Goal: Task Accomplishment & Management: Complete application form

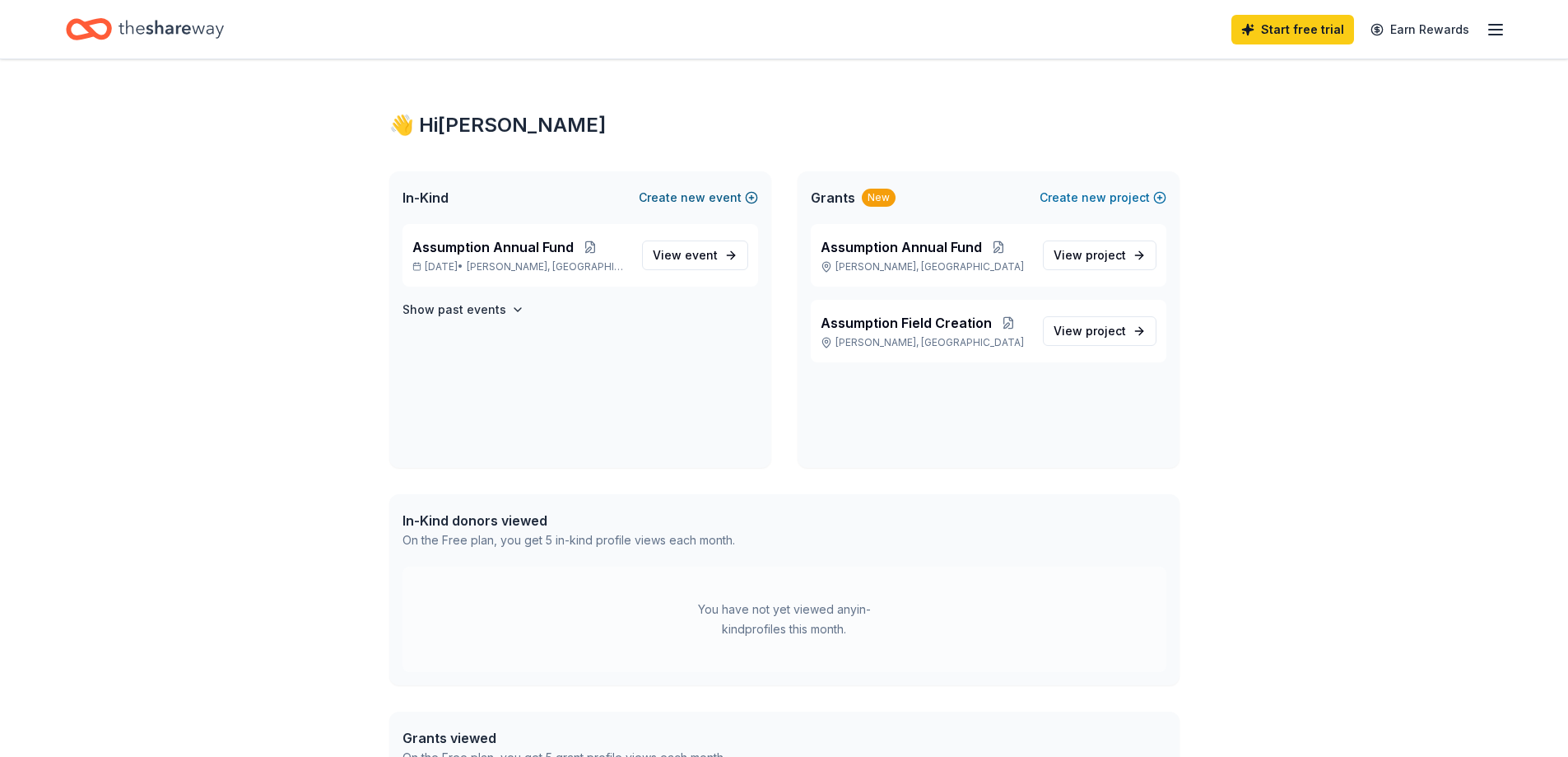
click at [706, 200] on span "new" at bounding box center [693, 197] width 25 height 19
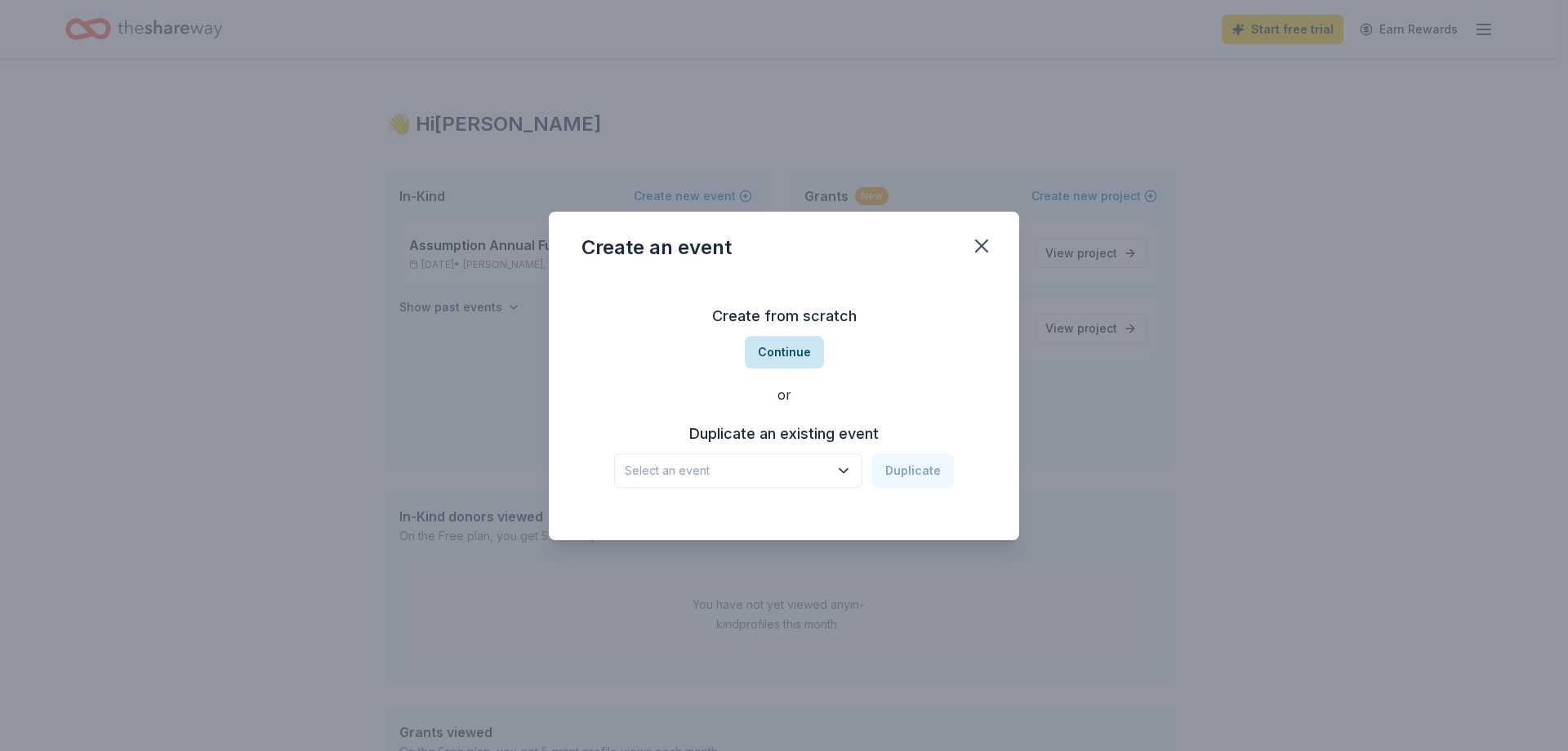
click at [800, 352] on button "Continue" at bounding box center [784, 352] width 79 height 33
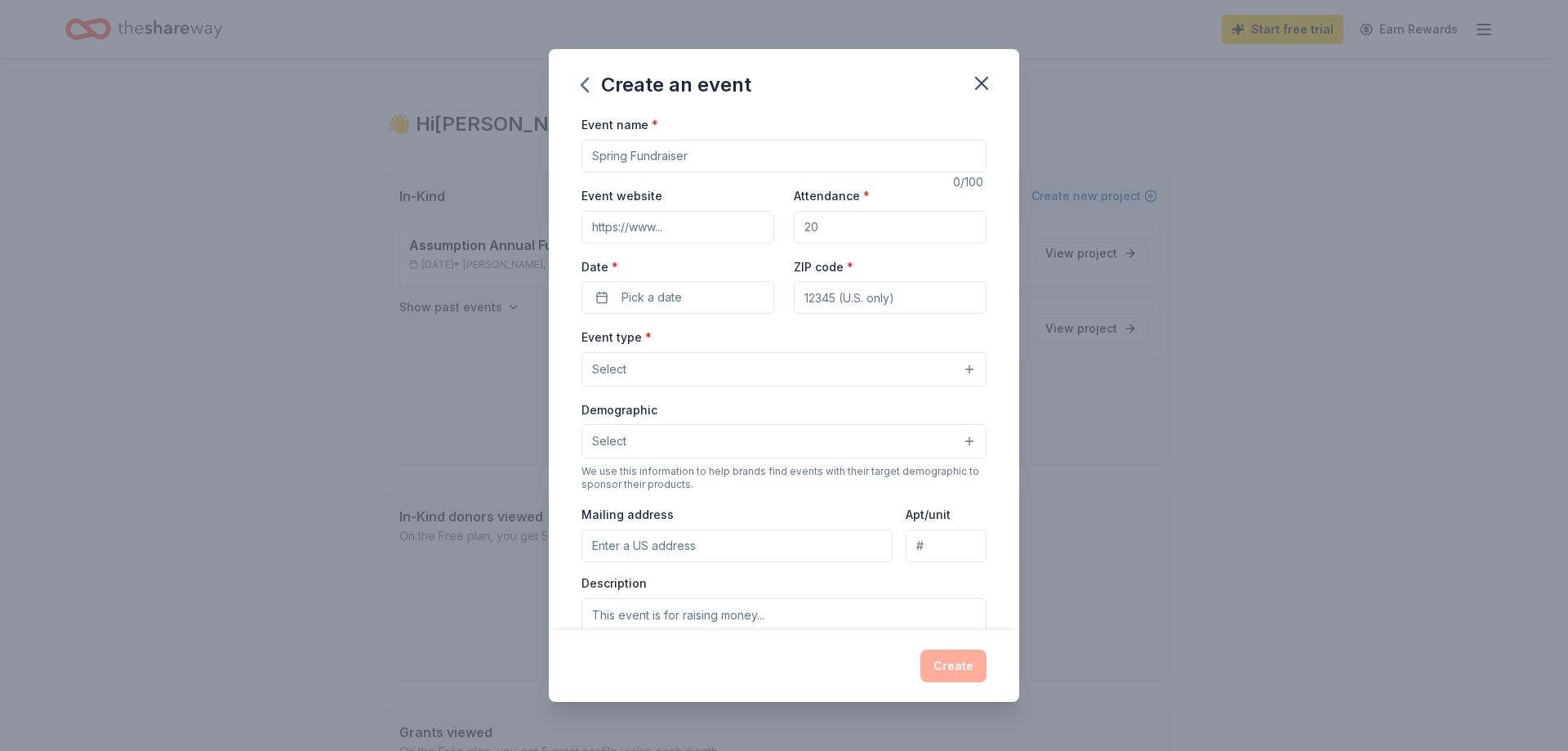
click at [663, 156] on input "Event name *" at bounding box center [784, 156] width 405 height 33
type input "Christmas BINGO"
type input "assumptionregional.org"
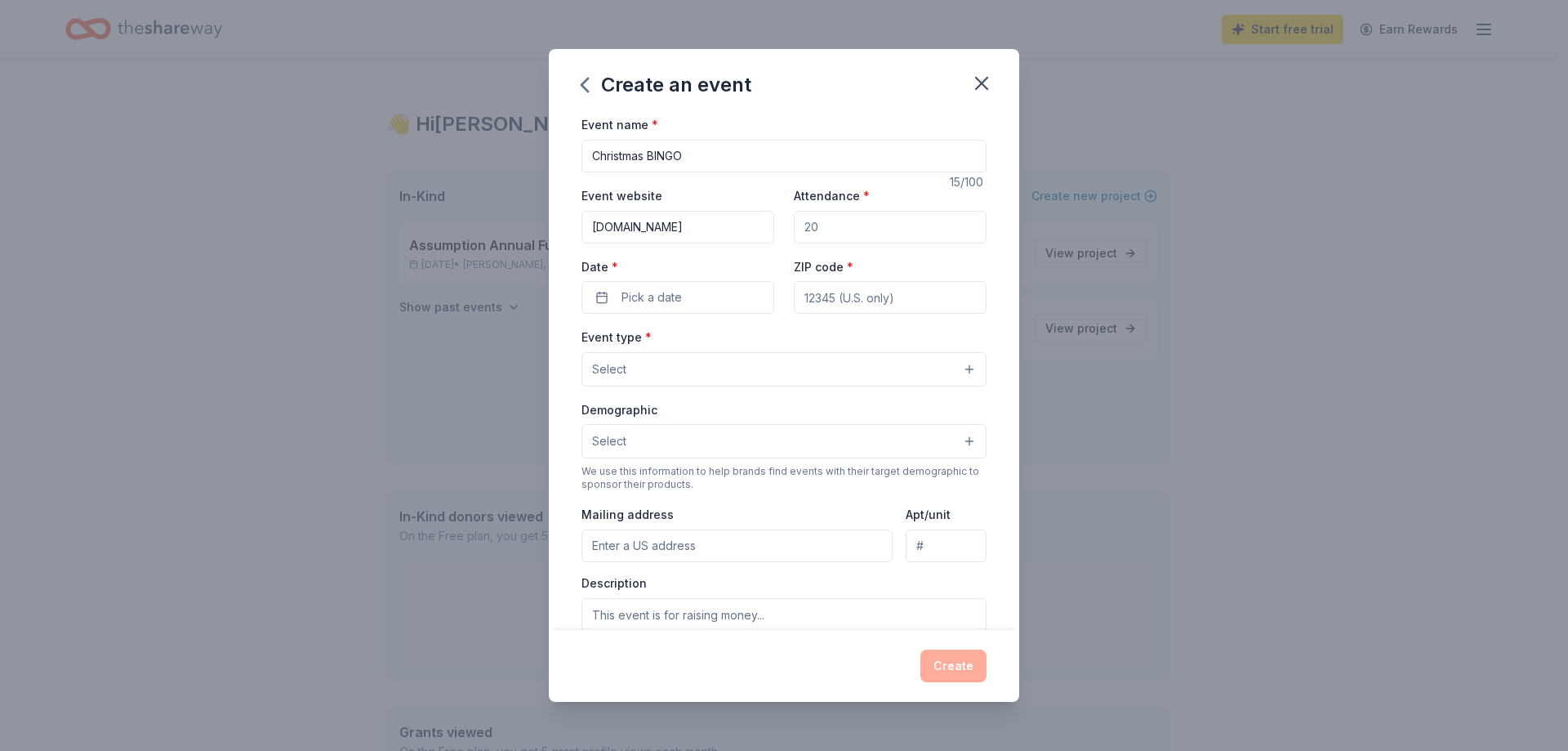
click at [844, 219] on input "Attendance *" at bounding box center [890, 227] width 192 height 33
click at [842, 222] on input "Attendance *" at bounding box center [890, 227] width 192 height 33
type input "400"
click at [695, 306] on button "Pick a date" at bounding box center [677, 297] width 192 height 33
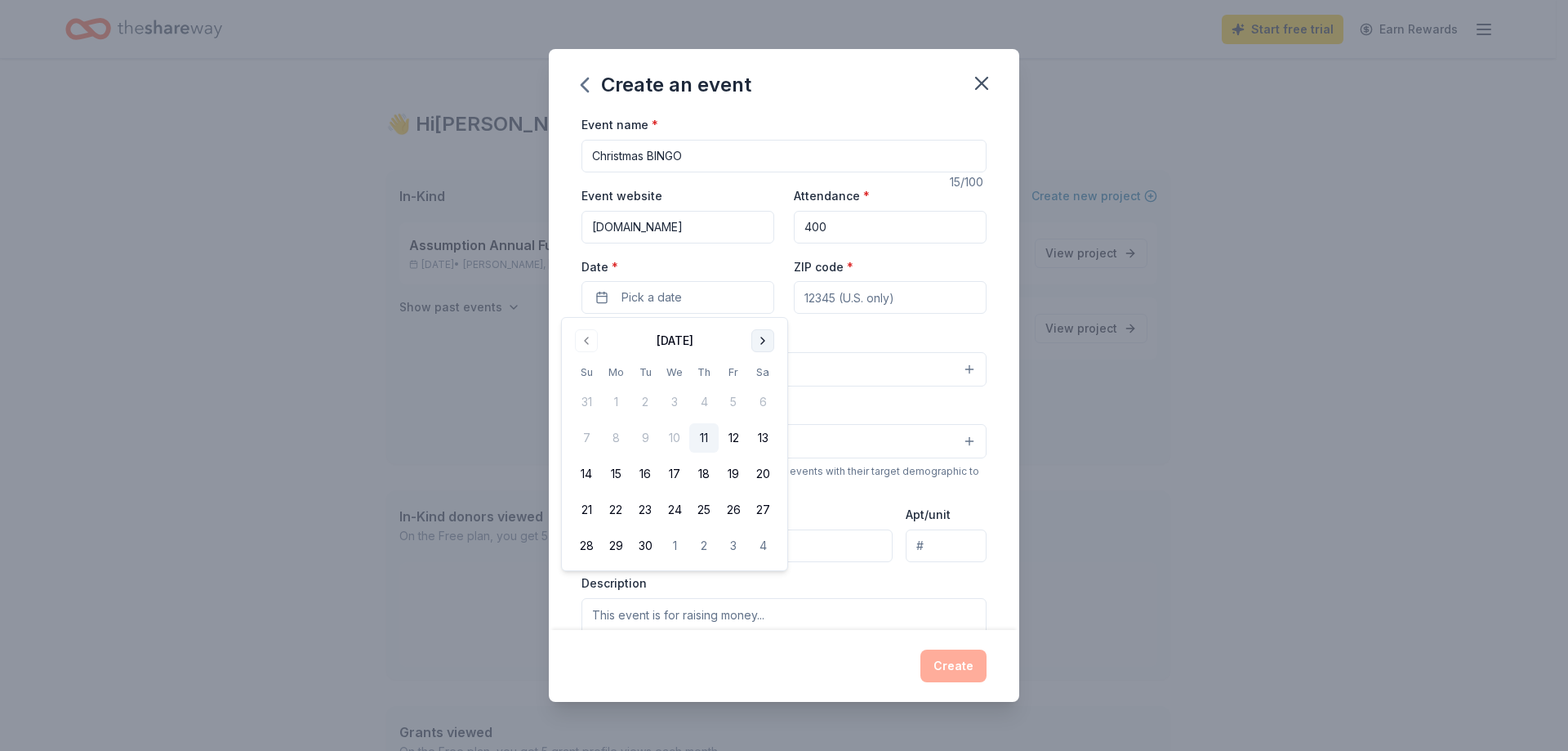
click at [763, 339] on button "Go to next month" at bounding box center [763, 341] width 23 height 23
click at [577, 340] on button "Go to previous month" at bounding box center [586, 341] width 23 height 23
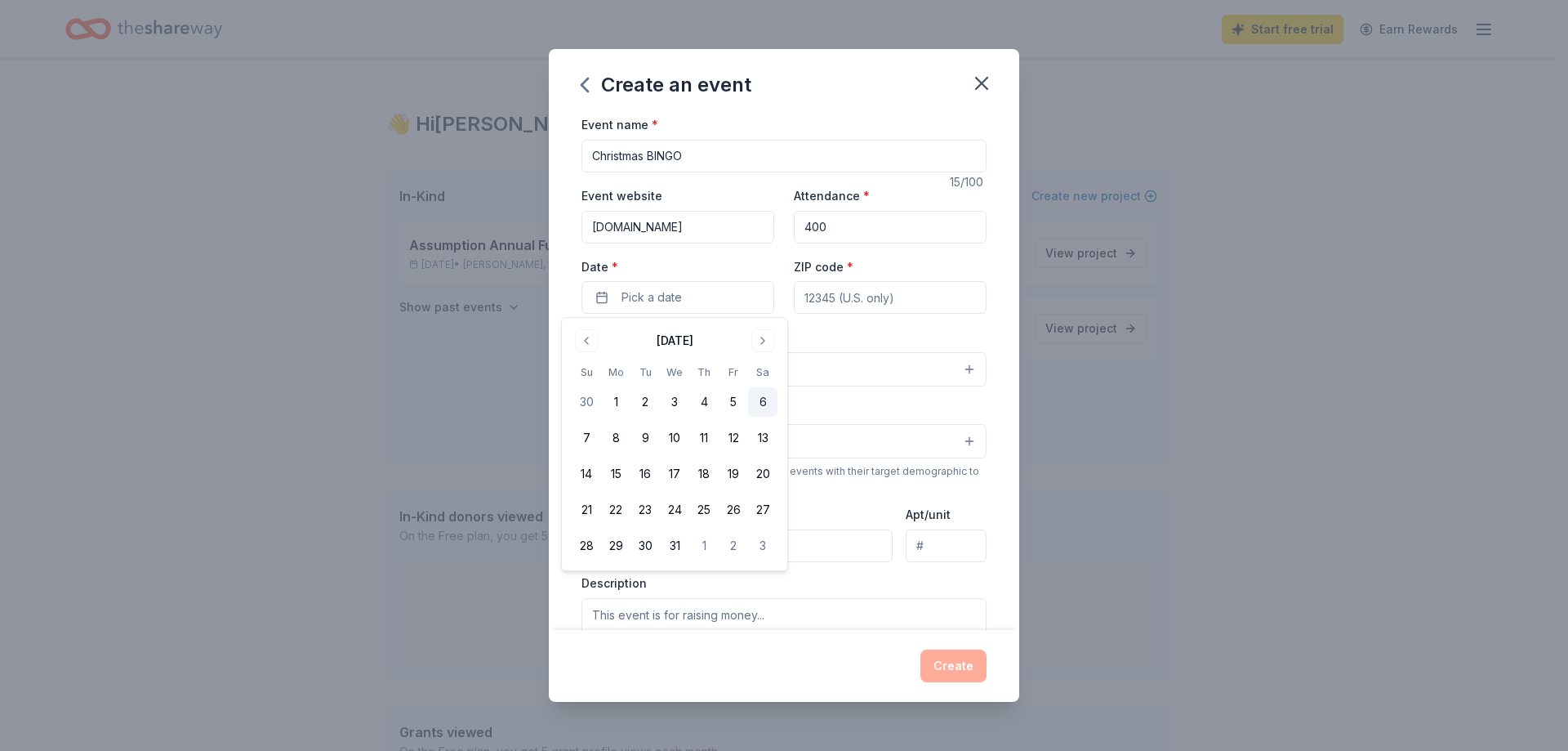
click at [769, 400] on button "6" at bounding box center [763, 402] width 29 height 29
click at [831, 304] on input "ZIP code *" at bounding box center [890, 297] width 192 height 33
type input "08205"
click at [709, 376] on button "Select" at bounding box center [784, 369] width 405 height 34
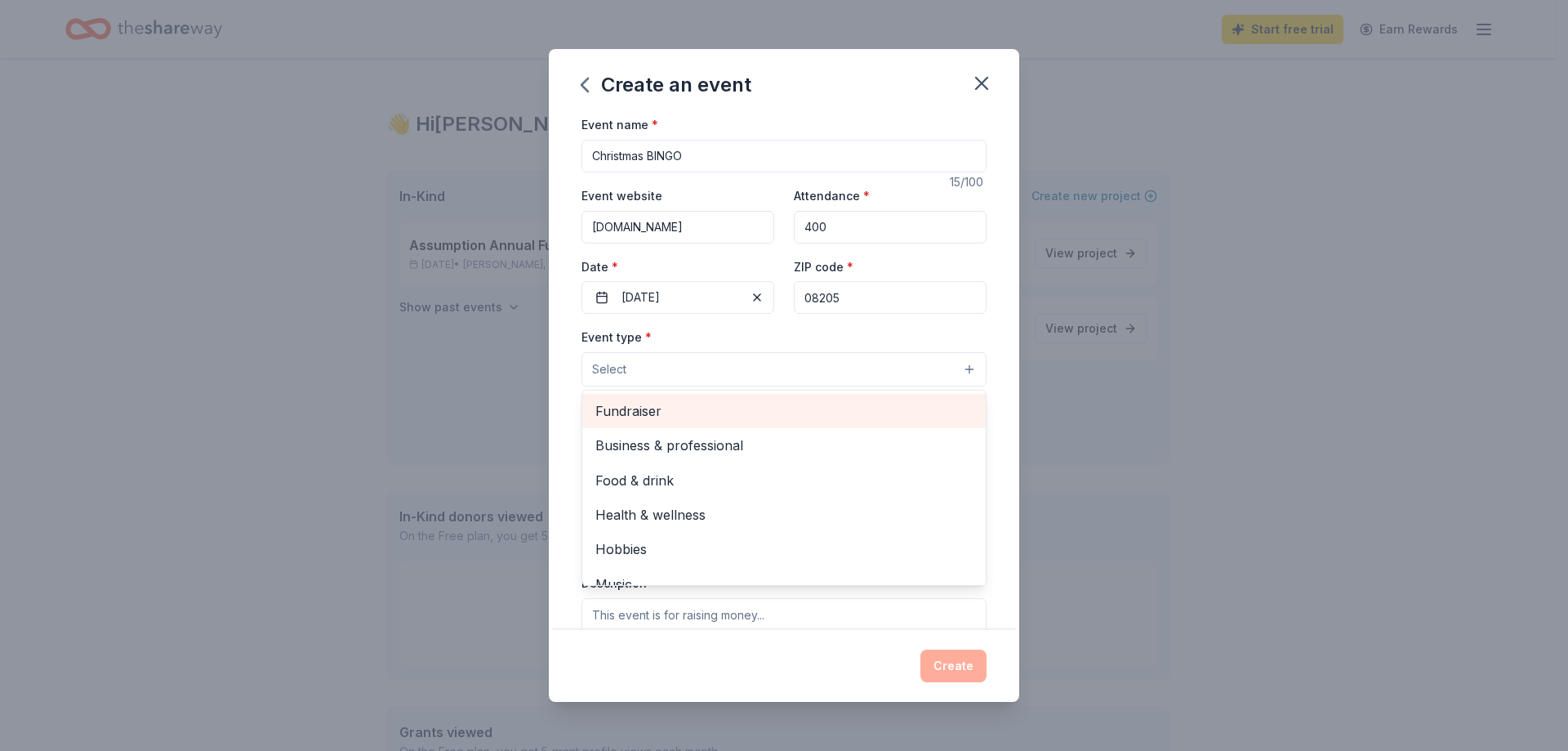
click at [709, 407] on span "Fundraiser" at bounding box center [784, 410] width 377 height 21
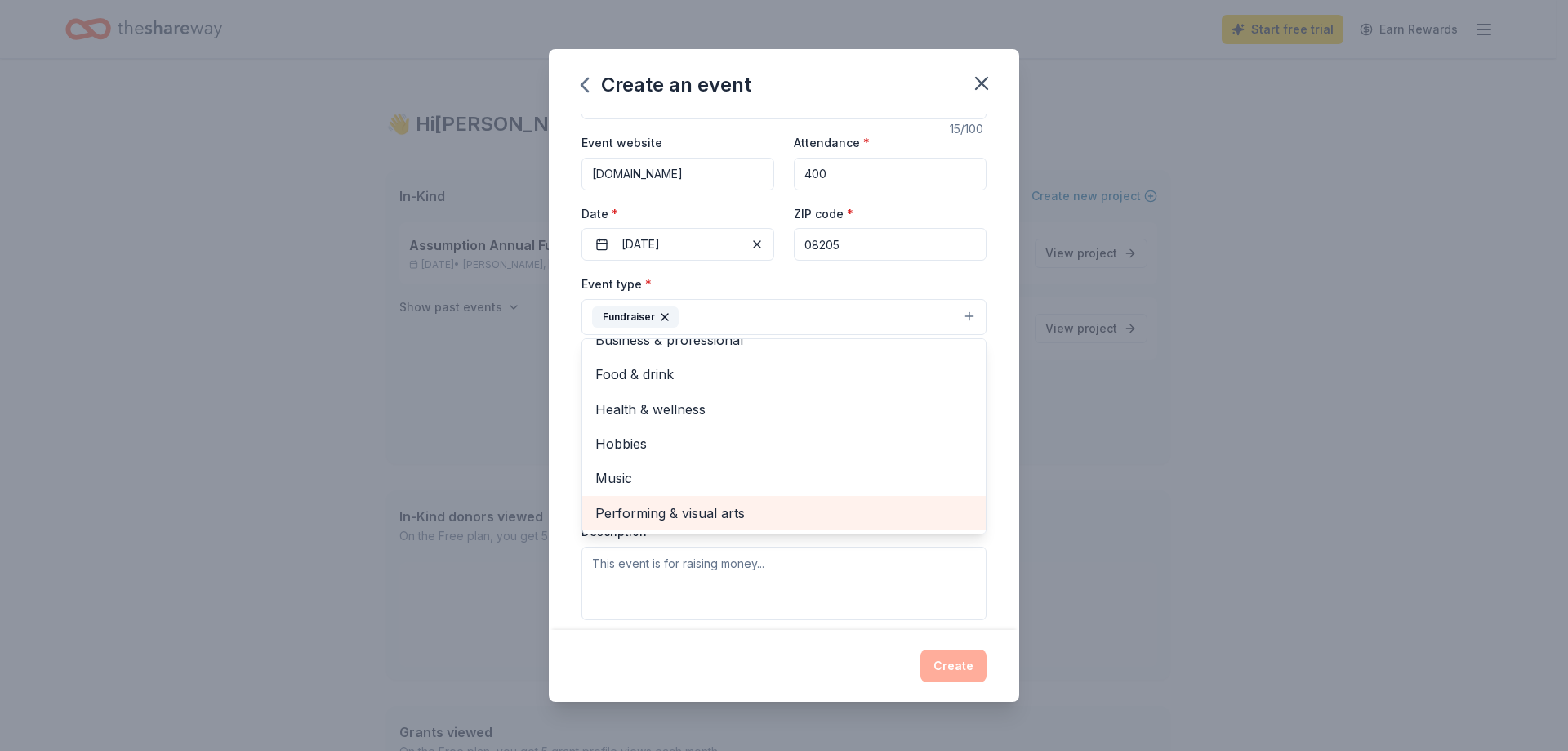
scroll to position [82, 0]
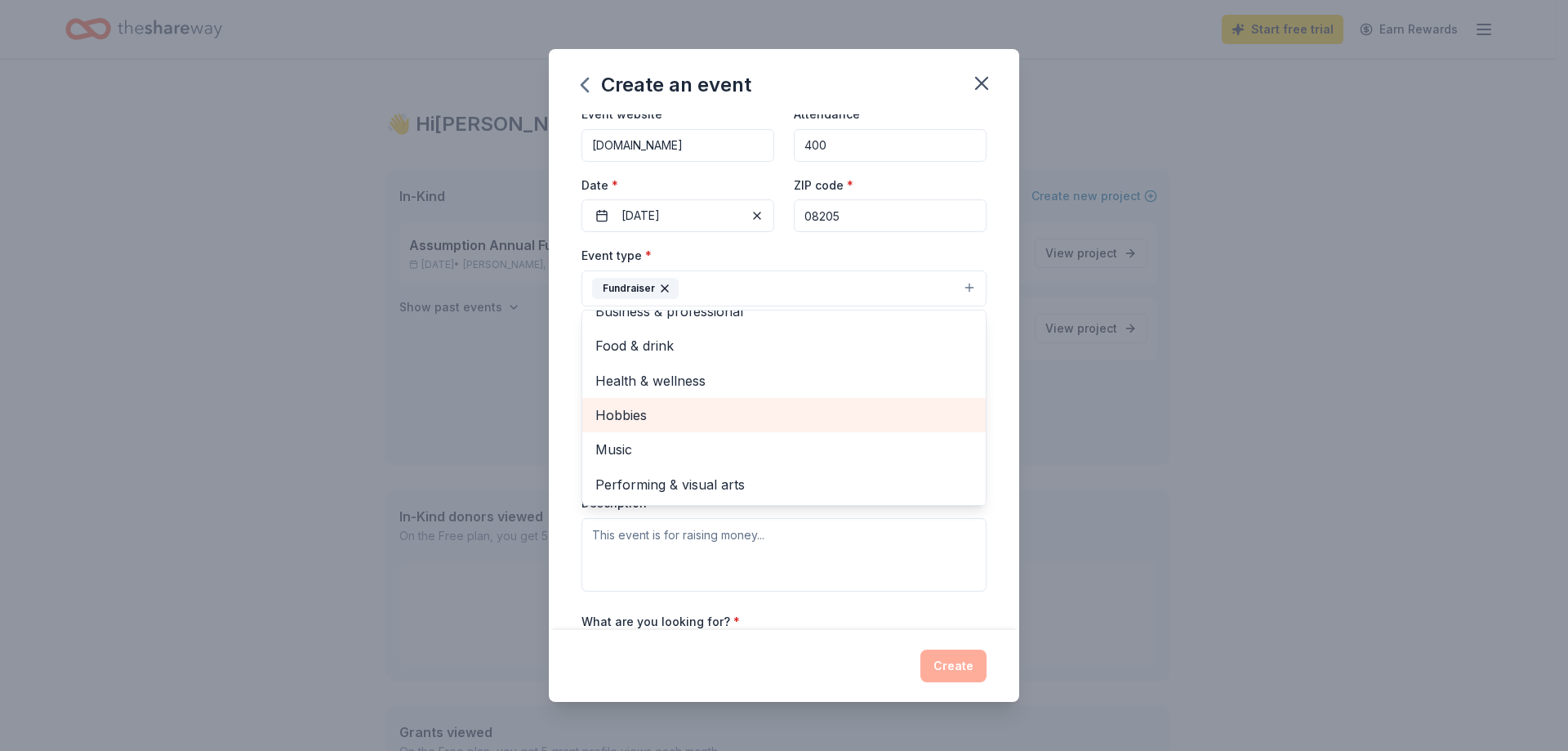
click at [675, 423] on span "Hobbies" at bounding box center [784, 414] width 377 height 21
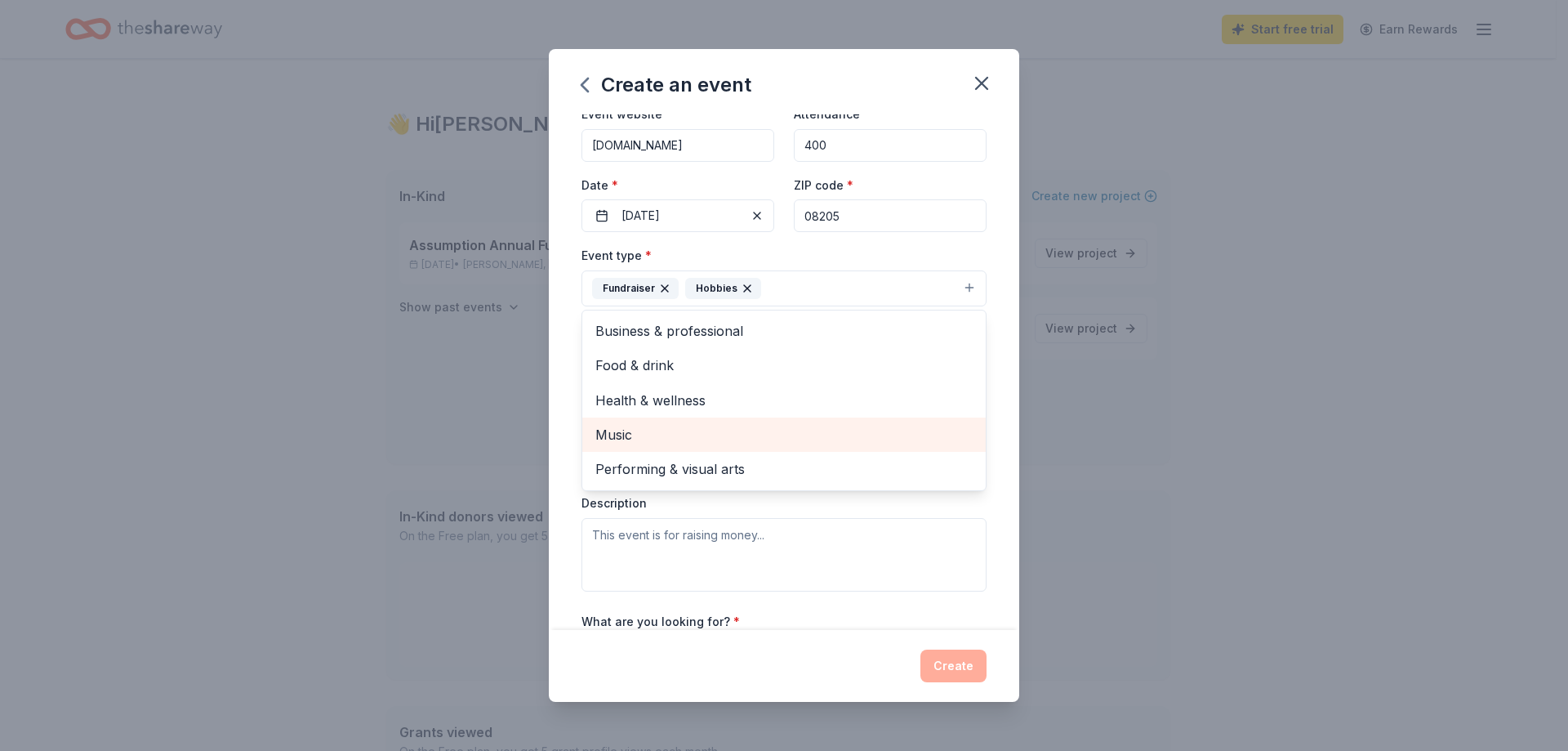
scroll to position [0, 0]
click at [569, 453] on div "Event name * Christmas BINGO 15 /100 Event website assumptionregional.org Atten…" at bounding box center [783, 371] width 470 height 514
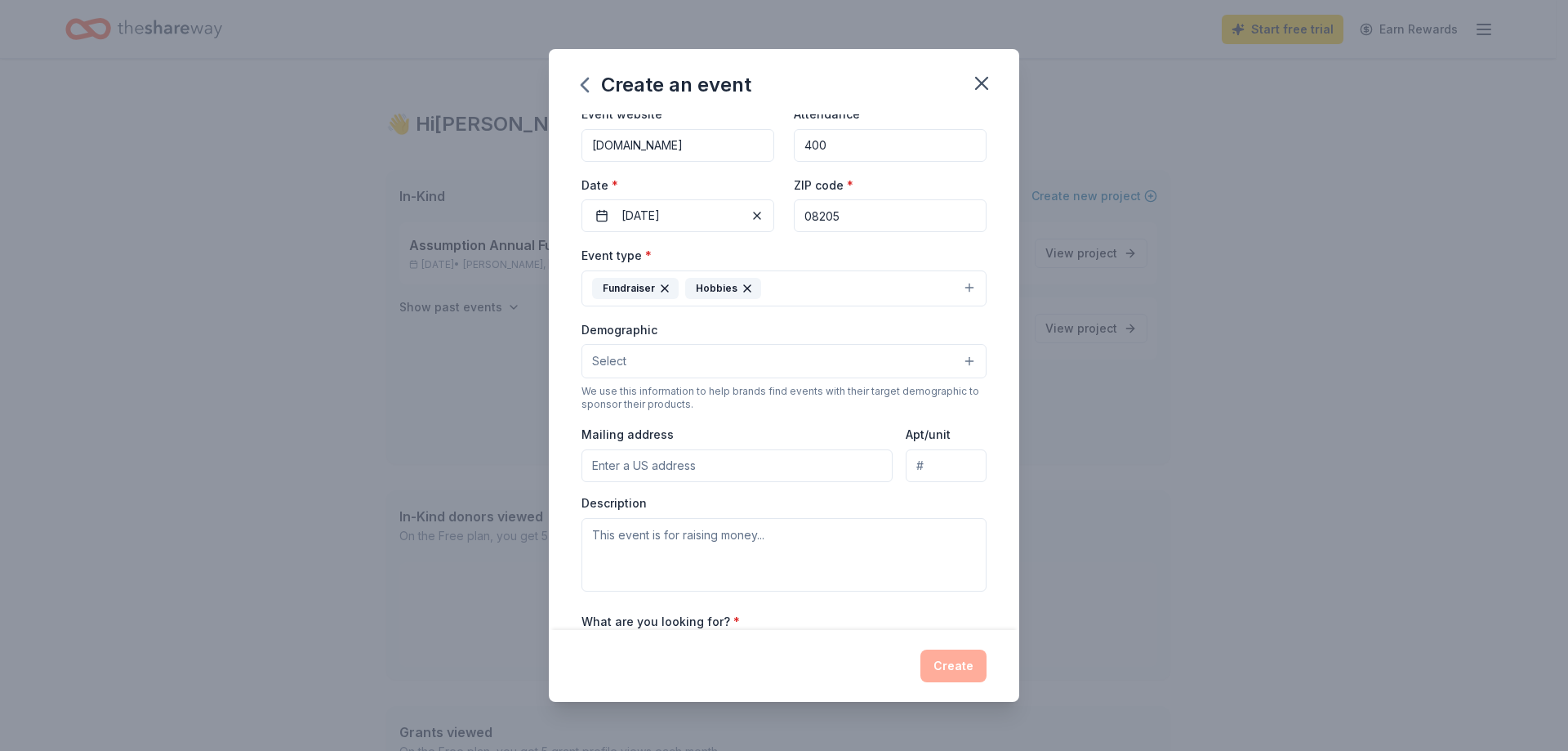
click at [660, 354] on button "Select" at bounding box center [784, 361] width 405 height 34
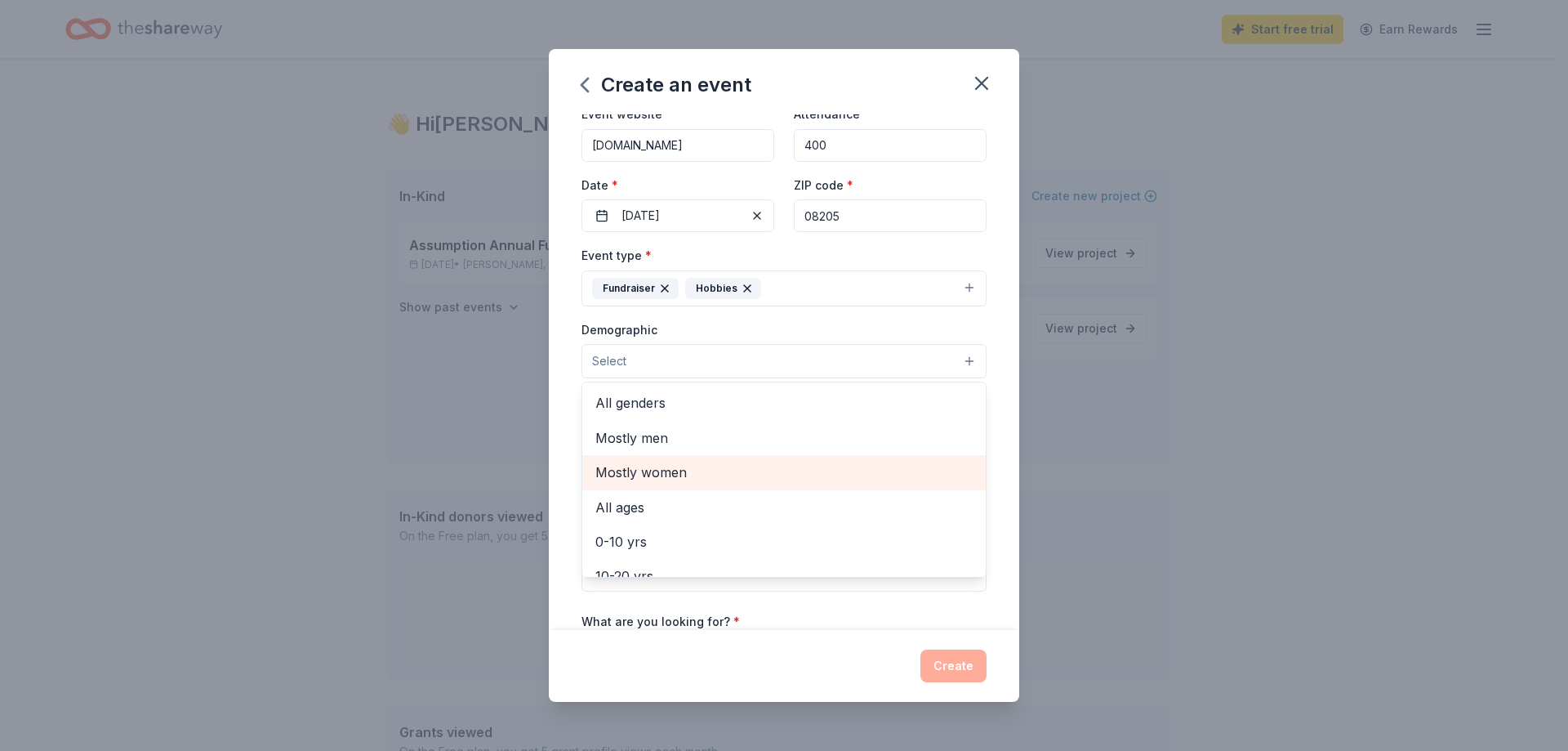
click at [678, 474] on span "Mostly women" at bounding box center [784, 471] width 377 height 21
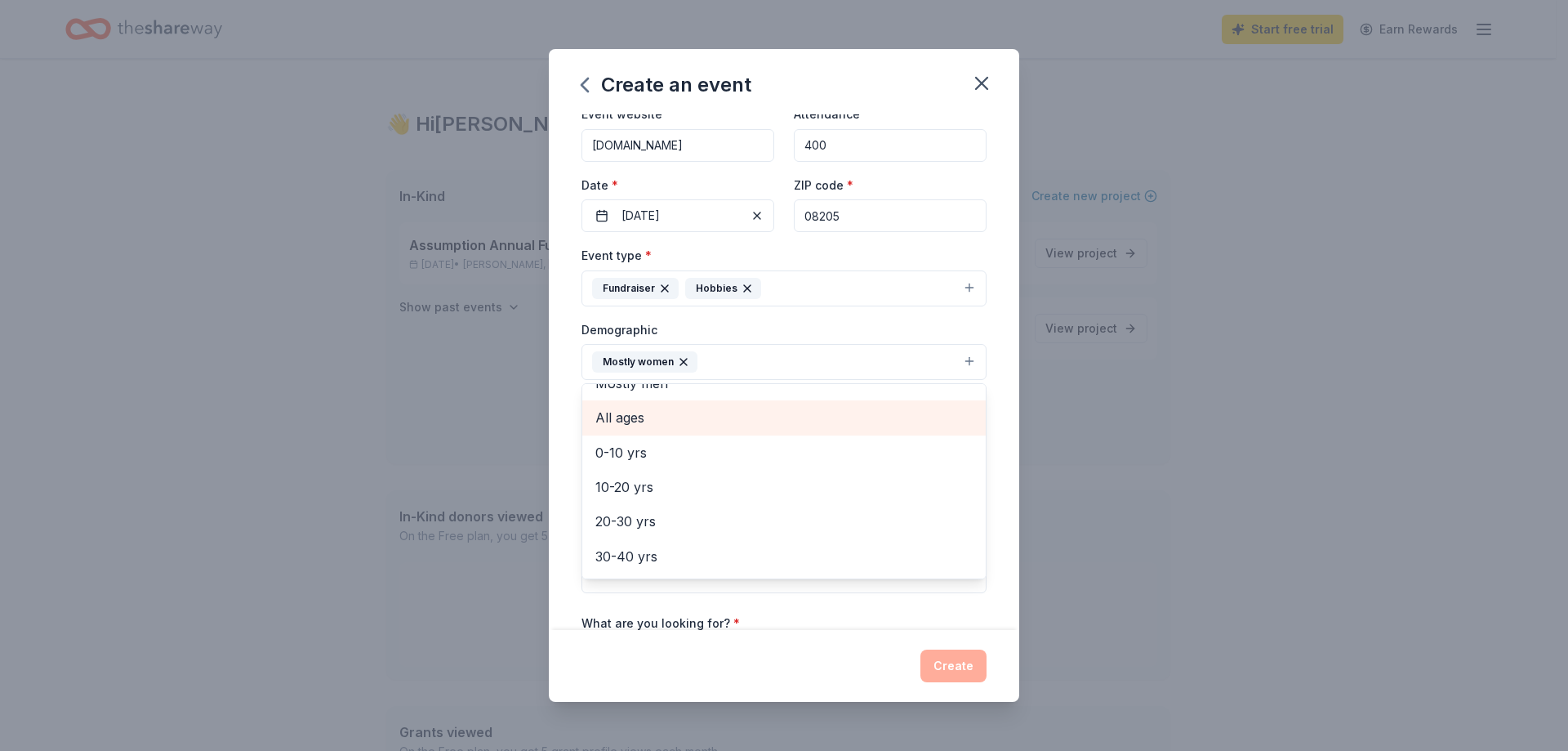
scroll to position [82, 0]
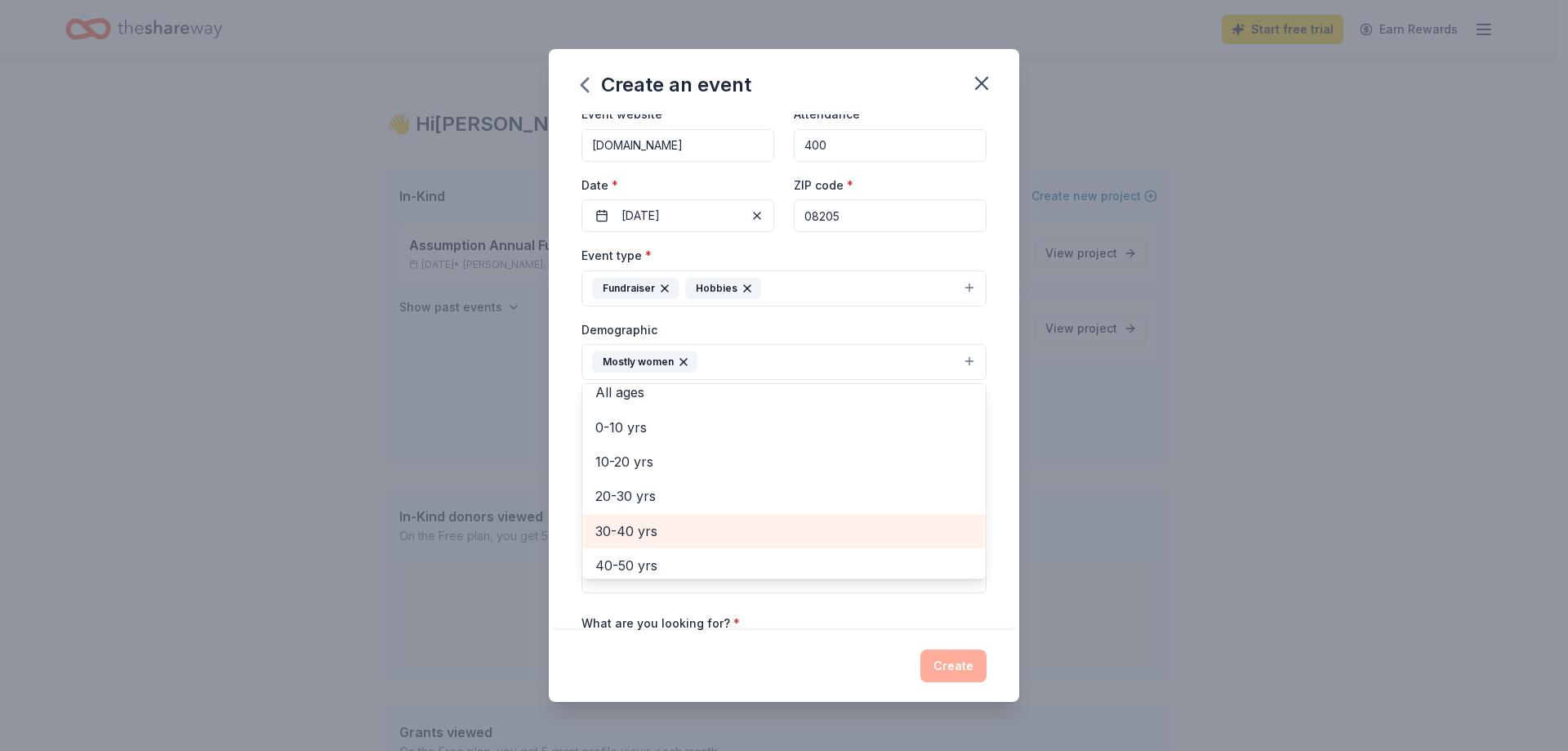
click at [687, 531] on span "30-40 yrs" at bounding box center [784, 530] width 377 height 21
click at [671, 530] on span "40-50 yrs" at bounding box center [784, 530] width 377 height 21
click at [663, 534] on span "50-60 yrs" at bounding box center [784, 530] width 377 height 21
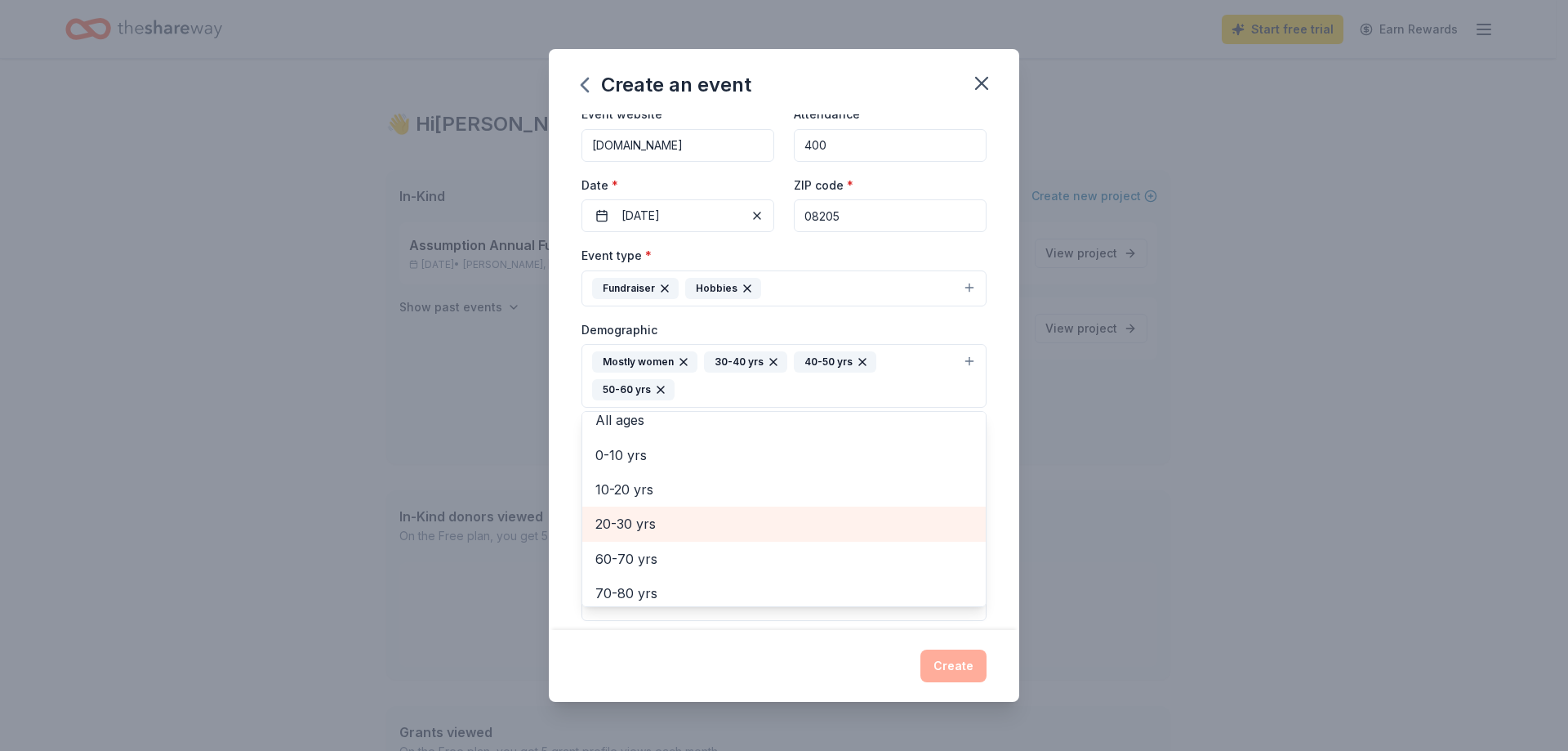
click at [655, 528] on span "20-30 yrs" at bounding box center [784, 523] width 377 height 21
click at [650, 528] on span "60-70 yrs" at bounding box center [784, 523] width 377 height 21
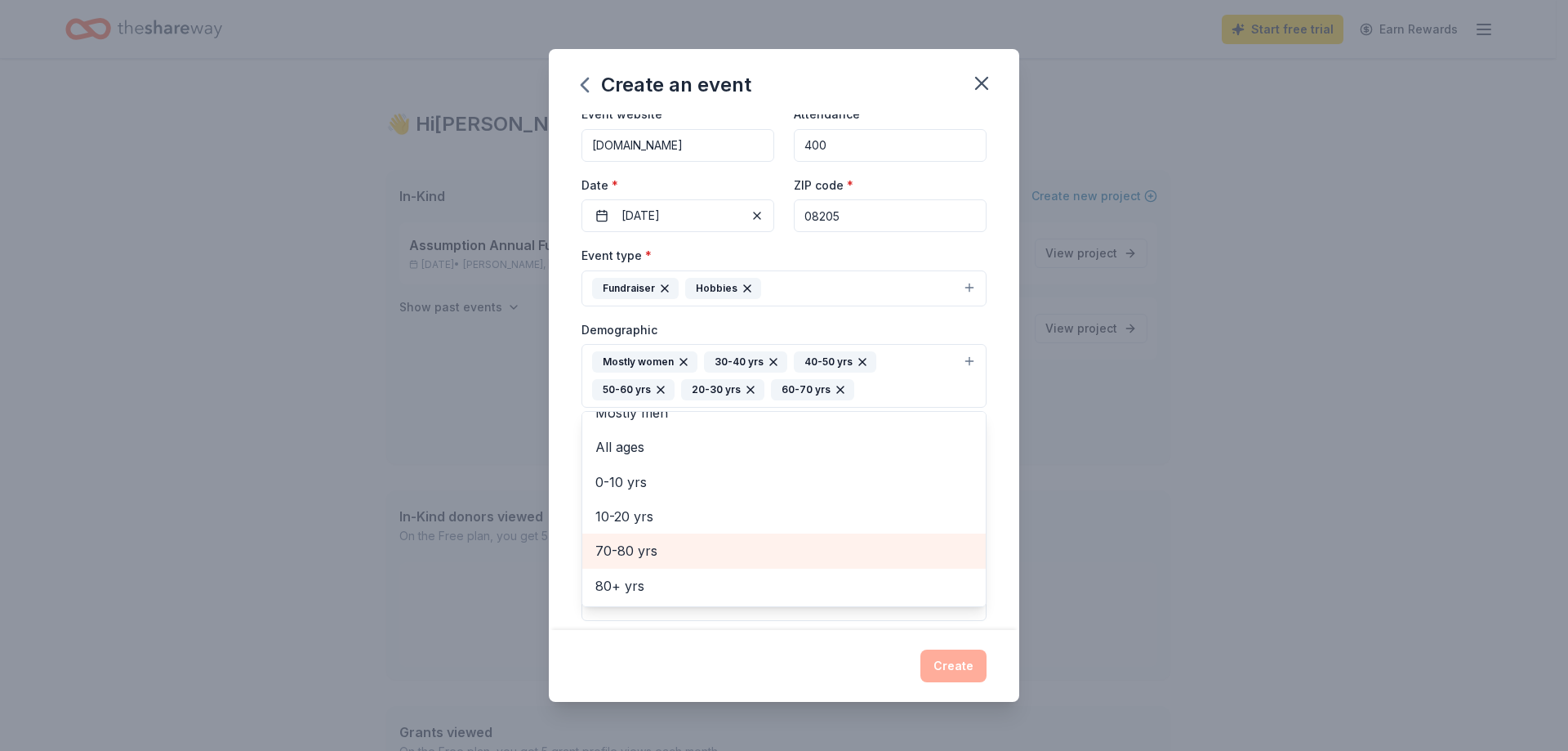
click at [654, 553] on span "70-80 yrs" at bounding box center [784, 550] width 377 height 21
click at [957, 325] on div "Demographic Mostly women 30-40 yrs 40-50 yrs 50-60 yrs 20-30 yrs 60-70 yrs 70-8…" at bounding box center [784, 364] width 405 height 89
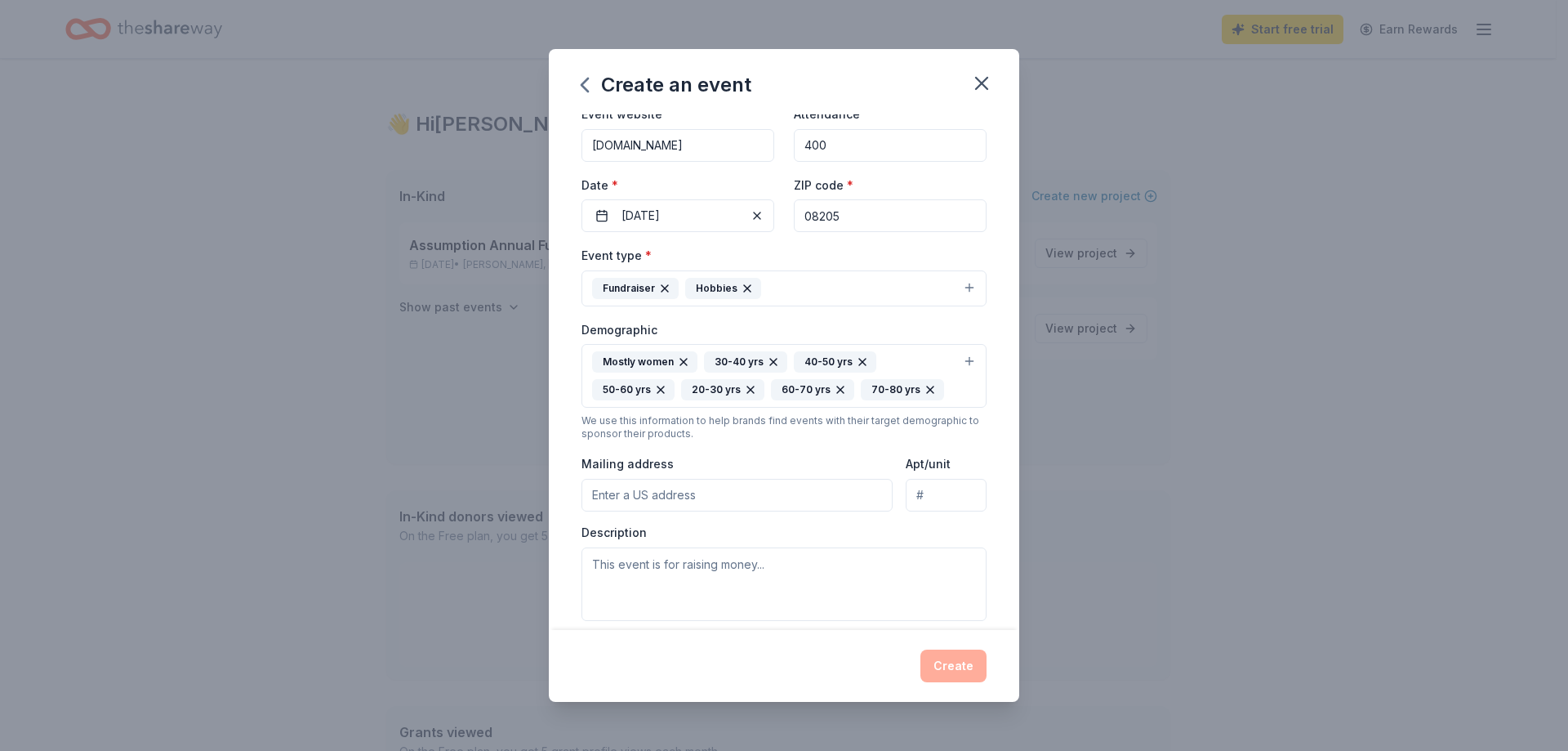
click at [694, 494] on input "Mailing address" at bounding box center [737, 495] width 311 height 33
type input "146 S Pitney Road"
click at [725, 569] on textarea at bounding box center [784, 584] width 405 height 74
type textarea "Our Annual Fund"
click at [940, 668] on div "Create" at bounding box center [784, 666] width 405 height 33
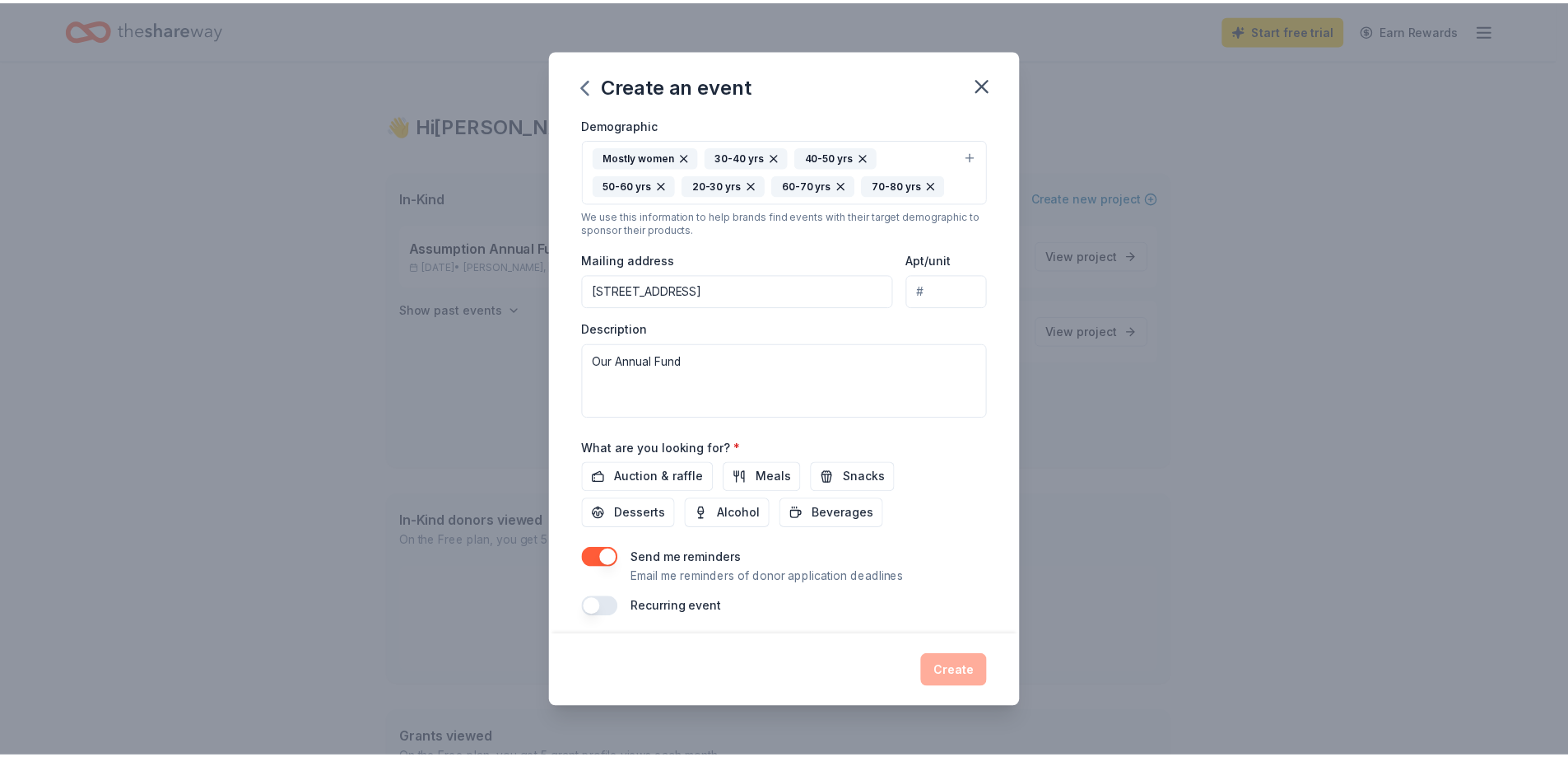
scroll to position [299, 0]
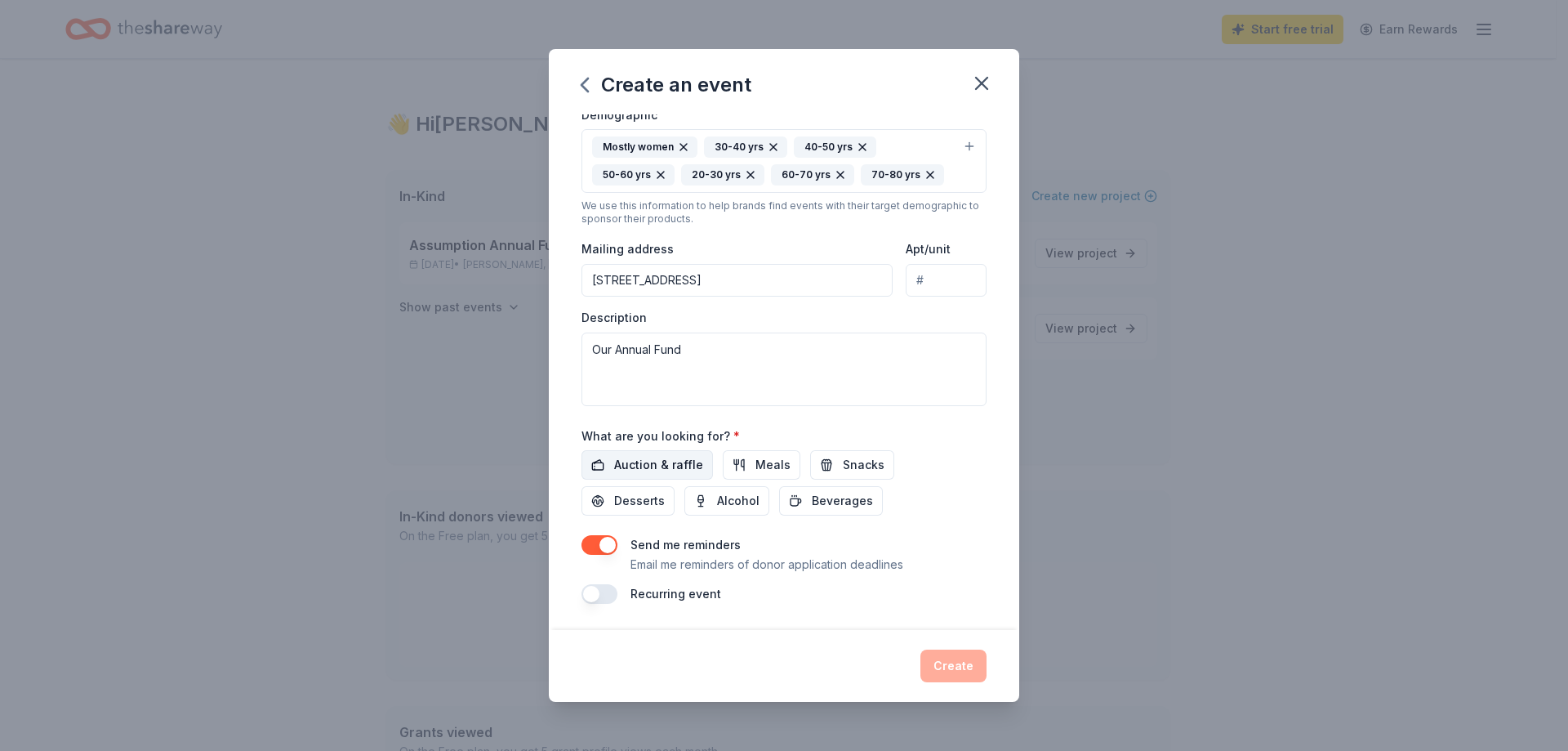
click at [672, 466] on span "Auction & raffle" at bounding box center [658, 464] width 89 height 19
click at [935, 660] on button "Create" at bounding box center [953, 666] width 66 height 33
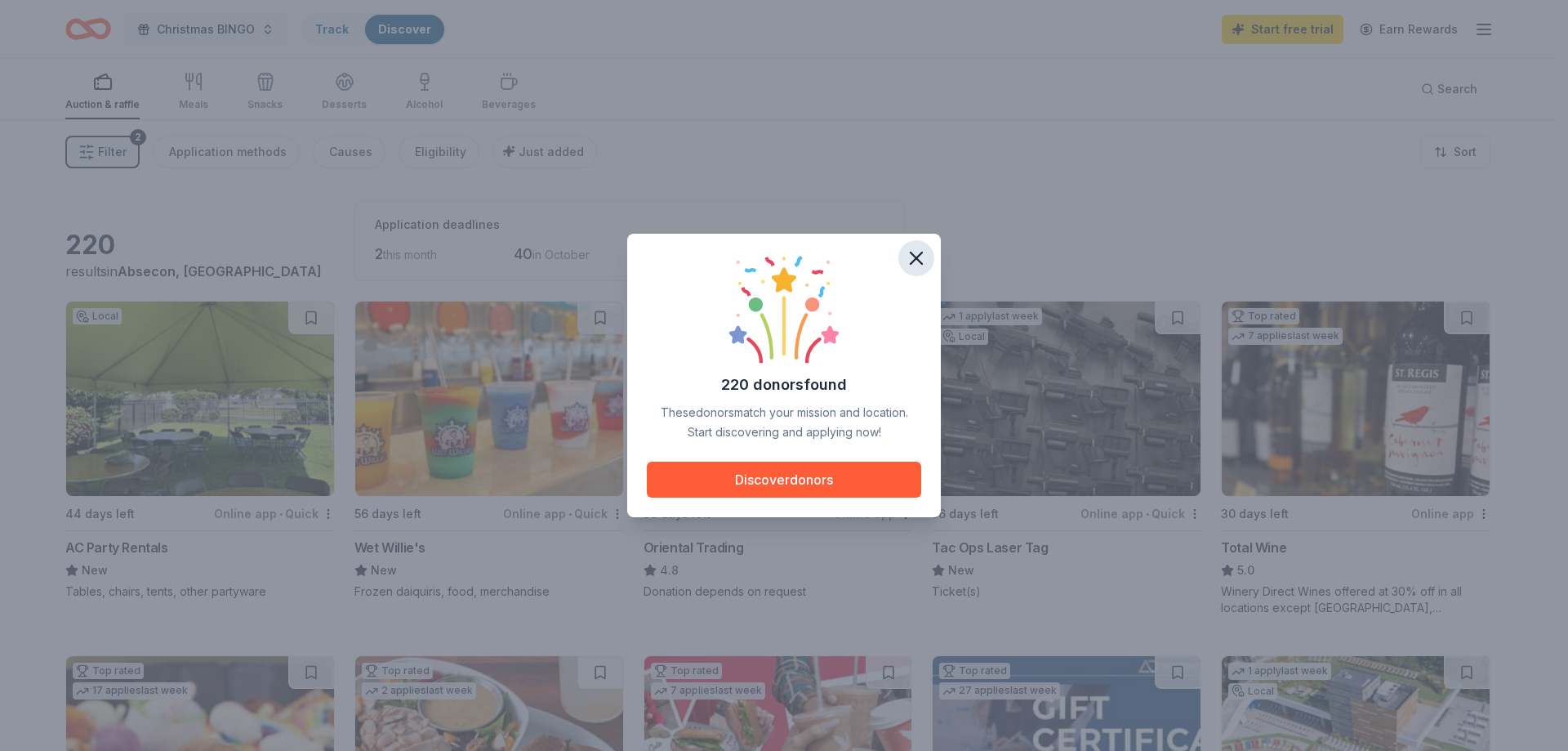
click at [918, 258] on icon "button" at bounding box center [917, 258] width 11 height 11
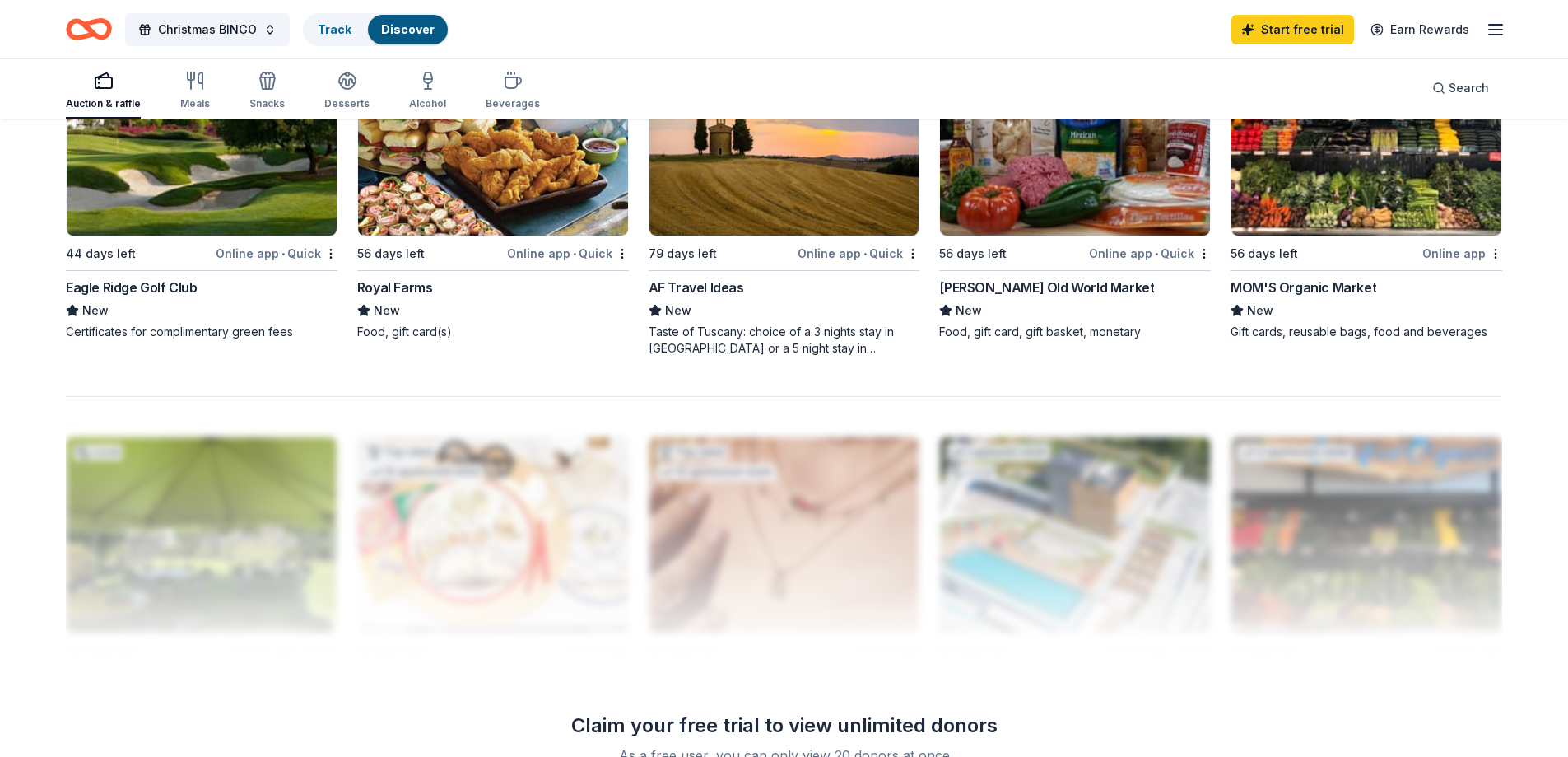
scroll to position [1235, 0]
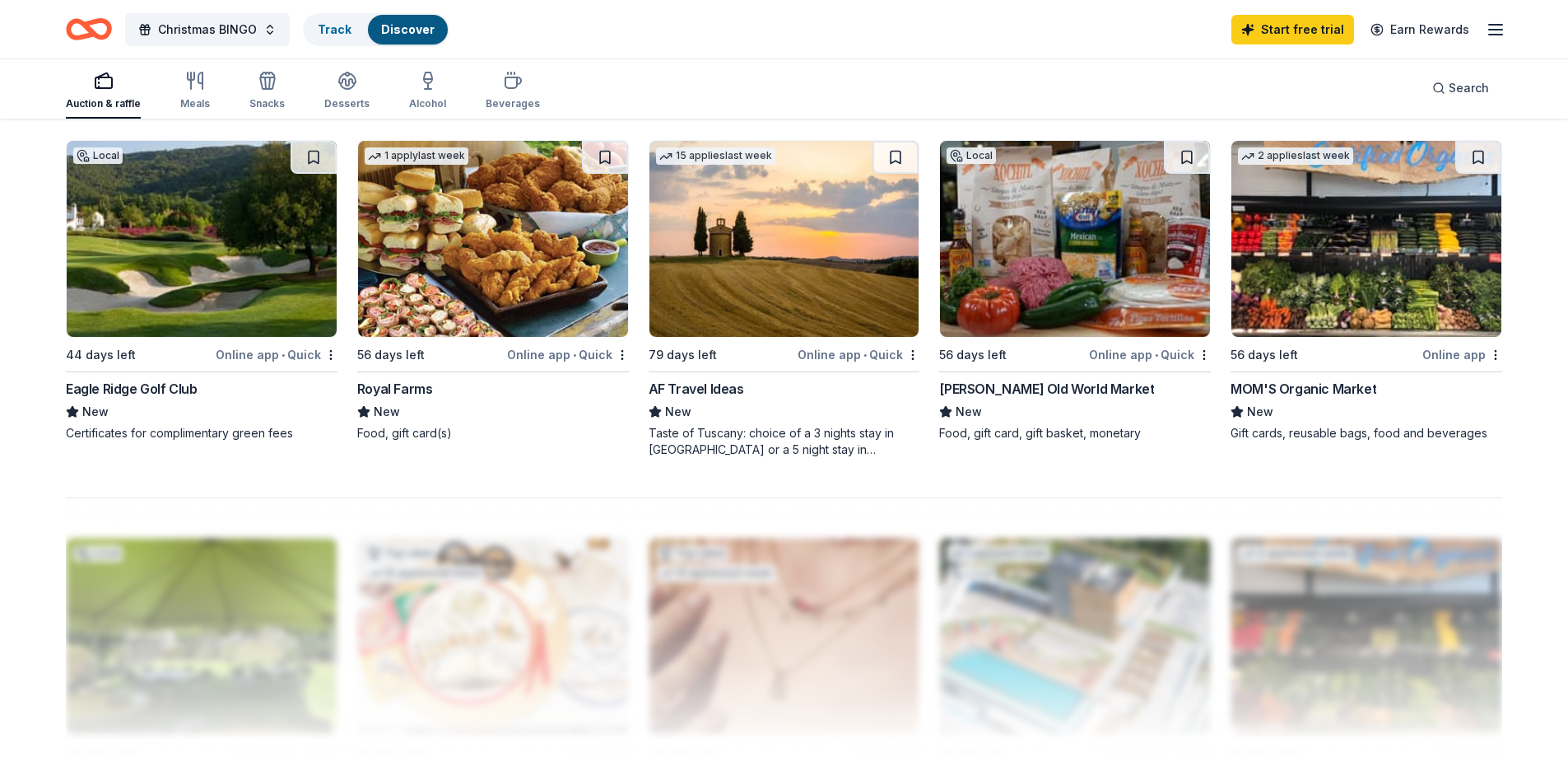
click at [457, 282] on img at bounding box center [492, 238] width 270 height 196
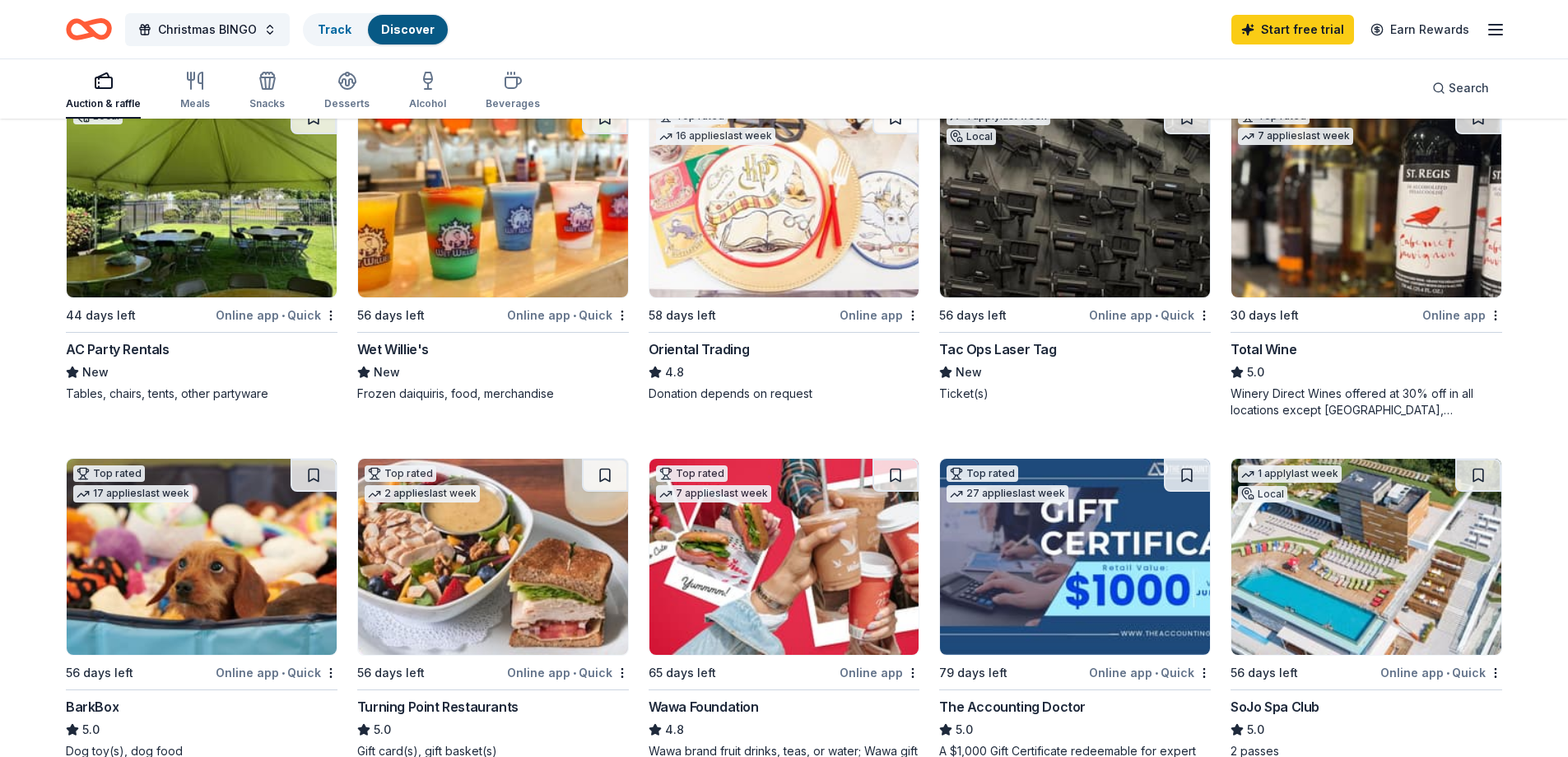
scroll to position [0, 0]
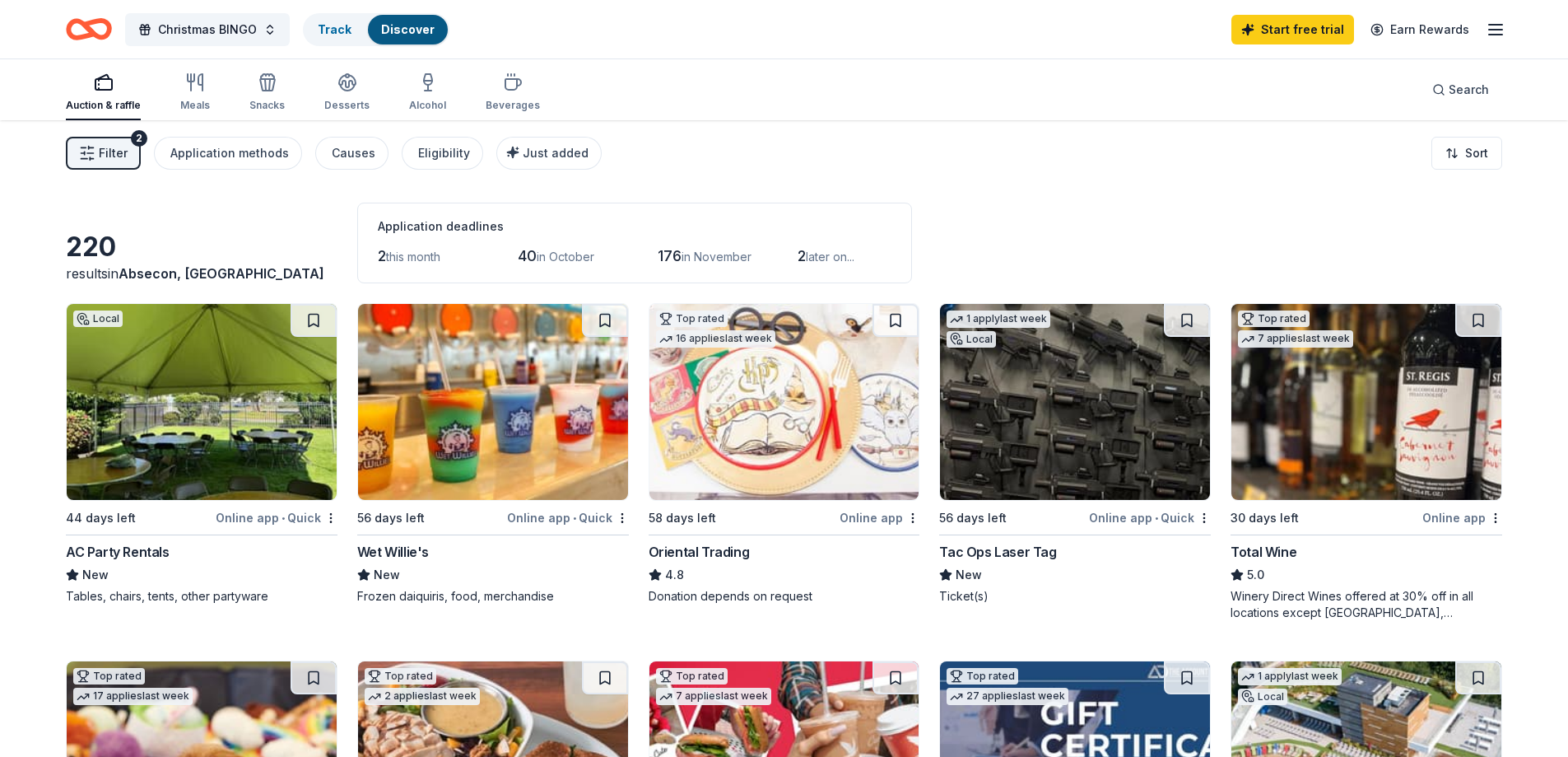
click at [110, 155] on span "Filter" at bounding box center [113, 152] width 29 height 19
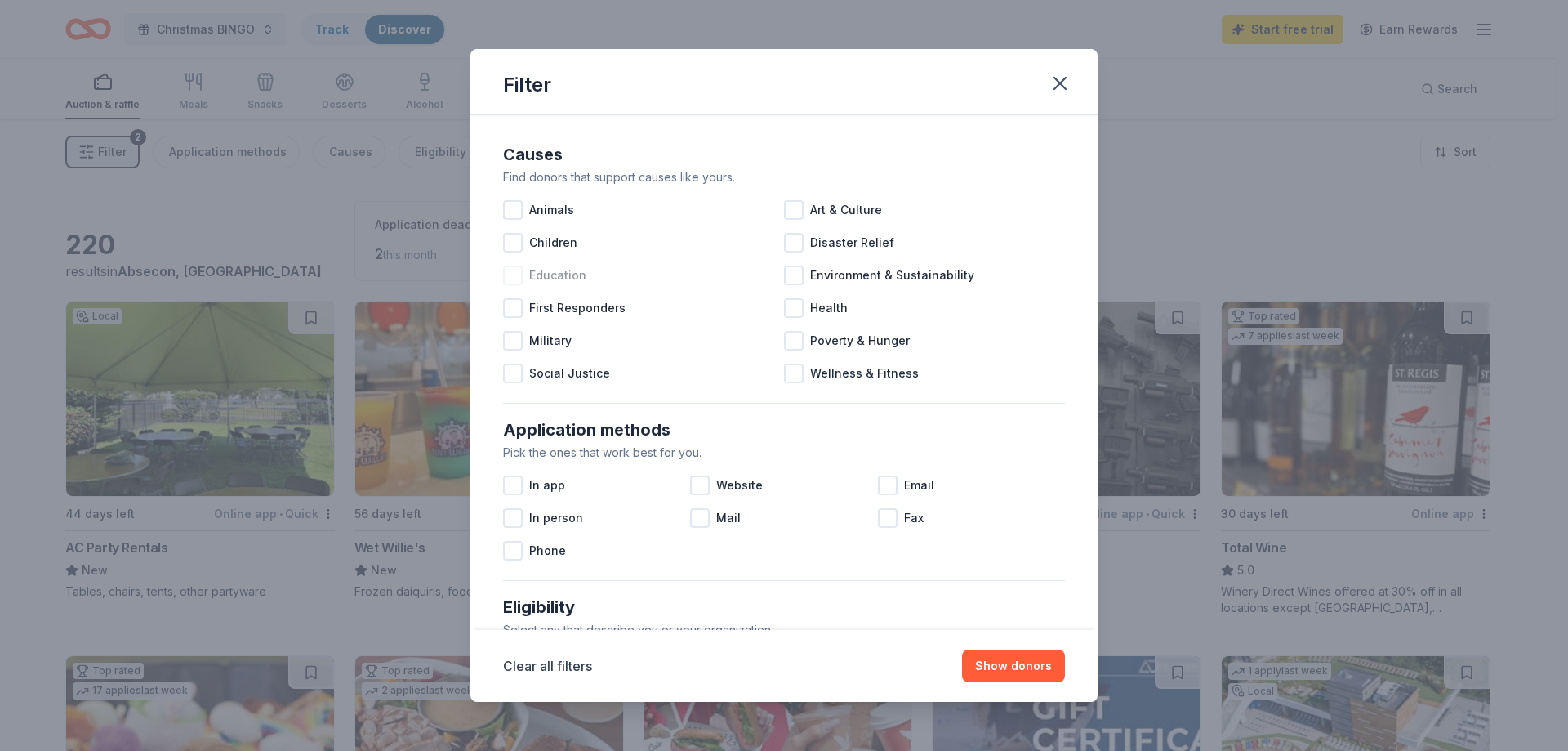
click at [518, 276] on div at bounding box center [513, 274] width 19 height 19
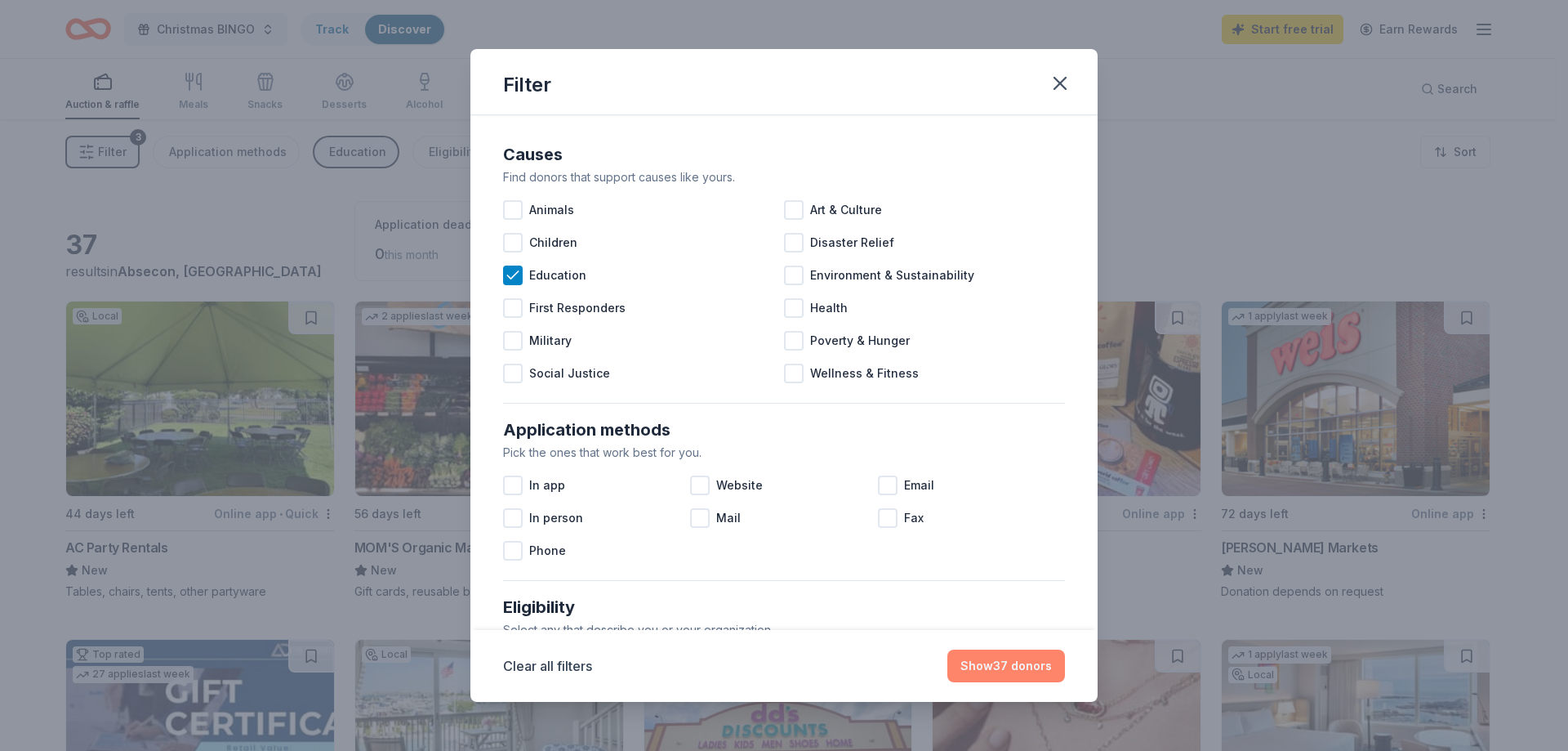
click at [1017, 670] on button "Show 37 donors" at bounding box center [1007, 666] width 118 height 33
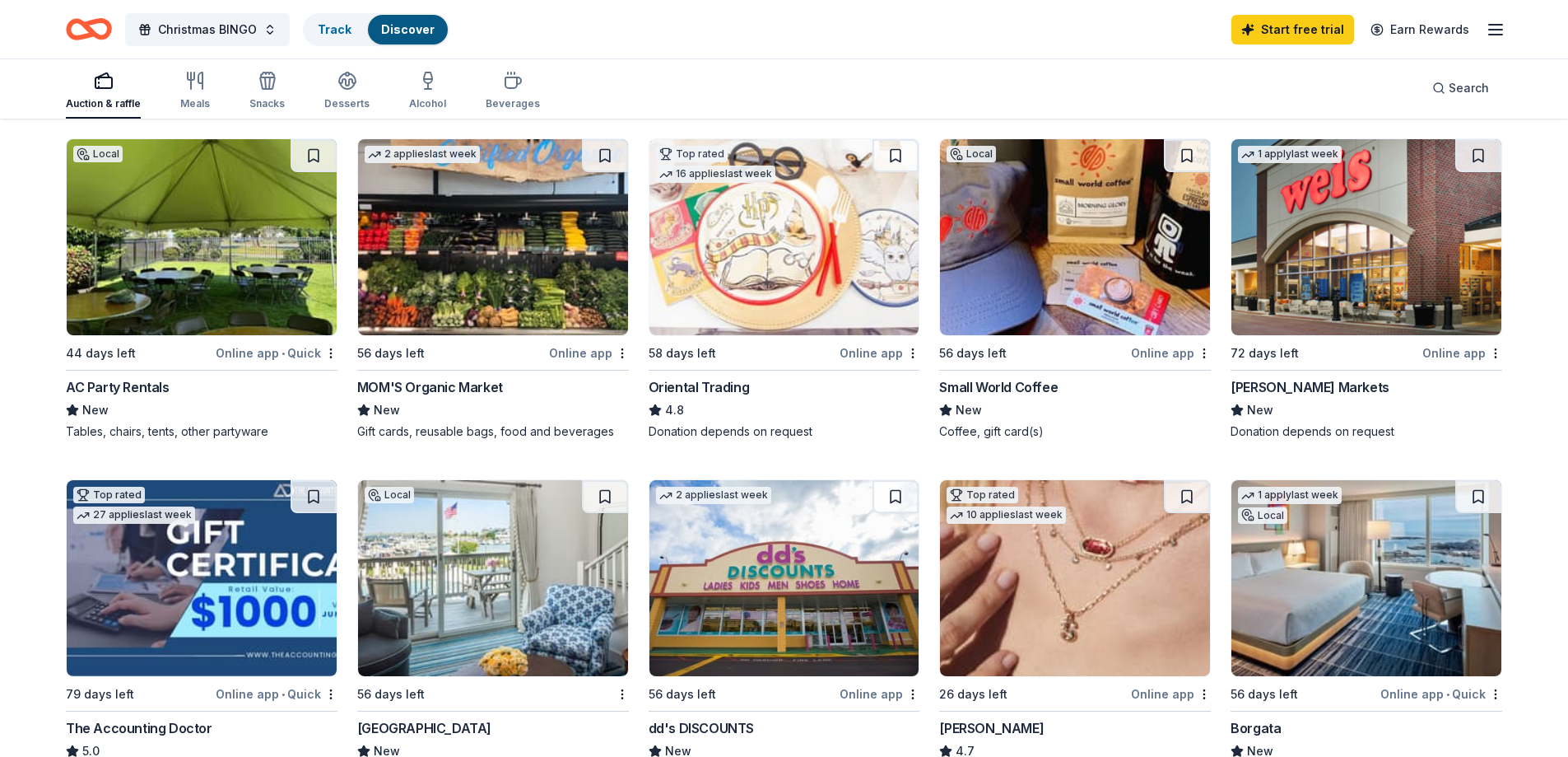
scroll to position [247, 0]
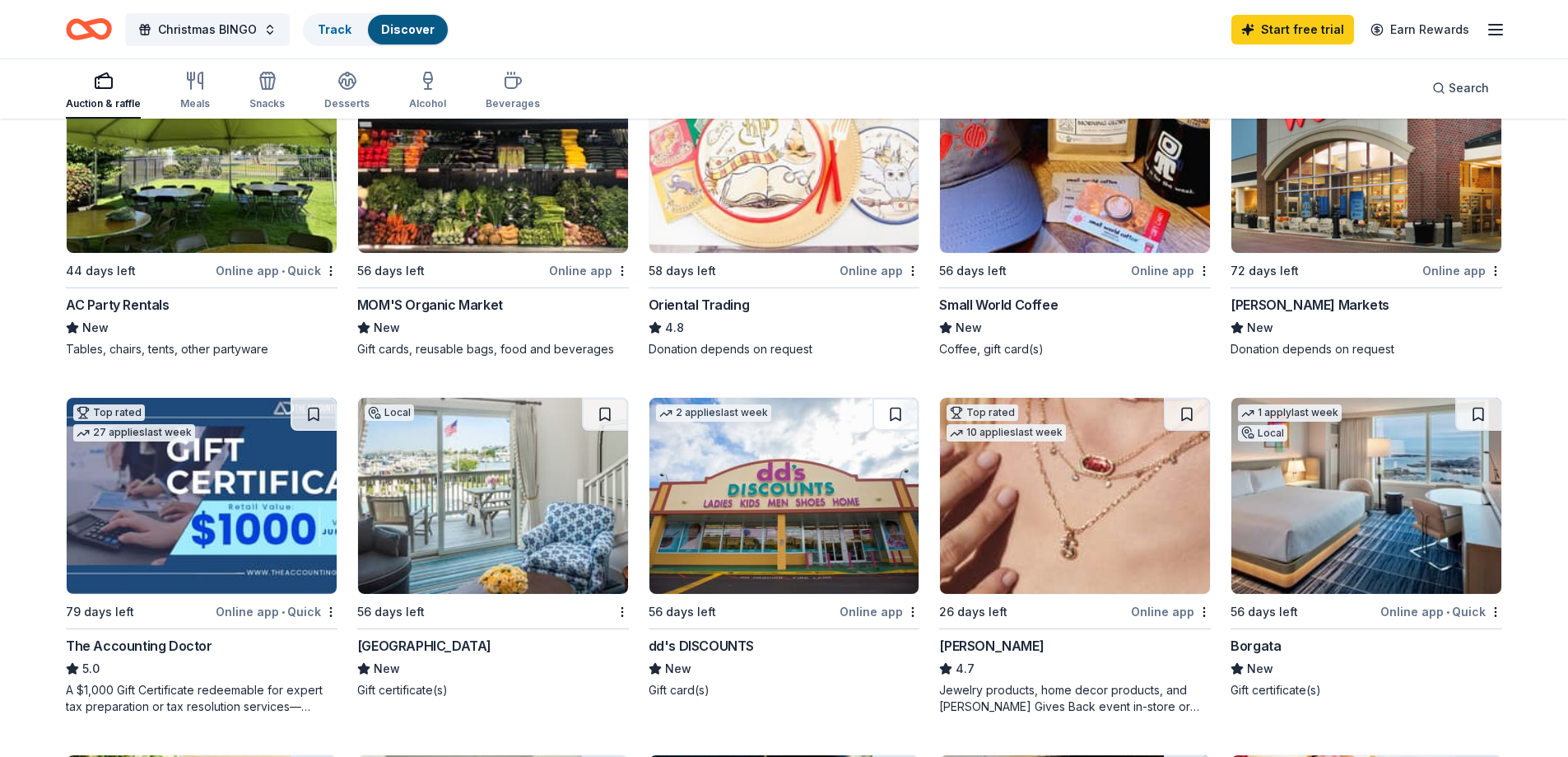
click at [522, 486] on img at bounding box center [492, 495] width 270 height 196
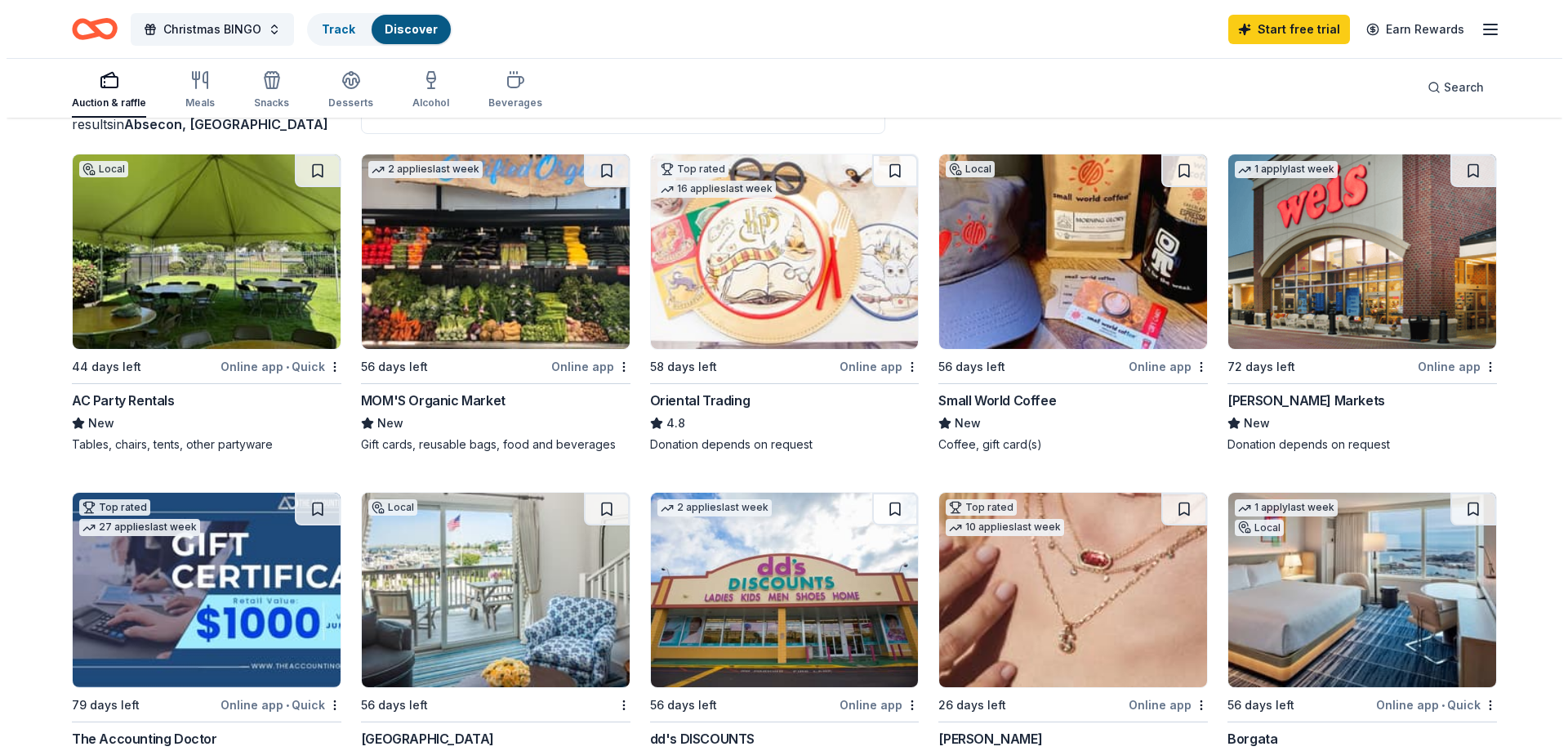
scroll to position [0, 0]
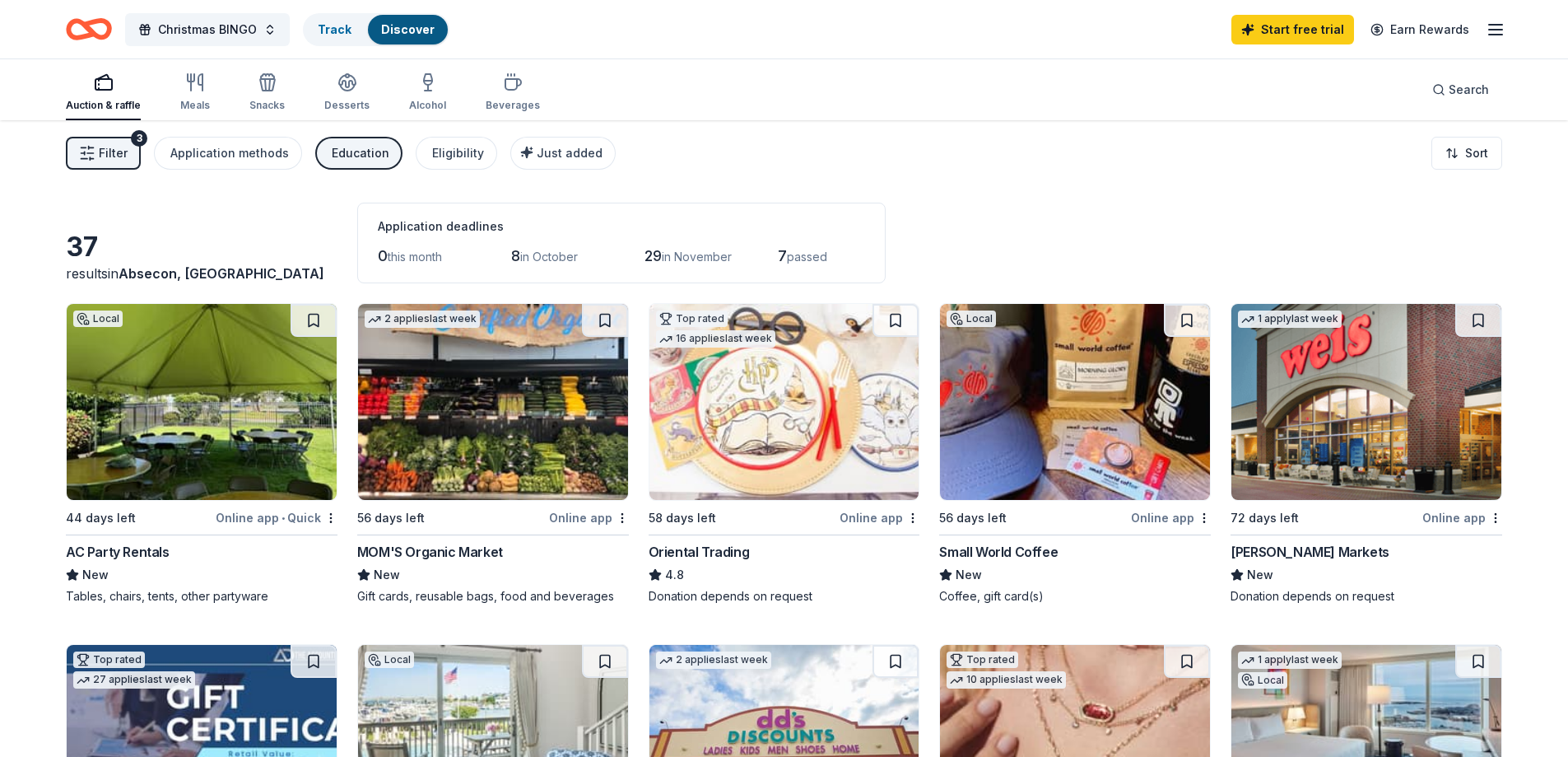
click at [95, 157] on icon "button" at bounding box center [87, 153] width 17 height 17
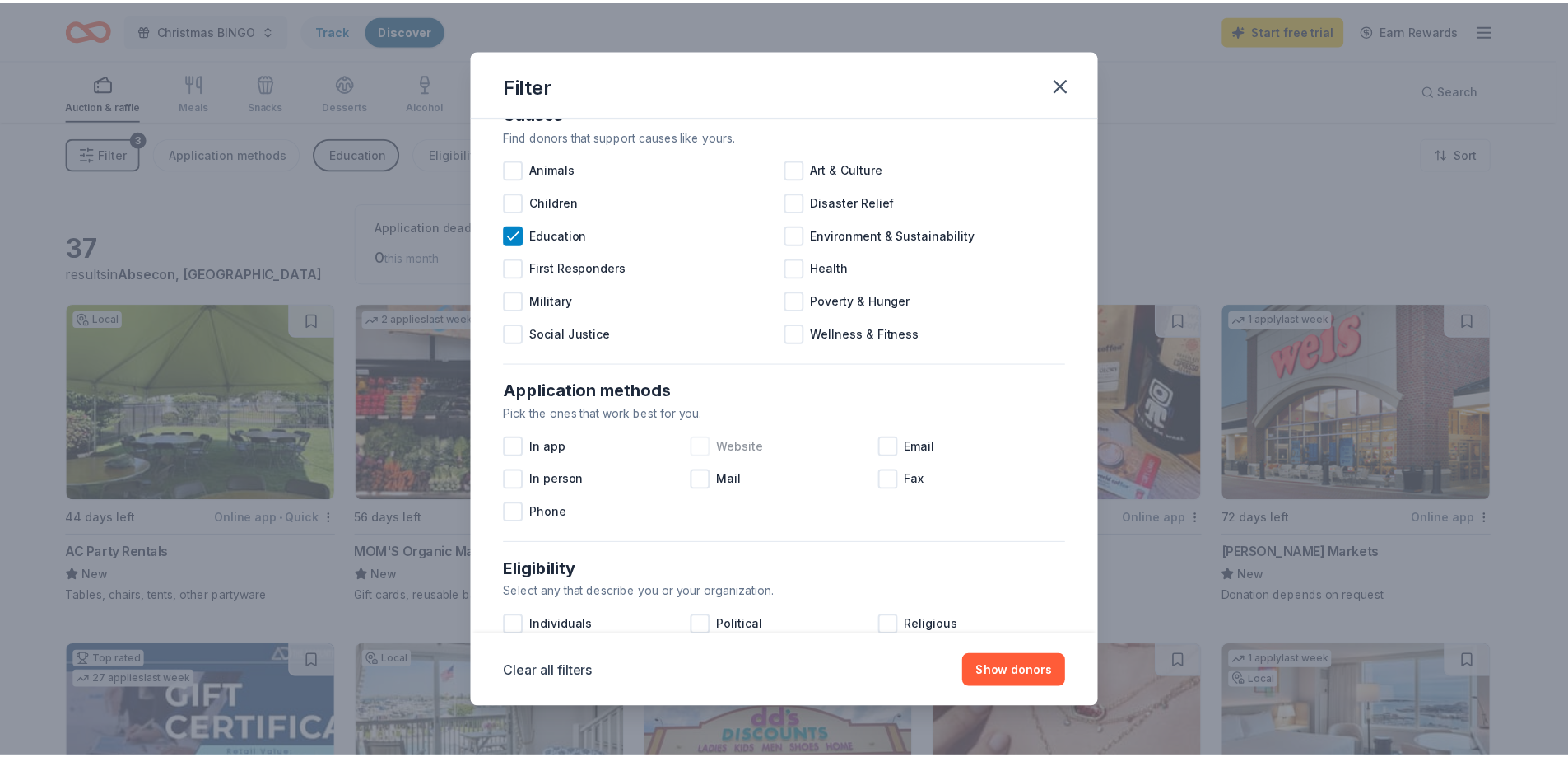
scroll to position [83, 0]
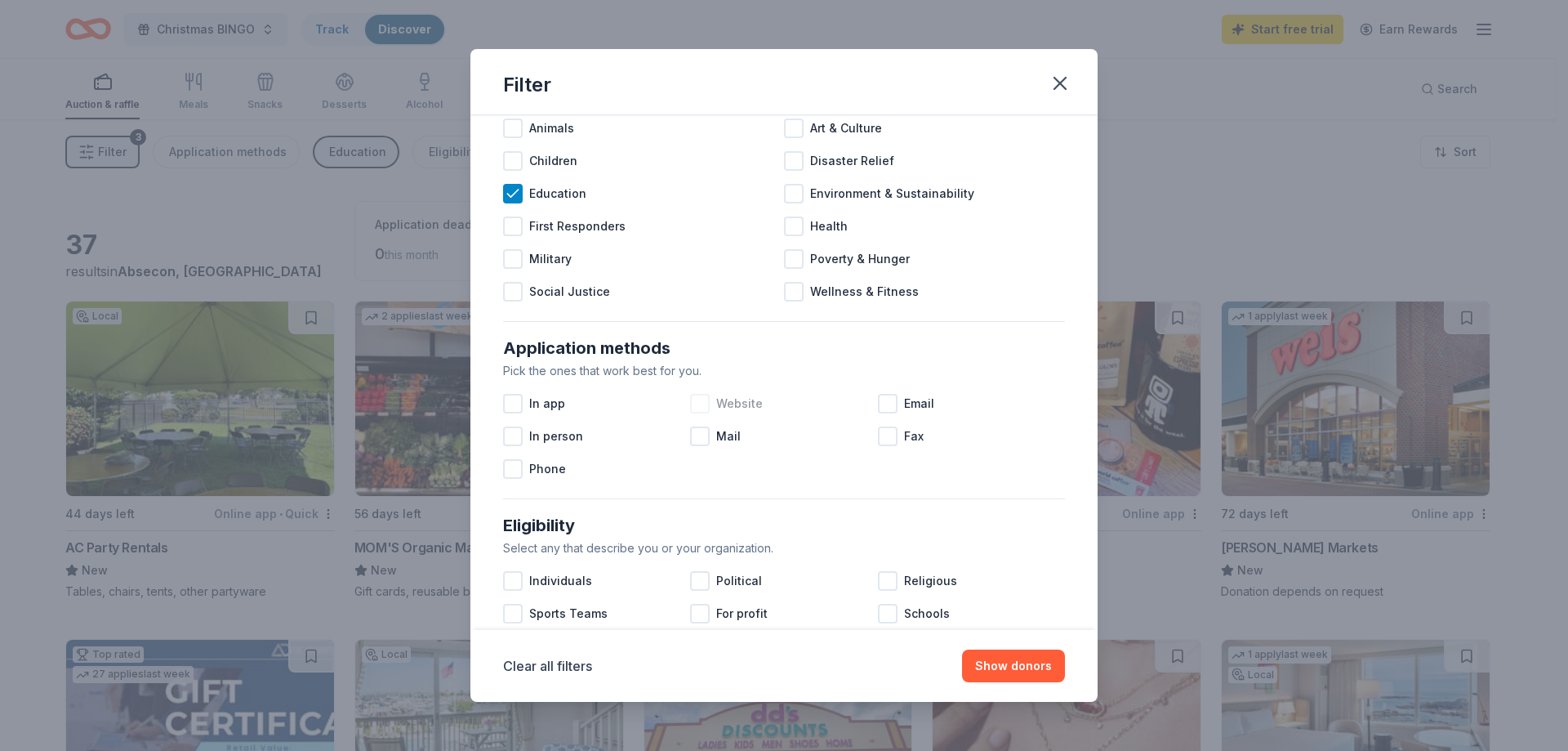
click at [700, 405] on div at bounding box center [699, 403] width 19 height 19
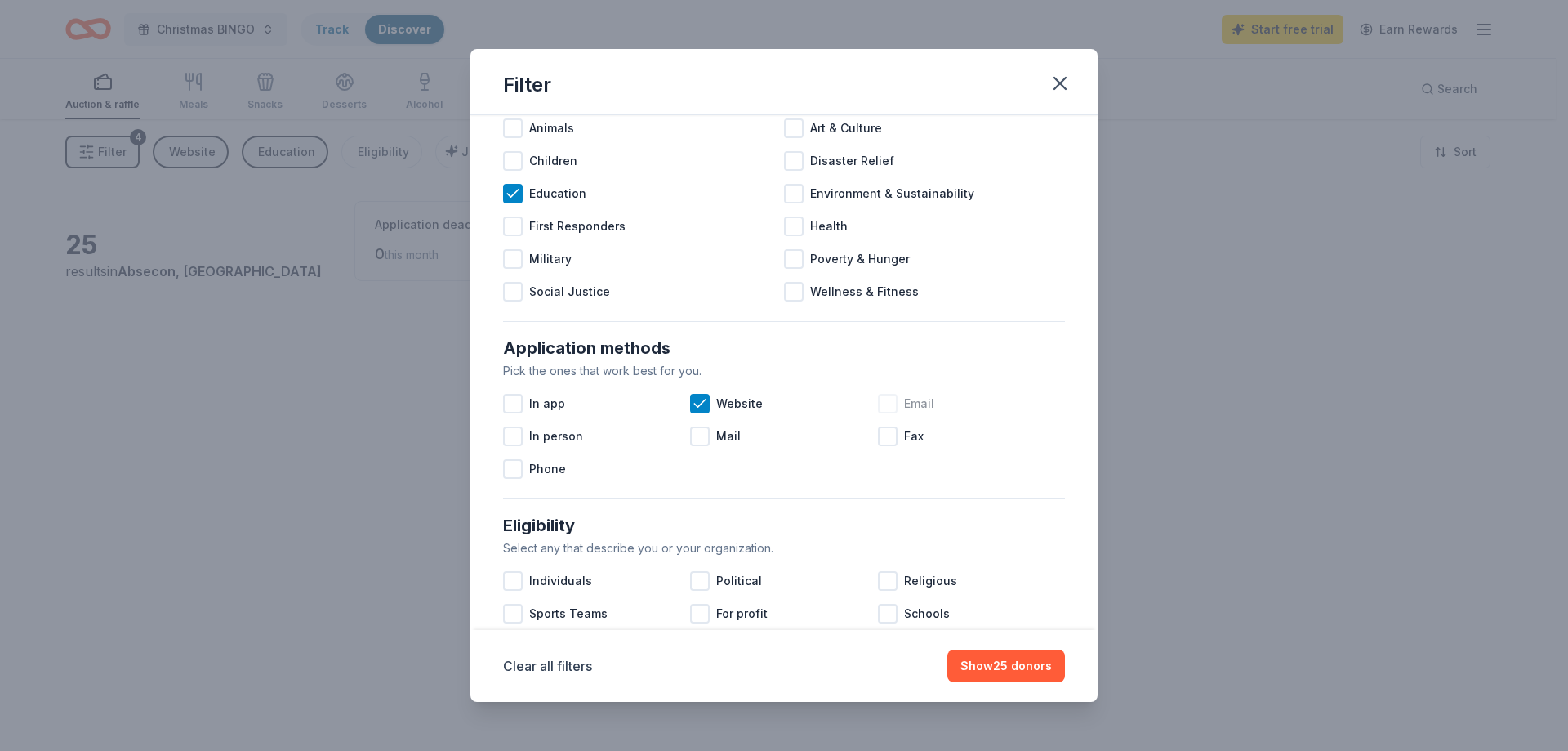
click at [879, 405] on div at bounding box center [887, 403] width 19 height 19
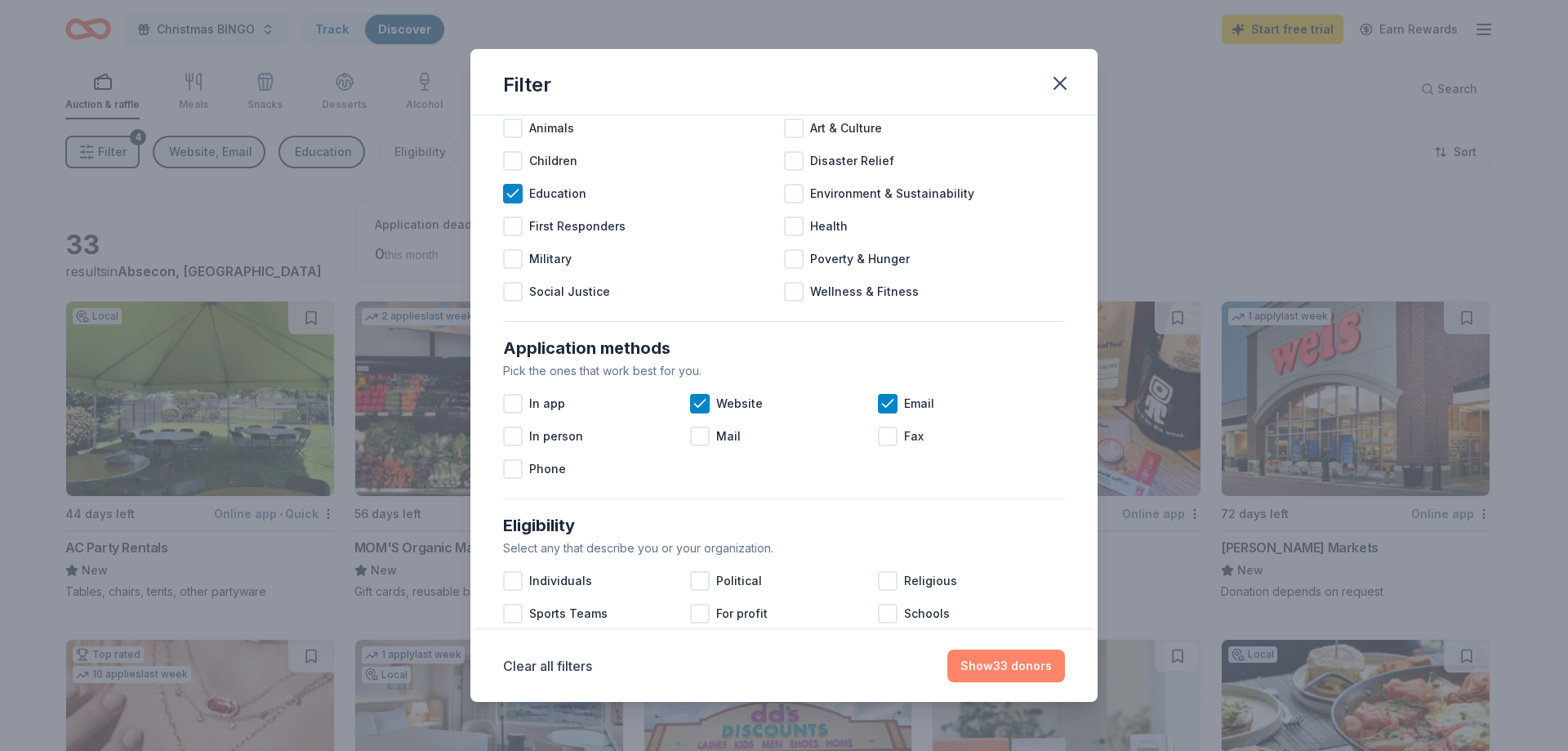
click at [996, 660] on button "Show 33 donors" at bounding box center [1007, 666] width 118 height 33
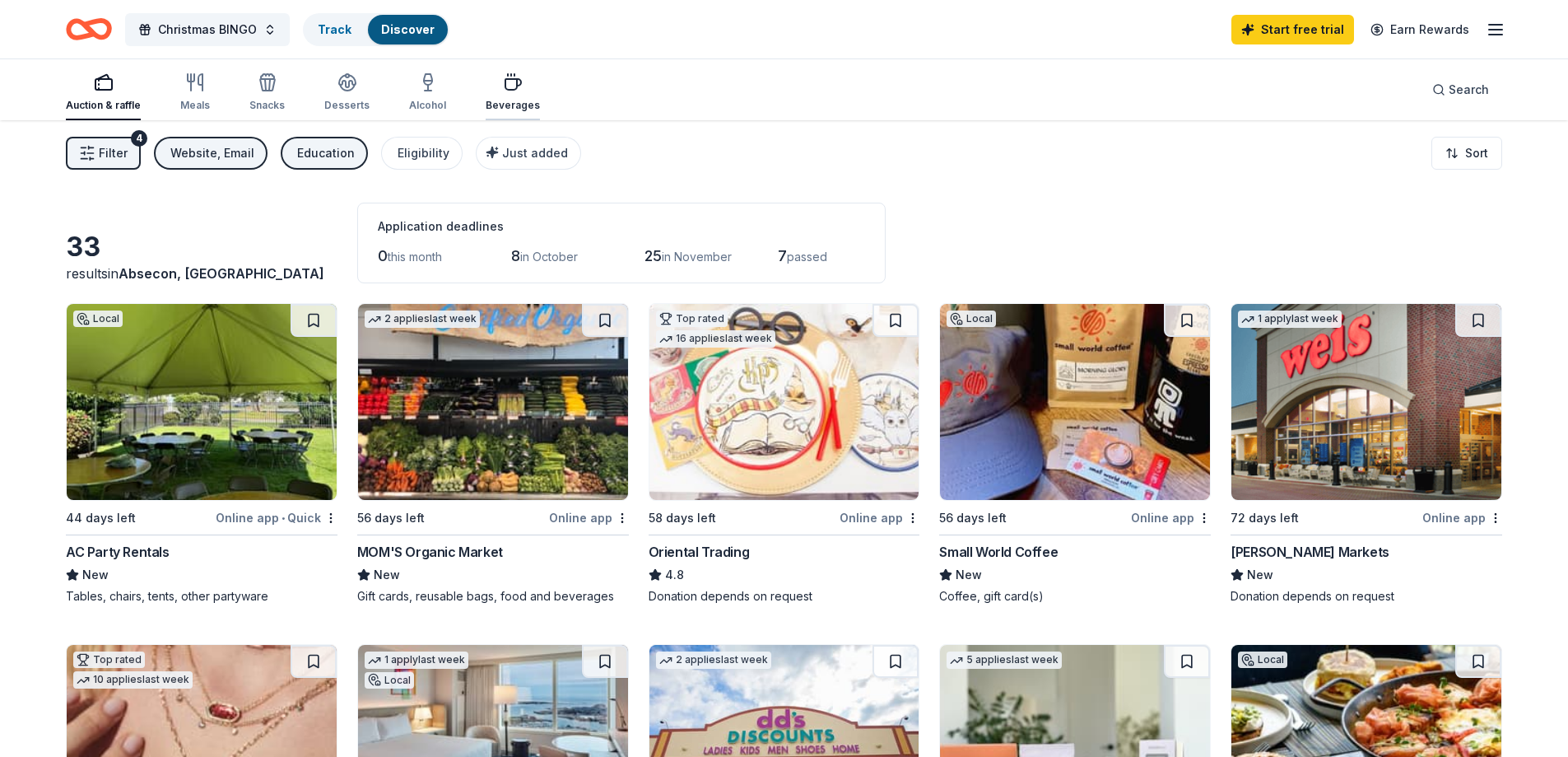
click at [502, 96] on div "Beverages" at bounding box center [513, 92] width 55 height 40
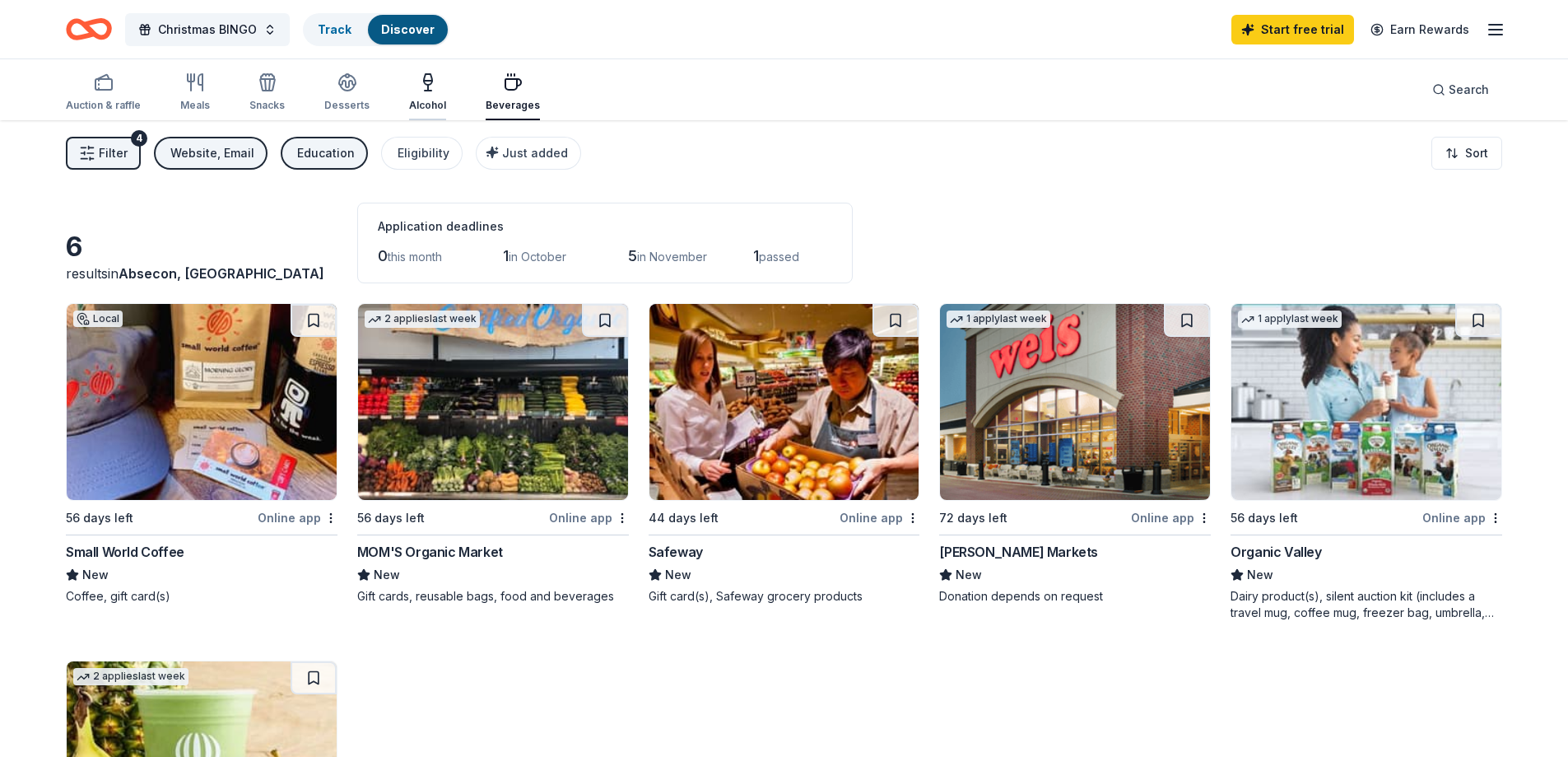
click at [427, 96] on div "Alcohol" at bounding box center [427, 92] width 37 height 40
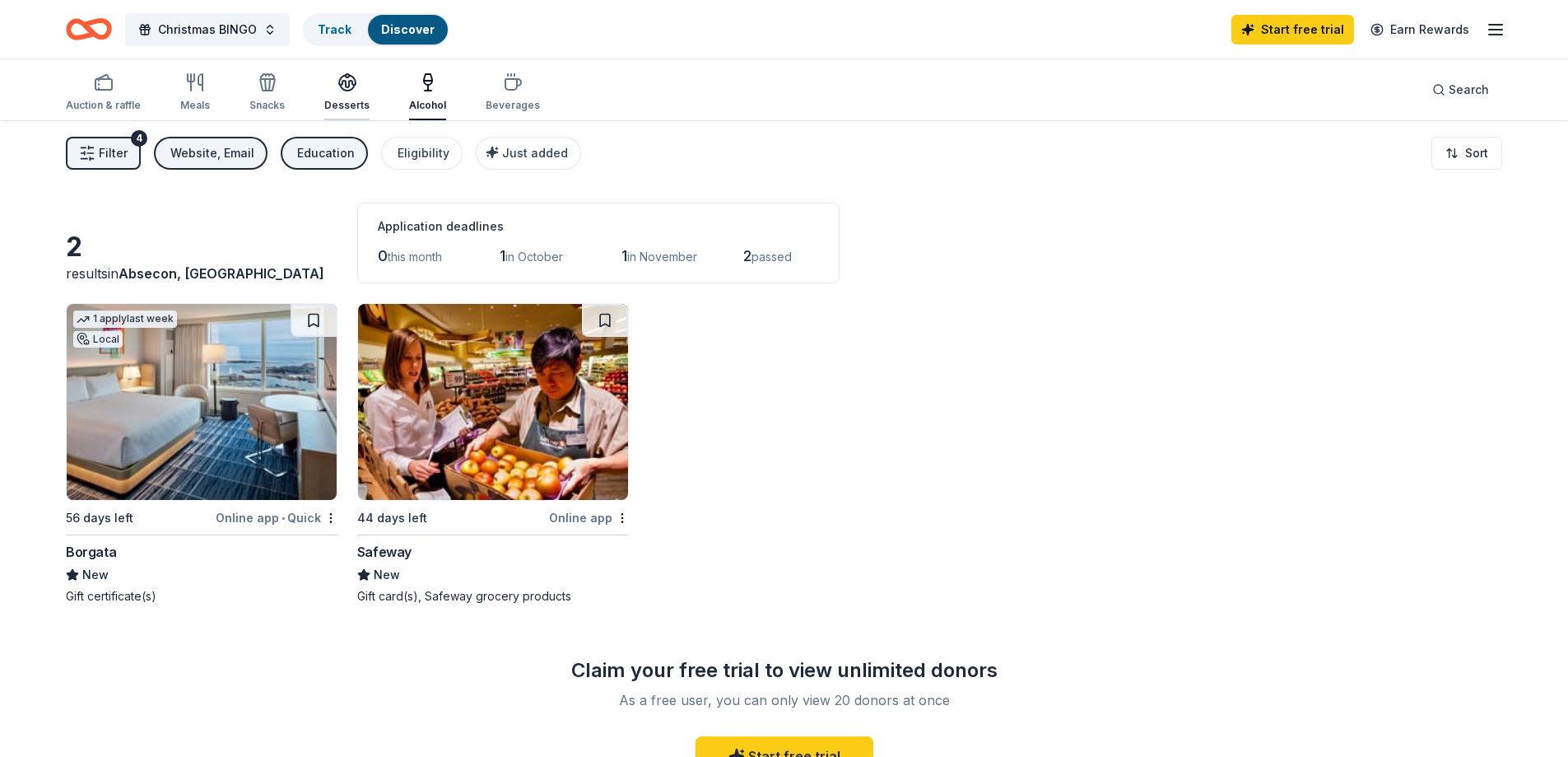
click at [359, 88] on div "button" at bounding box center [347, 82] width 45 height 19
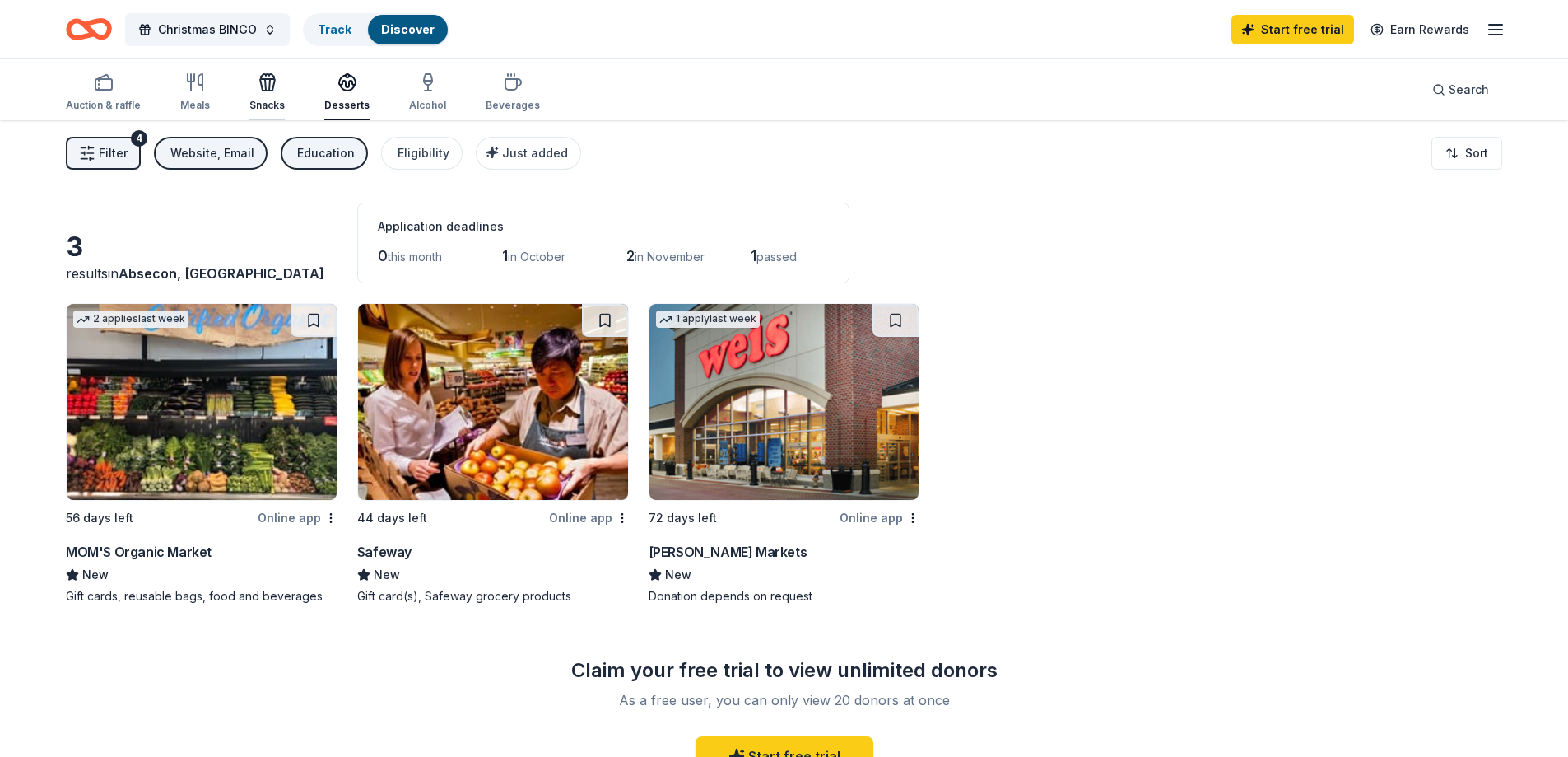
click at [264, 86] on icon "button" at bounding box center [267, 82] width 19 height 19
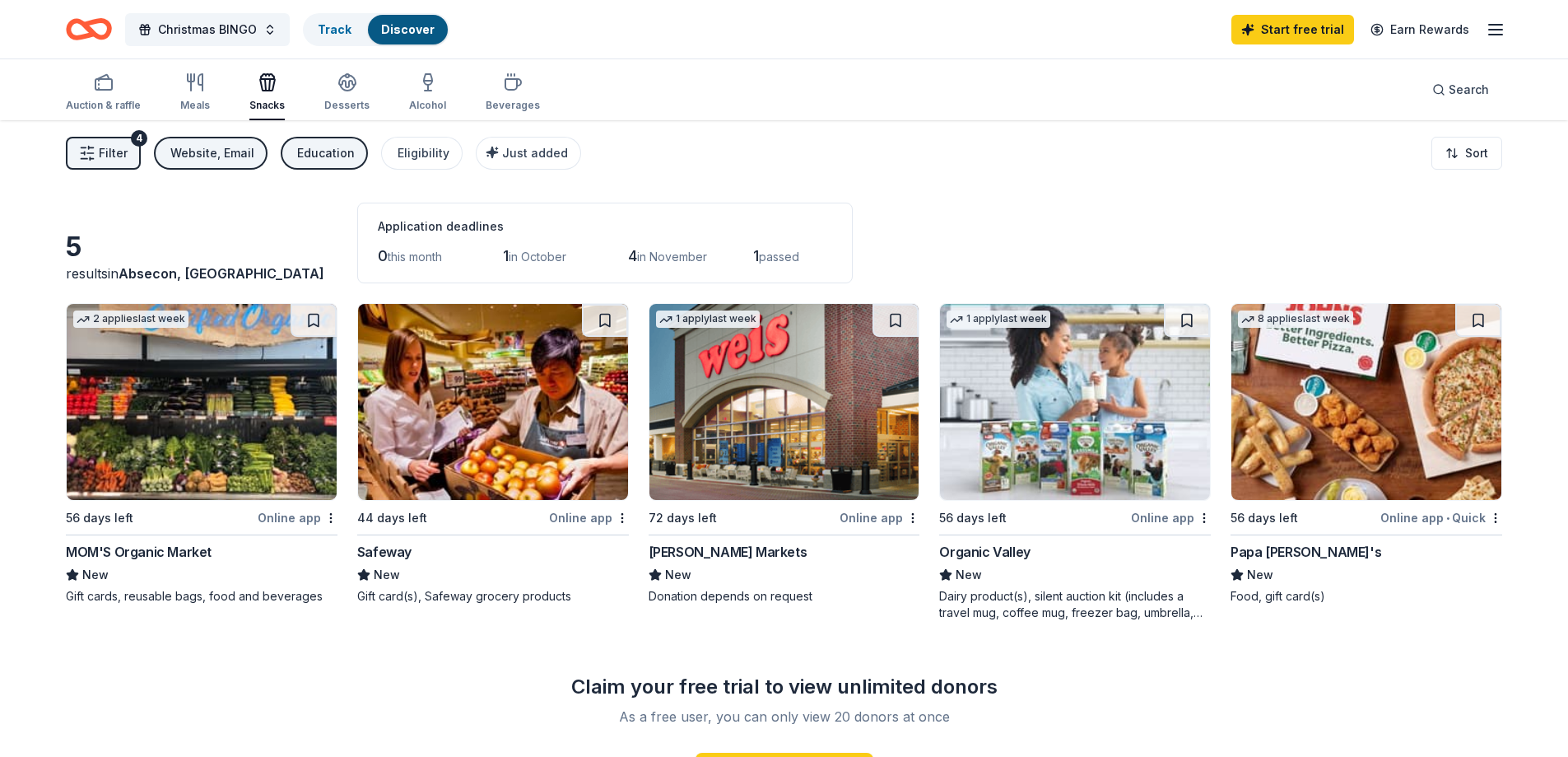
drag, startPoint x: 1369, startPoint y: 405, endPoint x: 700, endPoint y: 216, distance: 695.2
click at [692, 202] on div "Application deadlines 0 this month 1 in October 4 in November 1 passed" at bounding box center [605, 242] width 495 height 81
click at [183, 96] on div "Meals" at bounding box center [195, 92] width 30 height 40
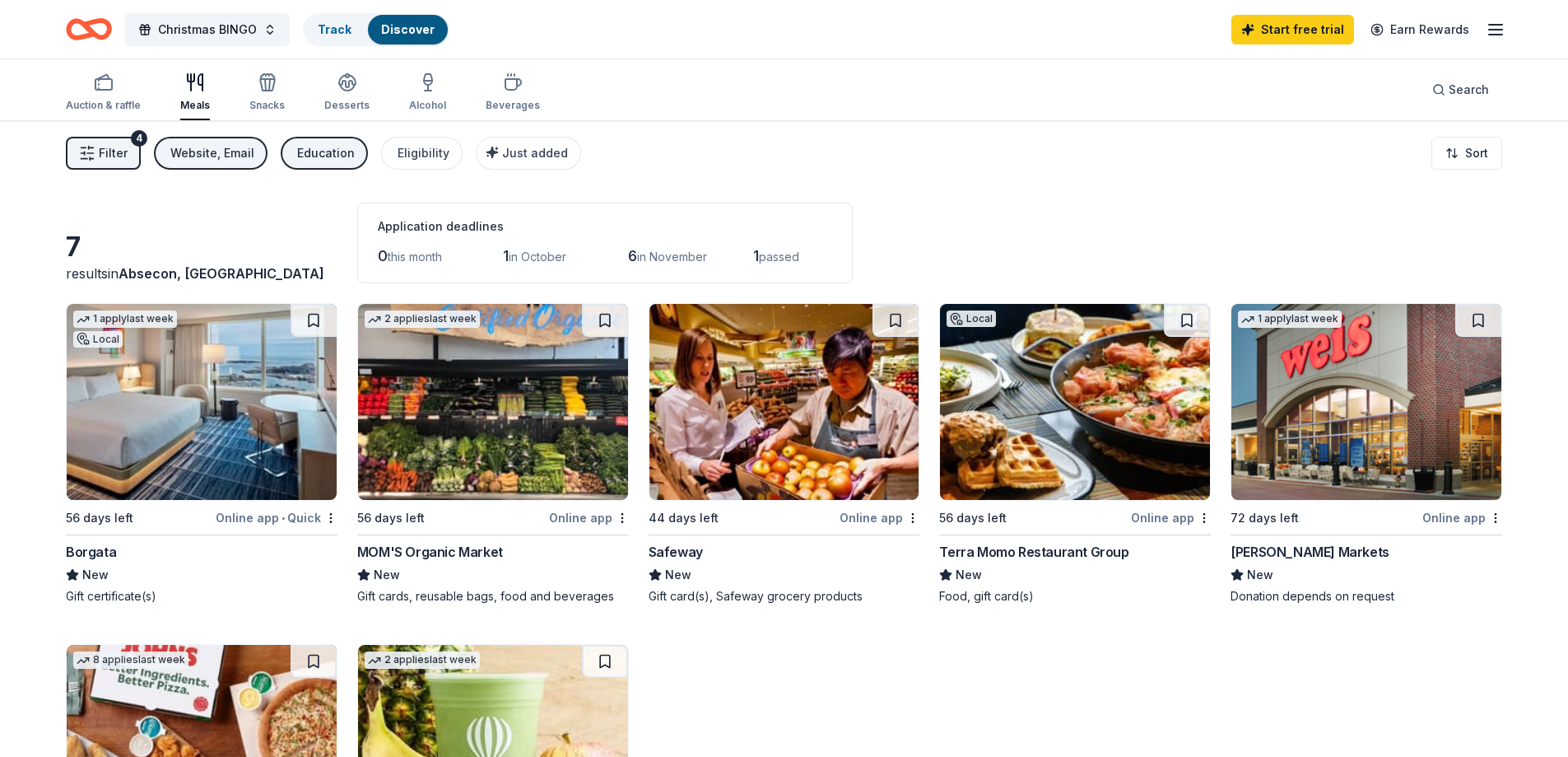
click at [112, 150] on span "Filter" at bounding box center [113, 152] width 29 height 19
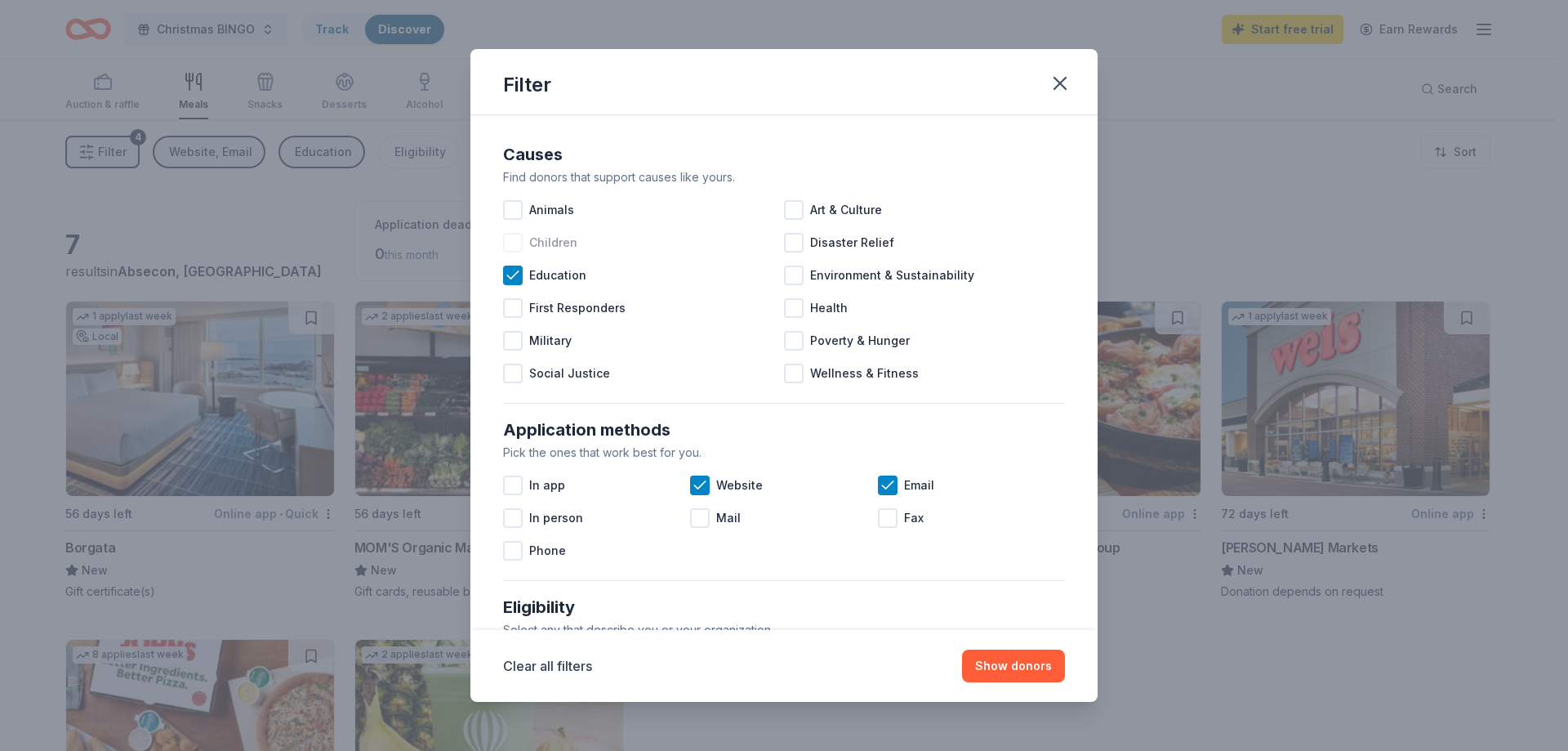
click at [508, 240] on div at bounding box center [513, 242] width 19 height 19
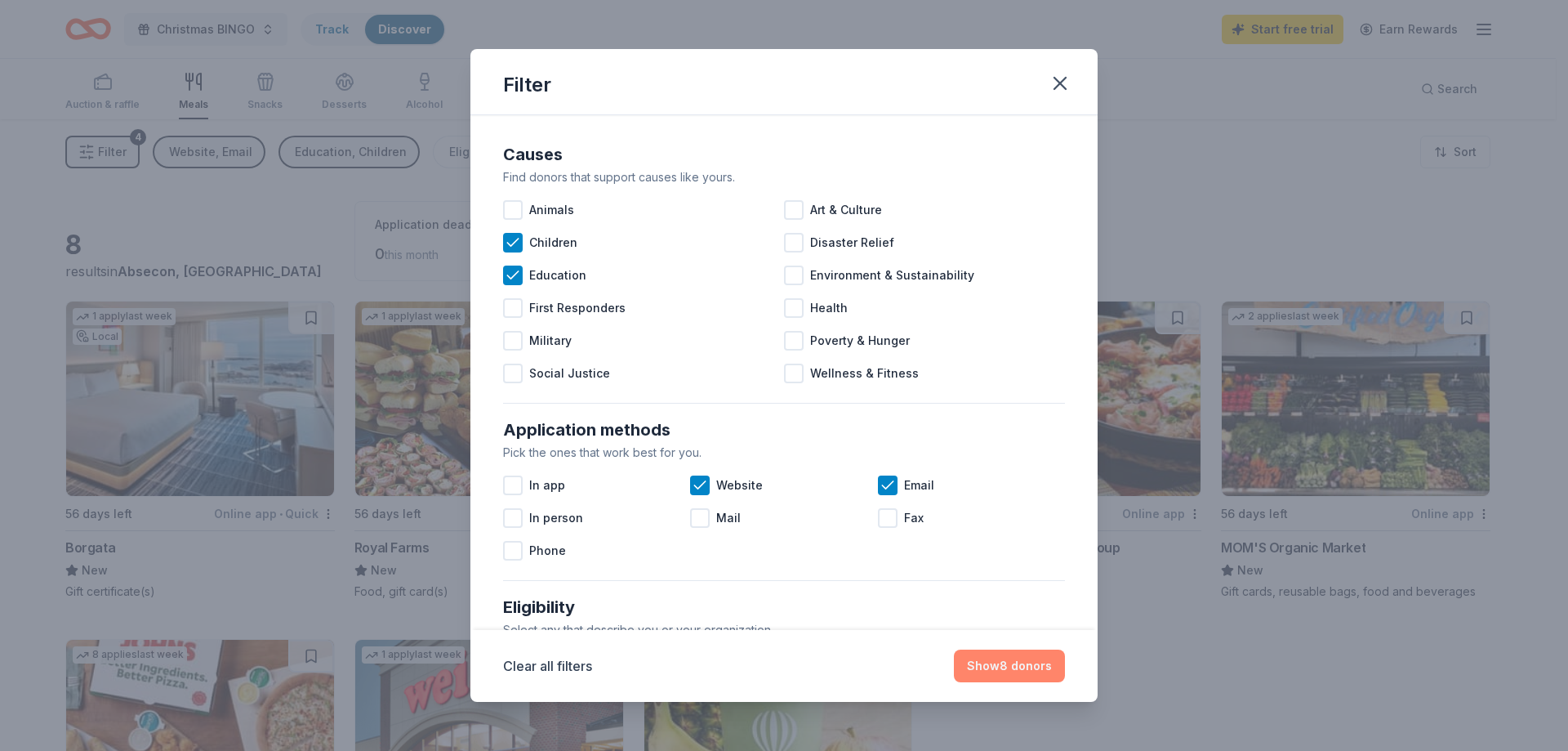
click at [998, 669] on button "Show 8 donors" at bounding box center [1009, 666] width 111 height 33
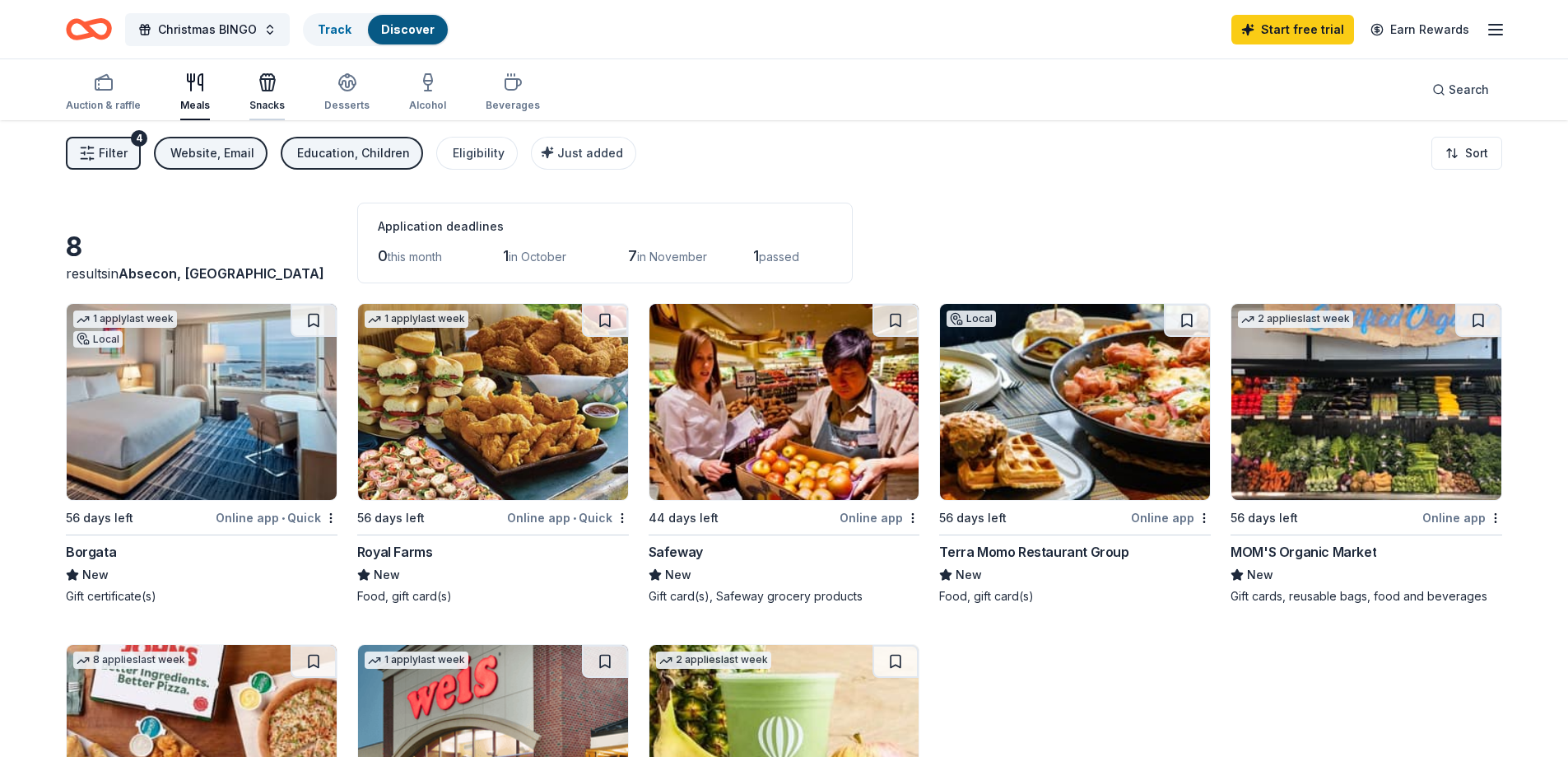
click at [276, 87] on div "button" at bounding box center [267, 82] width 35 height 19
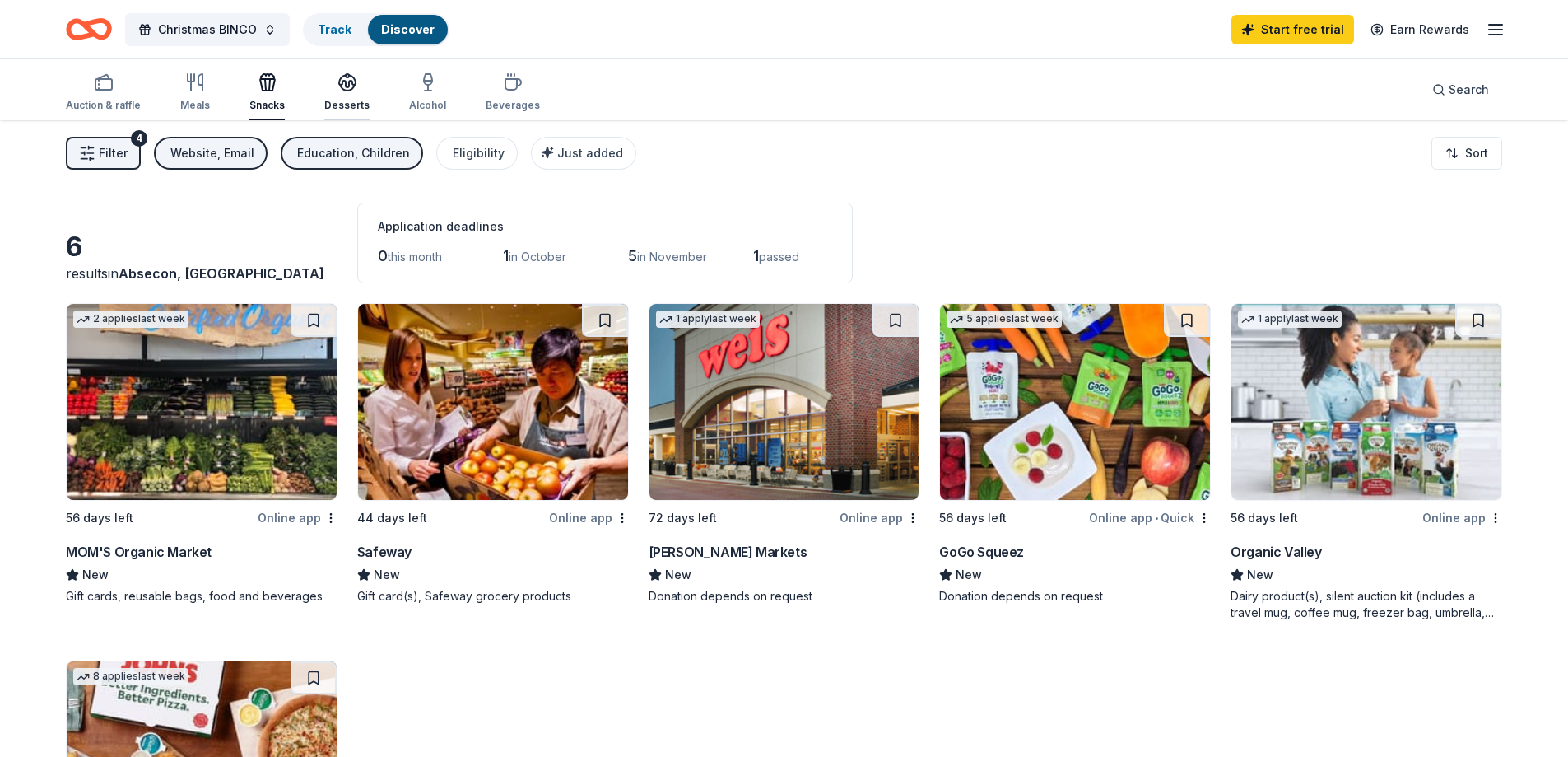
click at [354, 82] on div "button" at bounding box center [347, 82] width 45 height 19
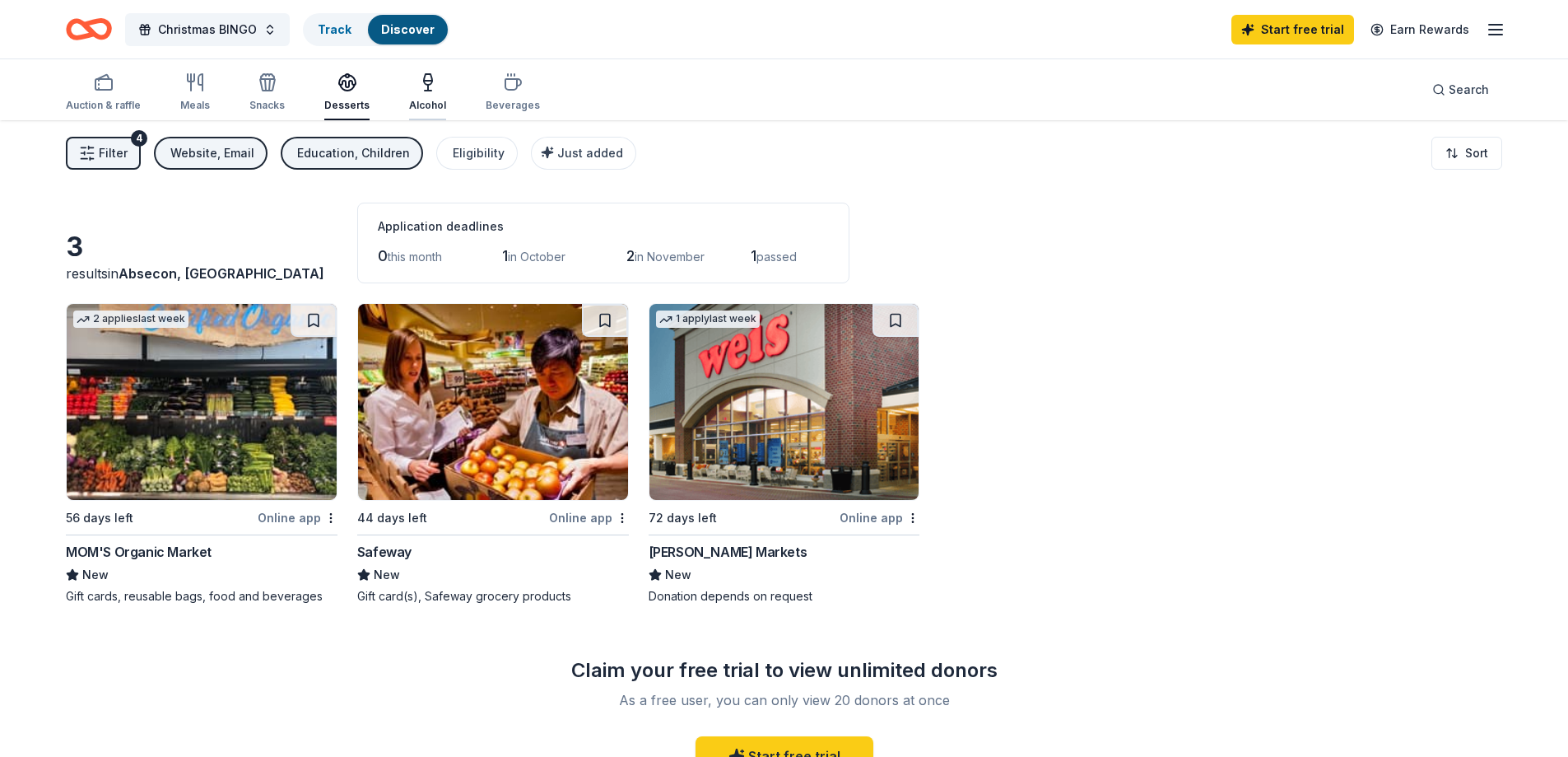
click at [424, 84] on icon "button" at bounding box center [427, 80] width 8 height 11
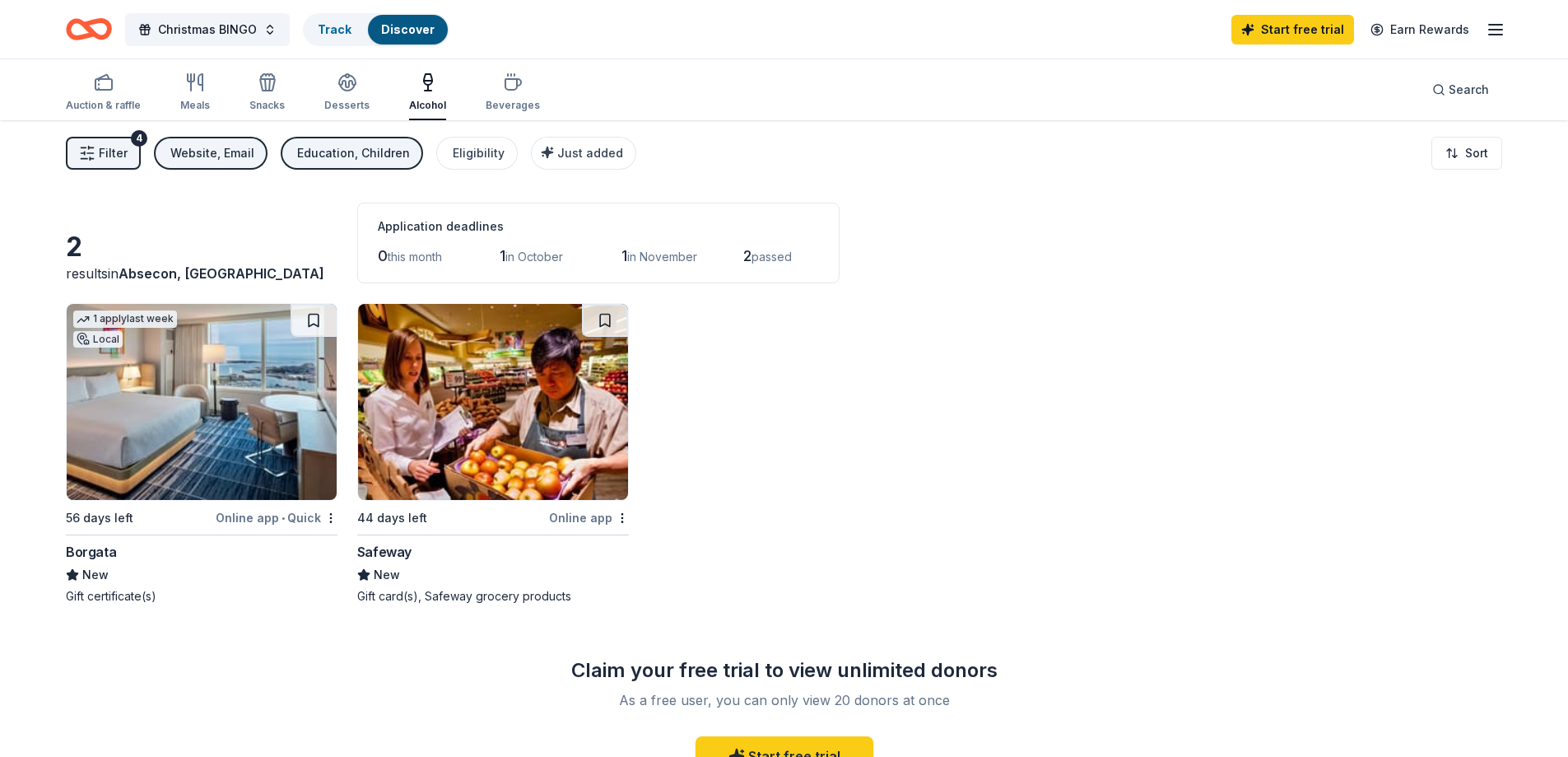
click at [540, 108] on div "Auction & raffle Meals Snacks Desserts Alcohol Beverages Search" at bounding box center [784, 90] width 1436 height 61
click at [519, 100] on div "Beverages" at bounding box center [513, 106] width 55 height 13
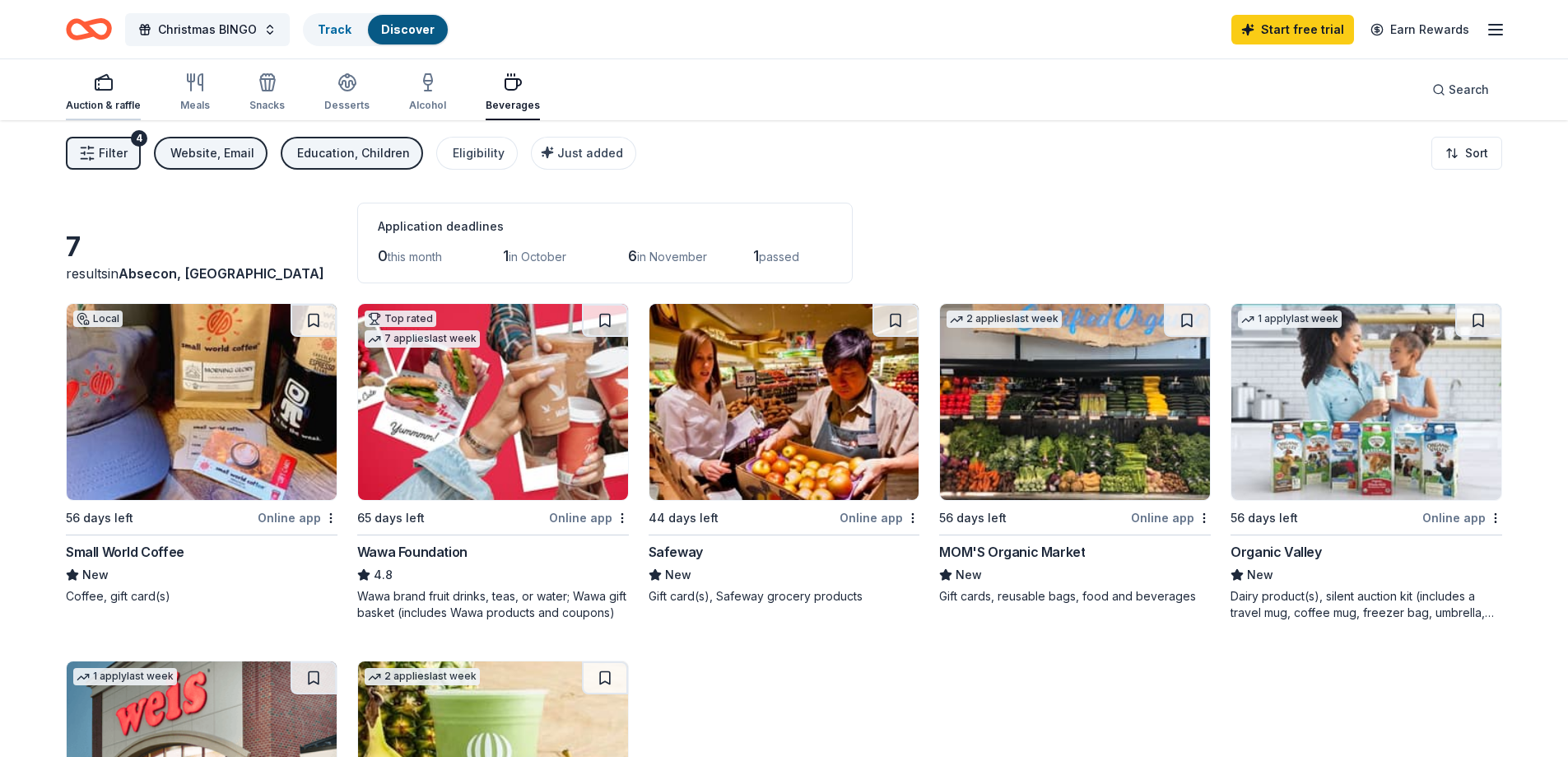
click at [99, 98] on div "Auction & raffle" at bounding box center [103, 92] width 75 height 40
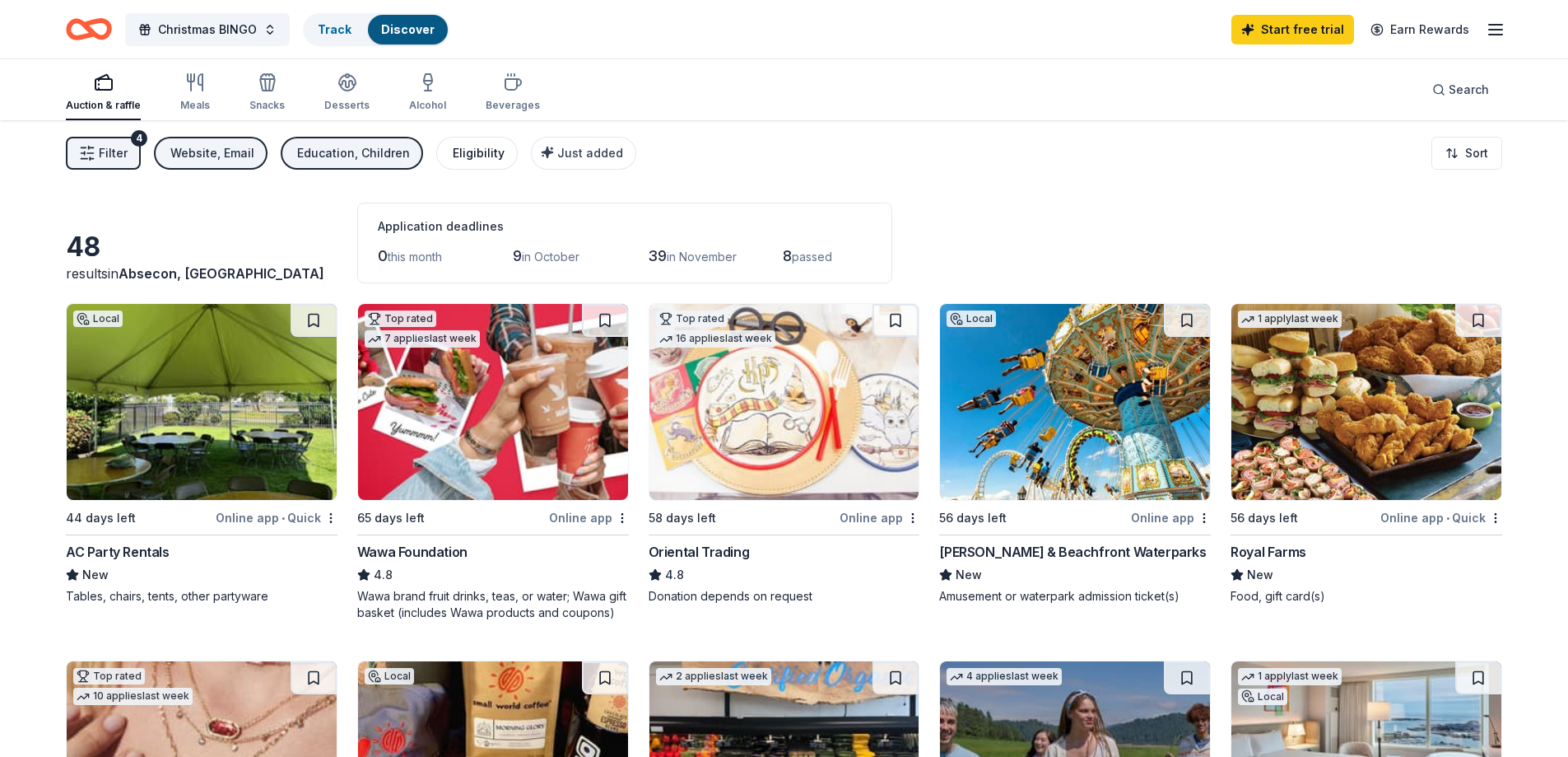
click at [453, 153] on div "Eligibility" at bounding box center [478, 152] width 52 height 19
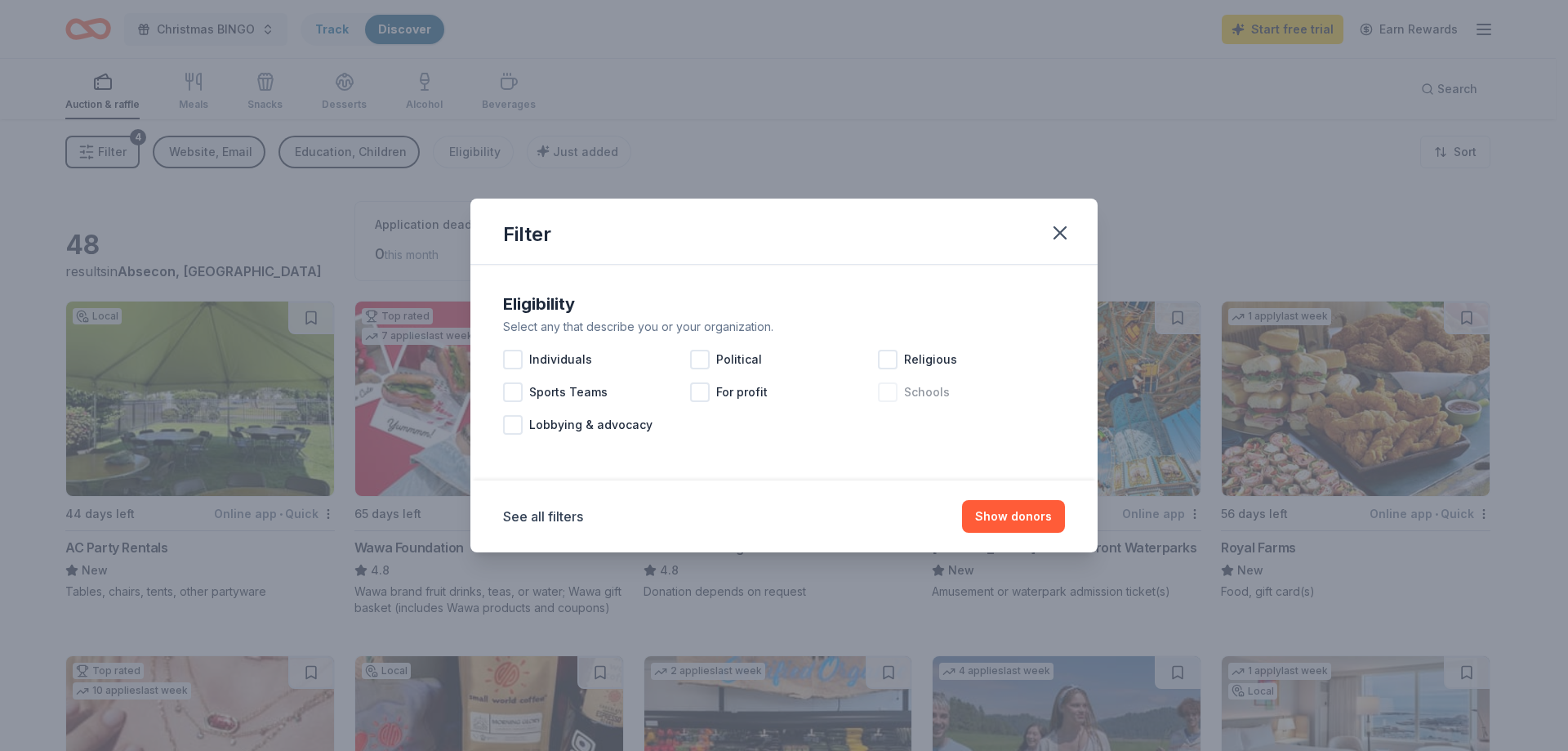
click at [896, 387] on div at bounding box center [887, 391] width 19 height 19
click at [889, 362] on div at bounding box center [887, 359] width 19 height 19
click at [1002, 513] on button "Show 34 donors" at bounding box center [1006, 516] width 119 height 33
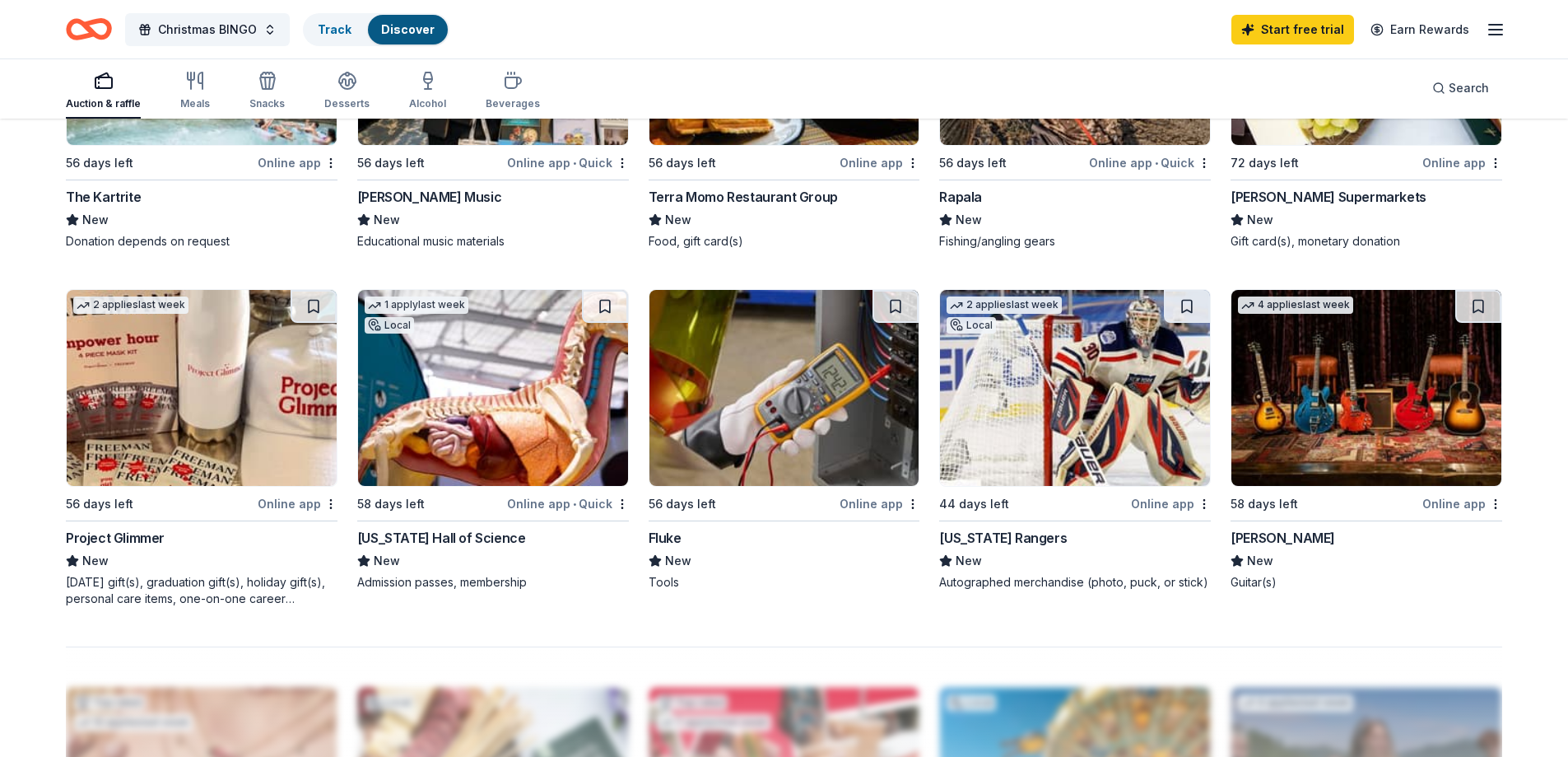
scroll to position [1071, 0]
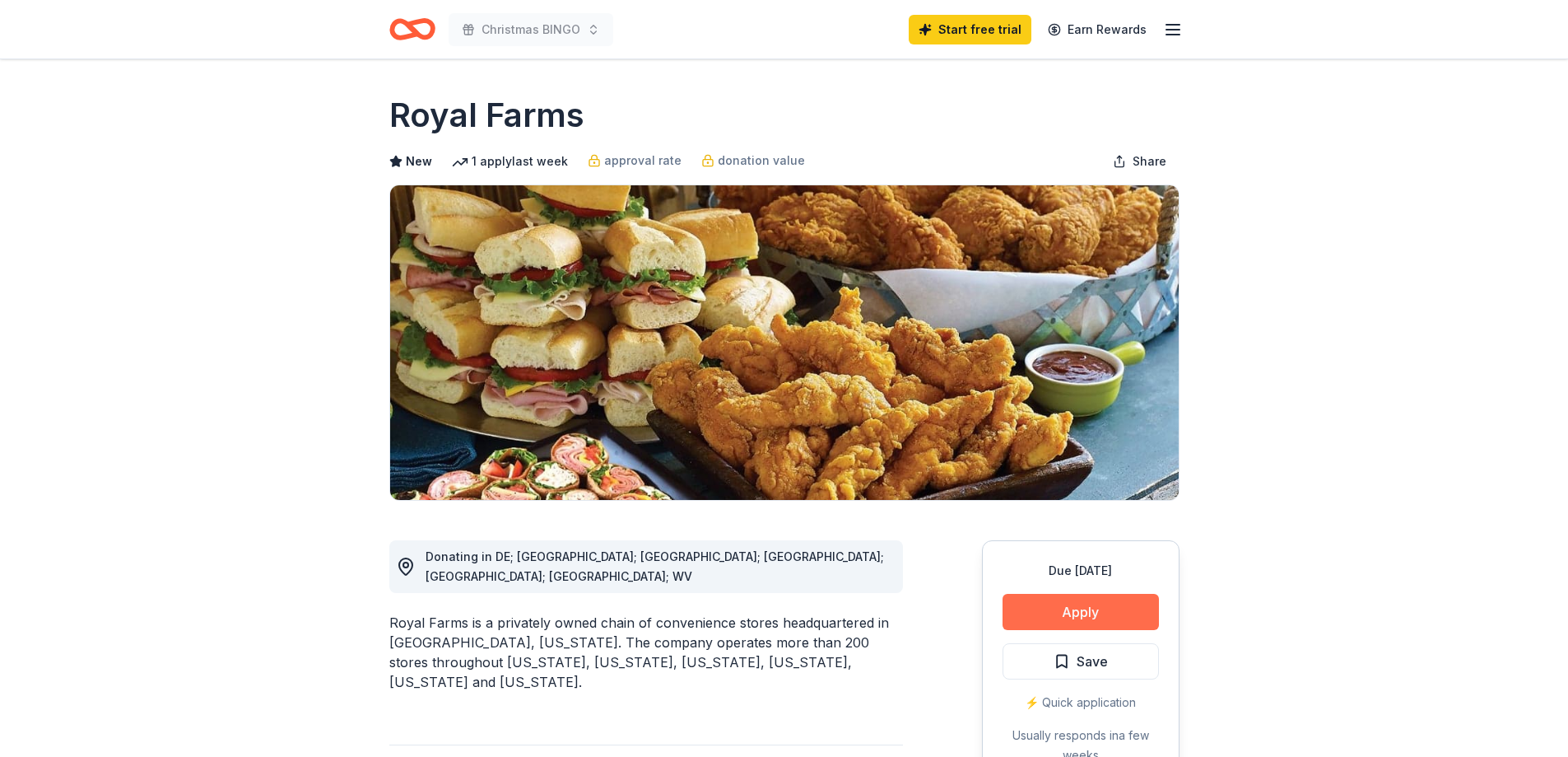
click at [1101, 609] on button "Apply" at bounding box center [1080, 611] width 157 height 36
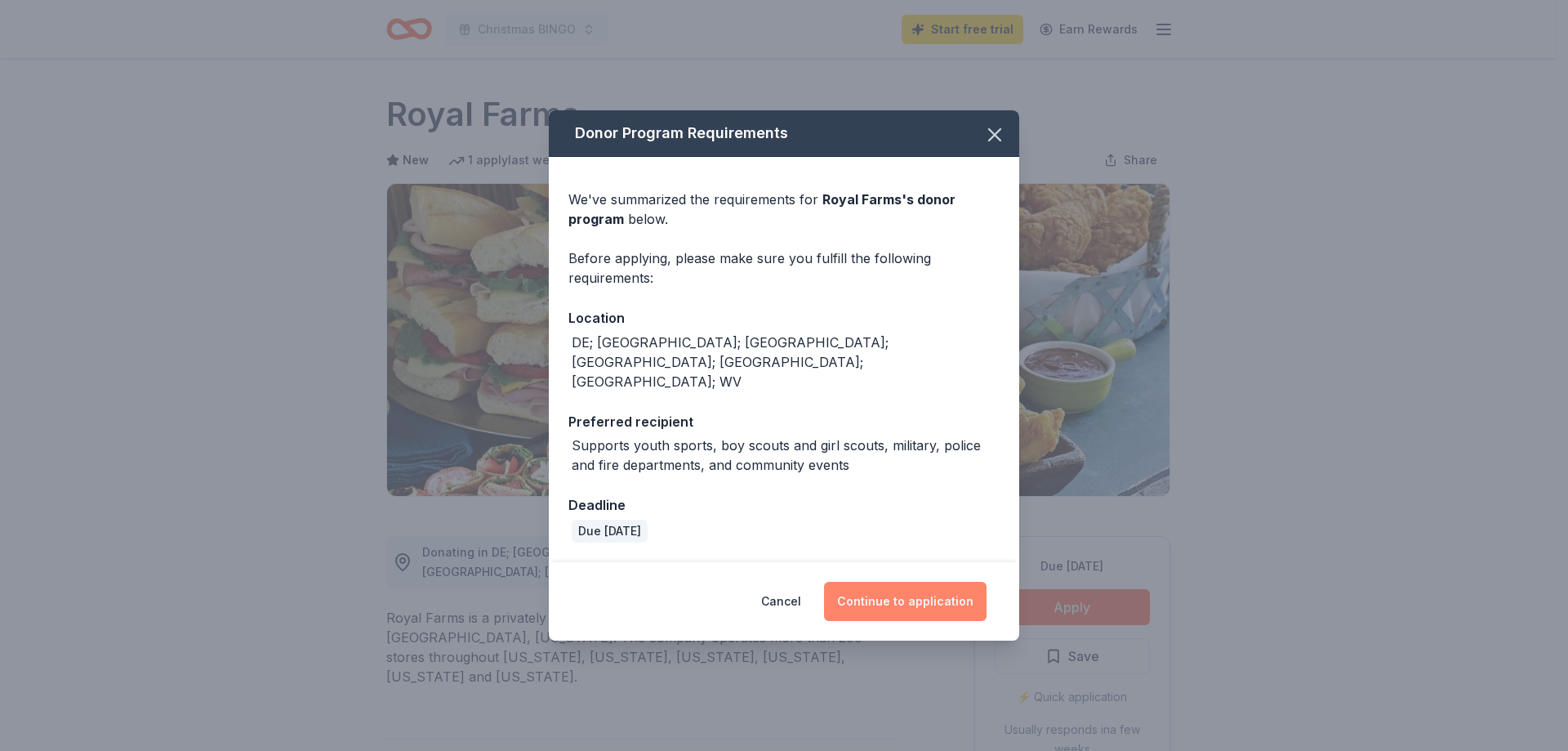
click at [907, 595] on button "Continue to application" at bounding box center [905, 601] width 163 height 40
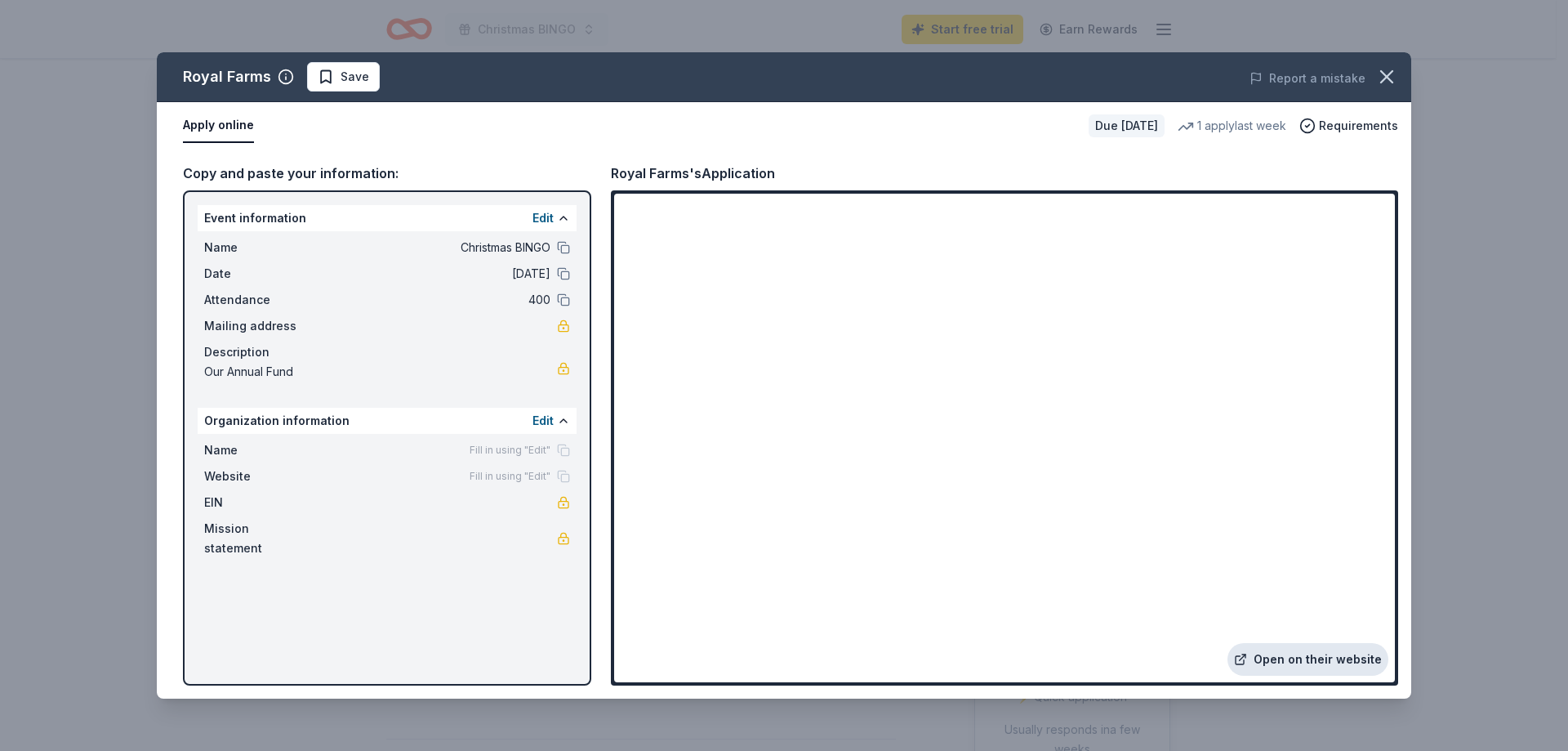
click at [1289, 664] on link "Open on their website" at bounding box center [1308, 659] width 161 height 33
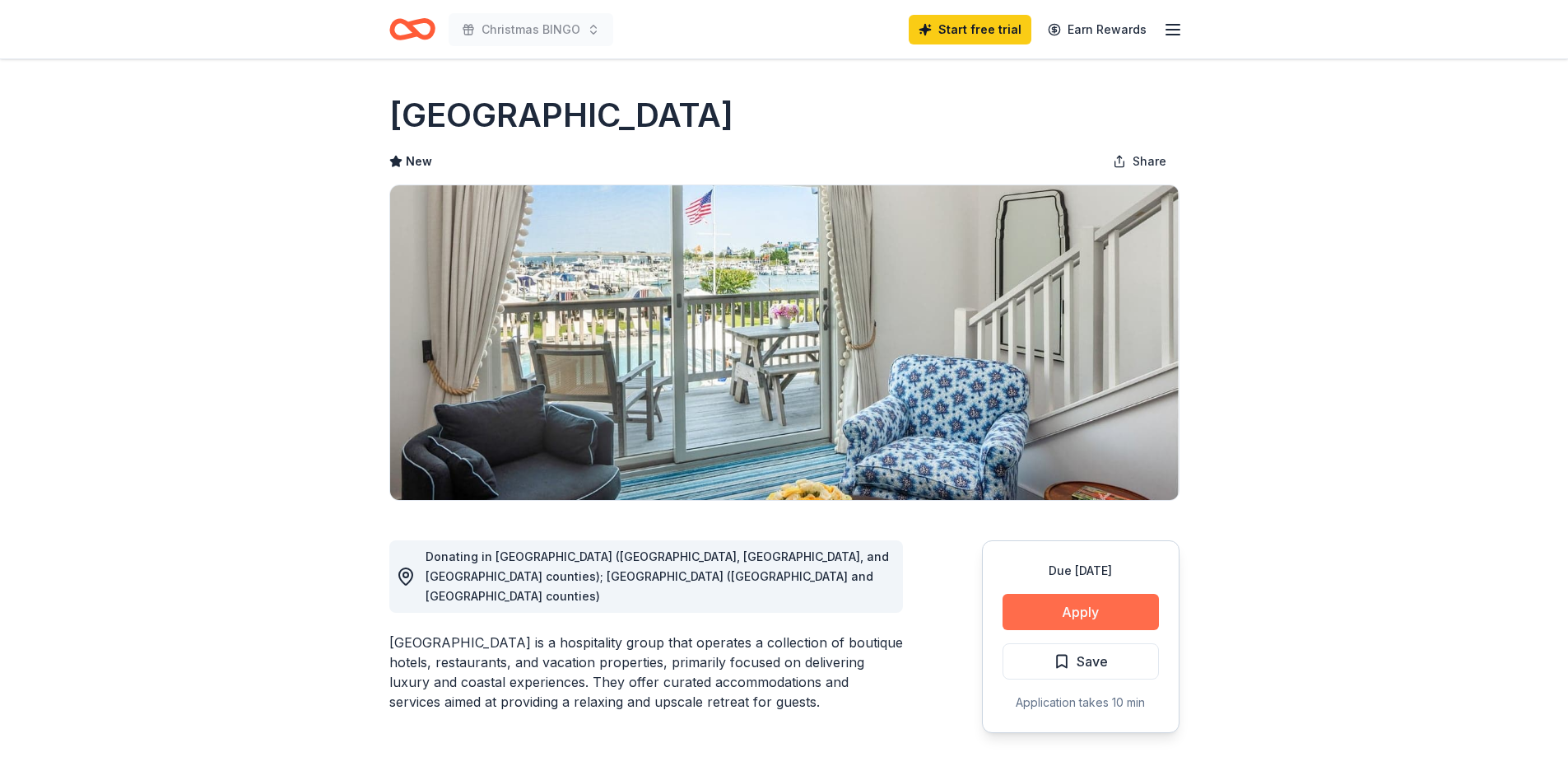
click at [1083, 622] on button "Apply" at bounding box center [1080, 611] width 157 height 36
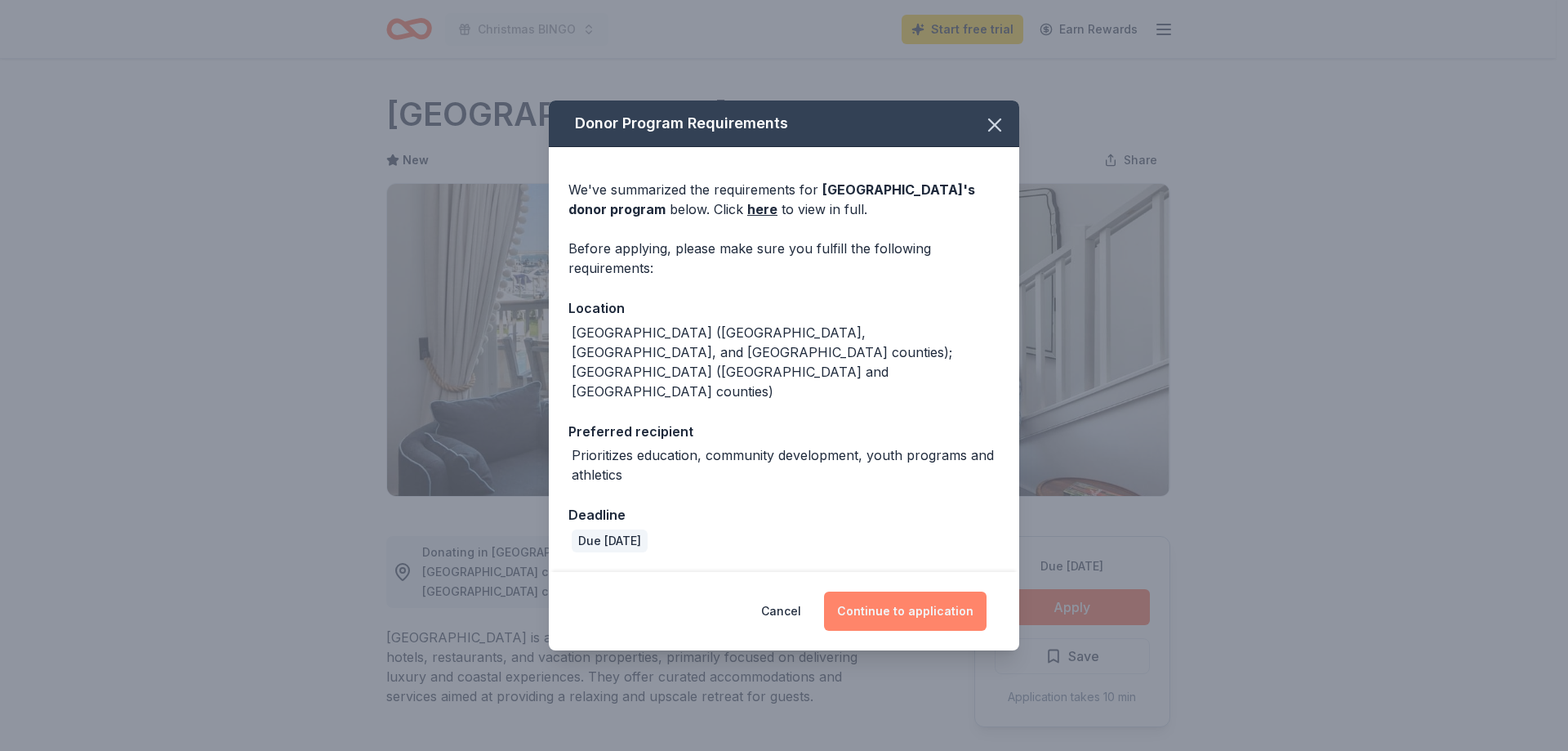
click at [917, 592] on button "Continue to application" at bounding box center [905, 611] width 163 height 40
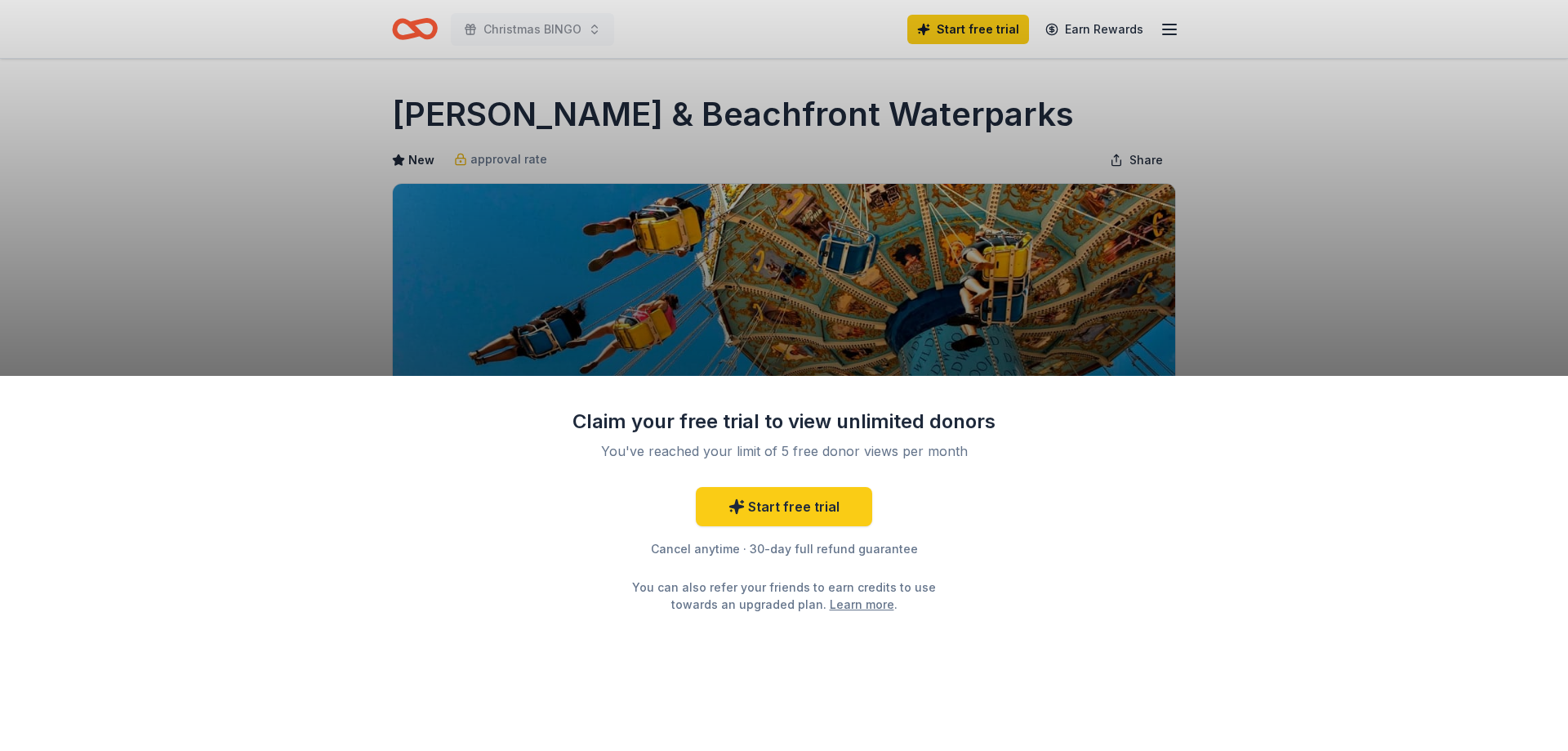
click at [1180, 275] on div "Claim your free trial to view unlimited donors You've reached your limit of 5 f…" at bounding box center [784, 376] width 1568 height 751
drag, startPoint x: 1180, startPoint y: 275, endPoint x: 1173, endPoint y: 250, distance: 26.0
click at [1180, 275] on div "Claim your free trial to view unlimited donors You've reached your limit of 5 f…" at bounding box center [784, 376] width 1568 height 751
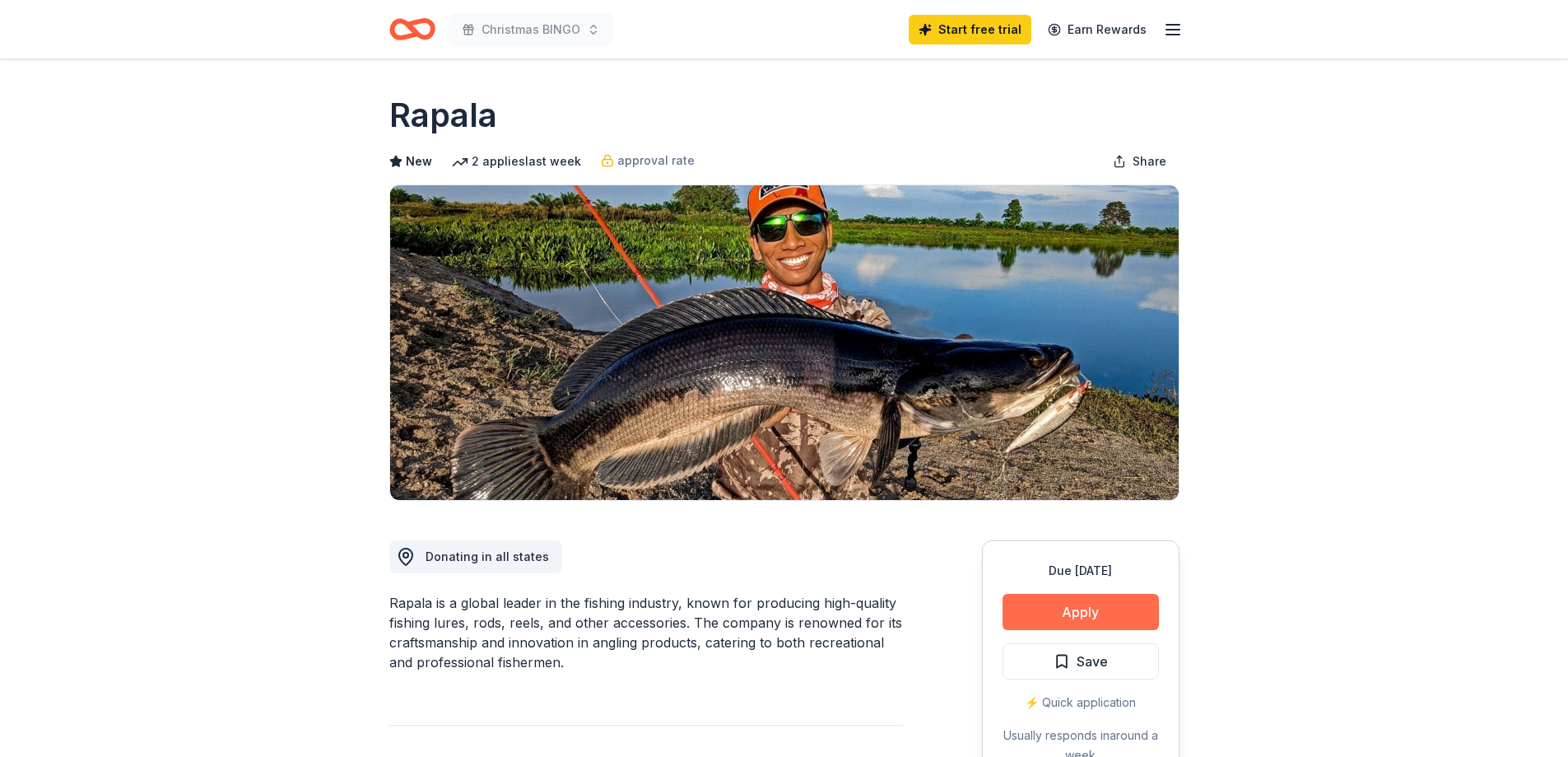
click at [1082, 609] on button "Apply" at bounding box center [1080, 611] width 157 height 36
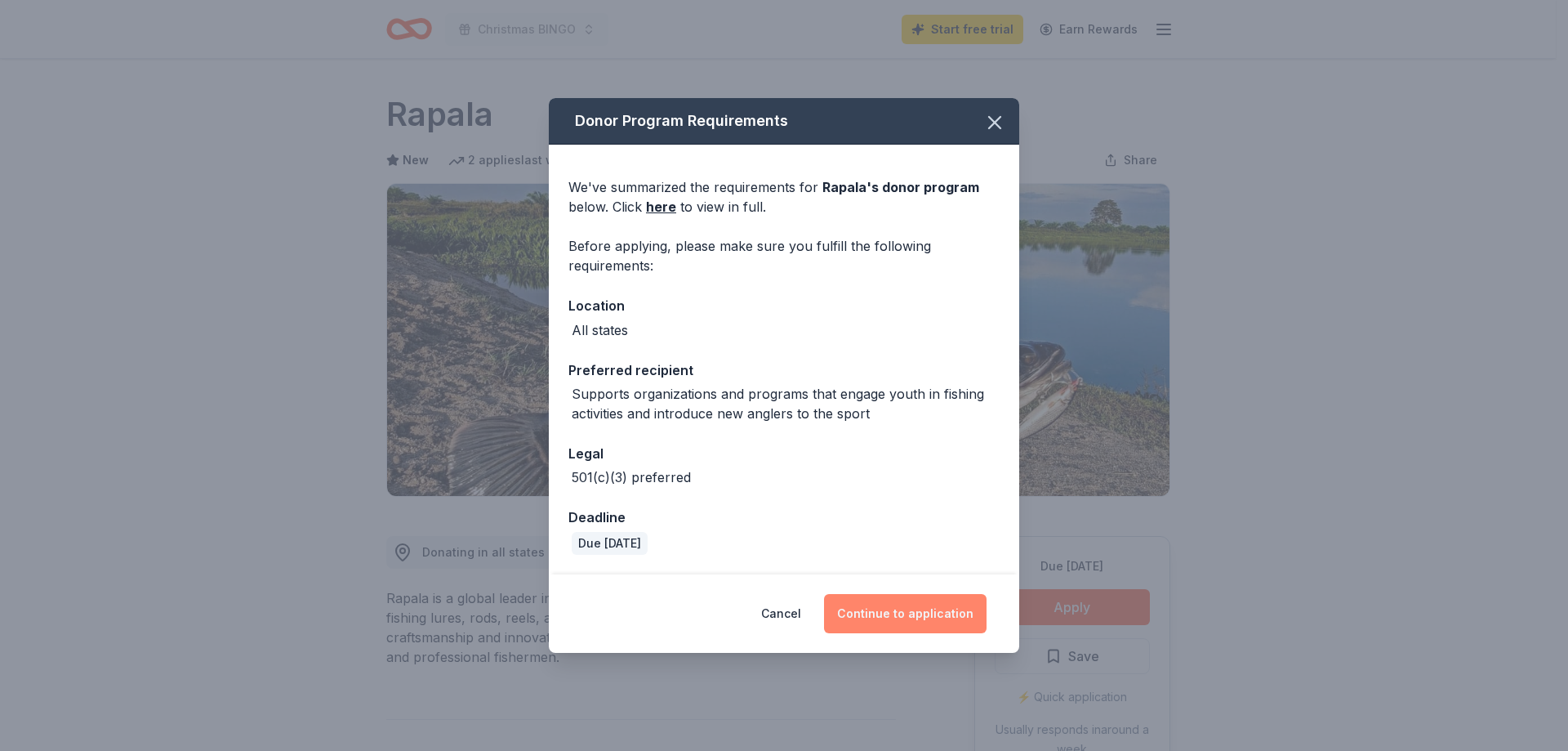
click at [917, 614] on button "Continue to application" at bounding box center [905, 613] width 163 height 40
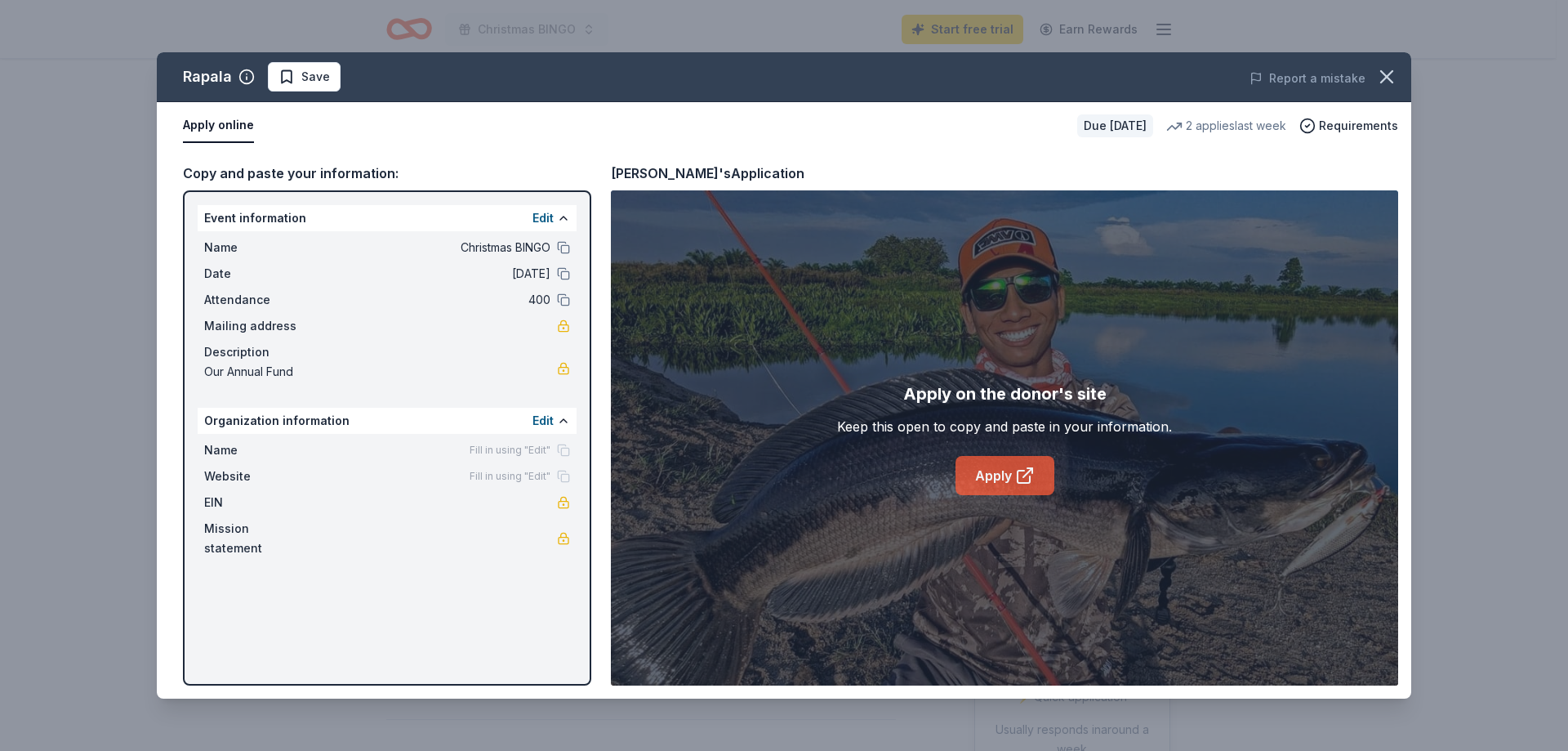
click at [991, 468] on link "Apply" at bounding box center [1004, 475] width 98 height 40
click at [997, 473] on link "Apply" at bounding box center [1004, 475] width 98 height 40
click at [1020, 475] on icon at bounding box center [1024, 475] width 19 height 19
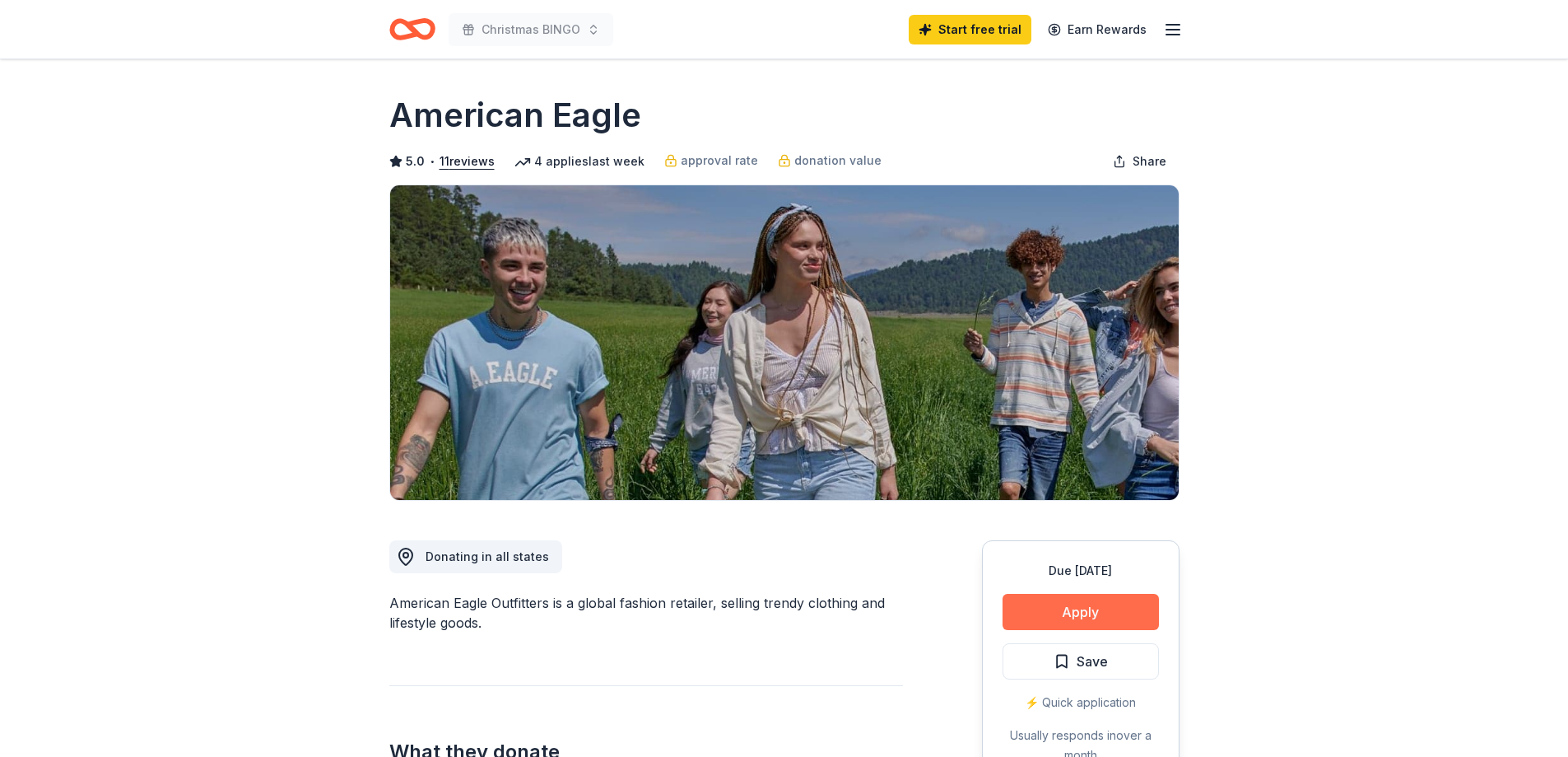
click at [1072, 609] on button "Apply" at bounding box center [1080, 611] width 157 height 36
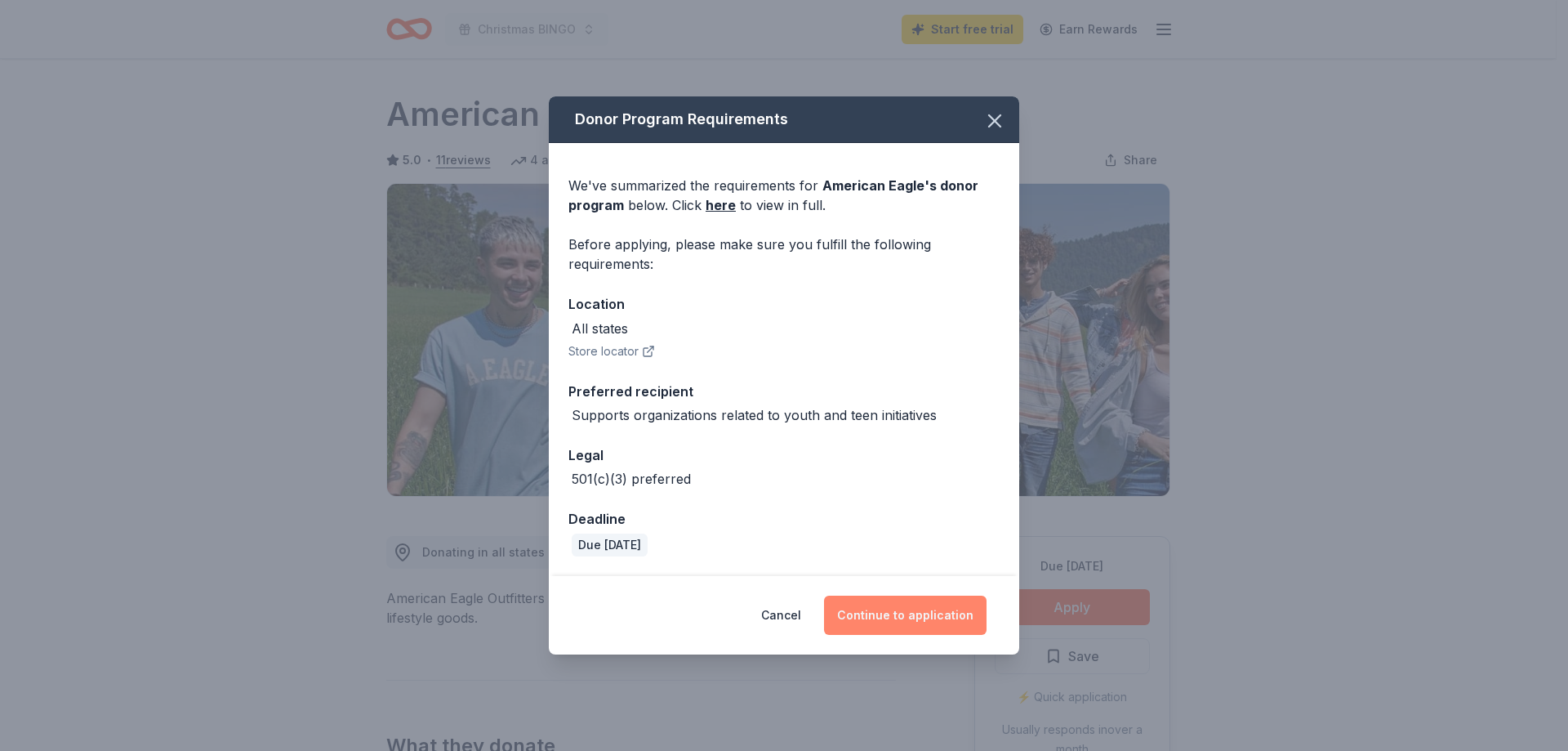
click at [927, 616] on button "Continue to application" at bounding box center [905, 615] width 163 height 40
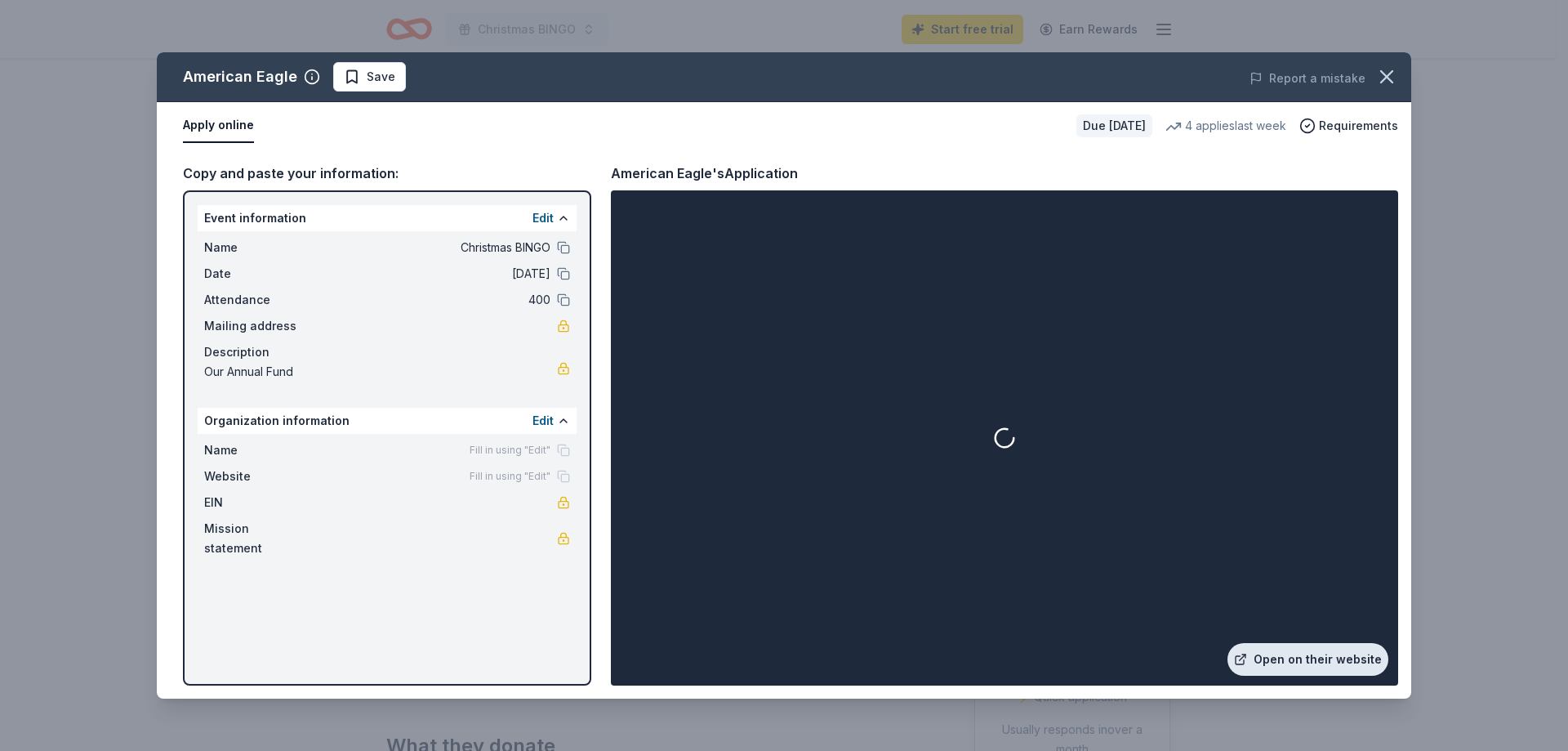
click at [1311, 657] on link "Open on their website" at bounding box center [1308, 659] width 161 height 33
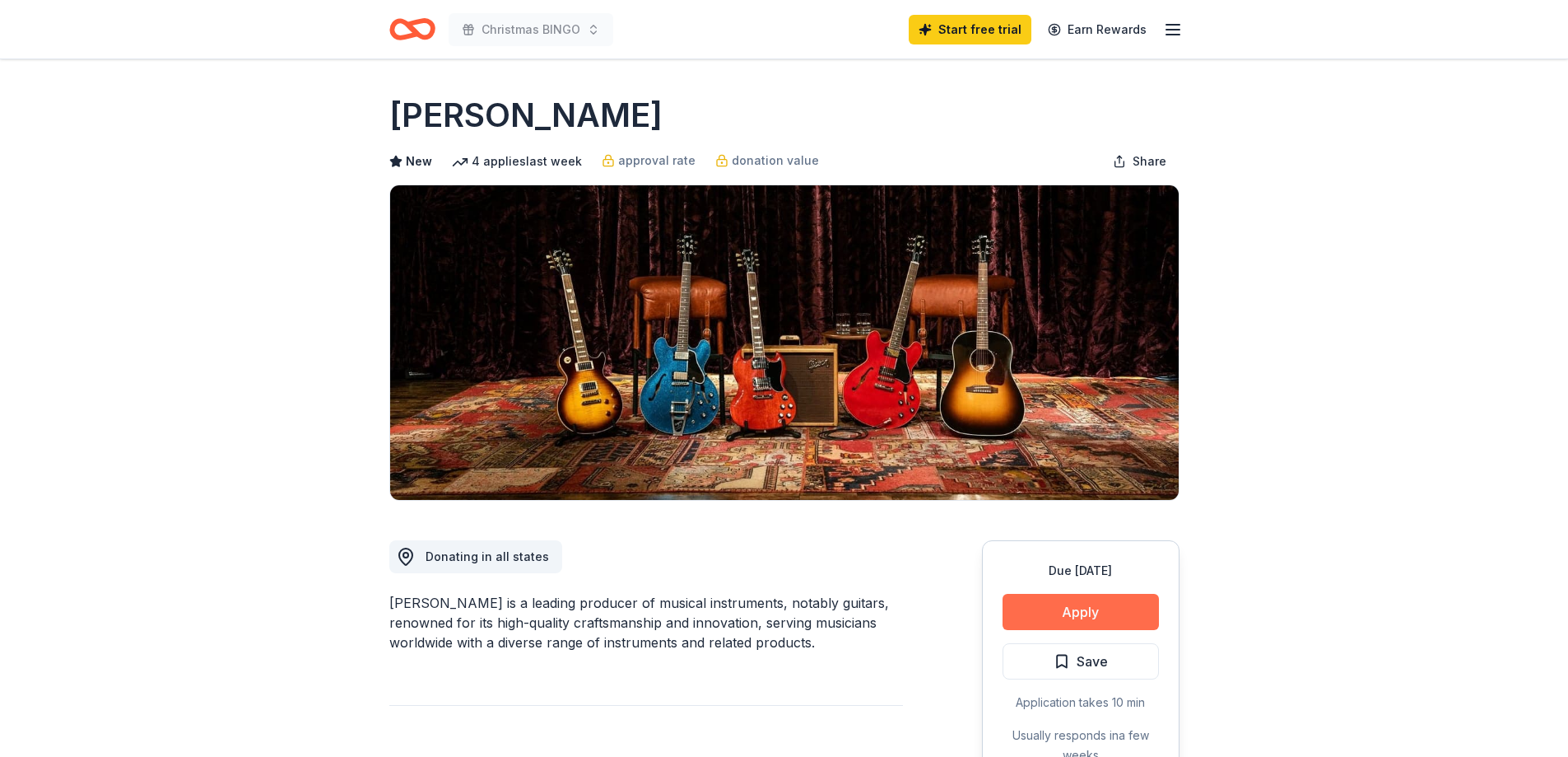
click at [1068, 607] on button "Apply" at bounding box center [1080, 611] width 157 height 36
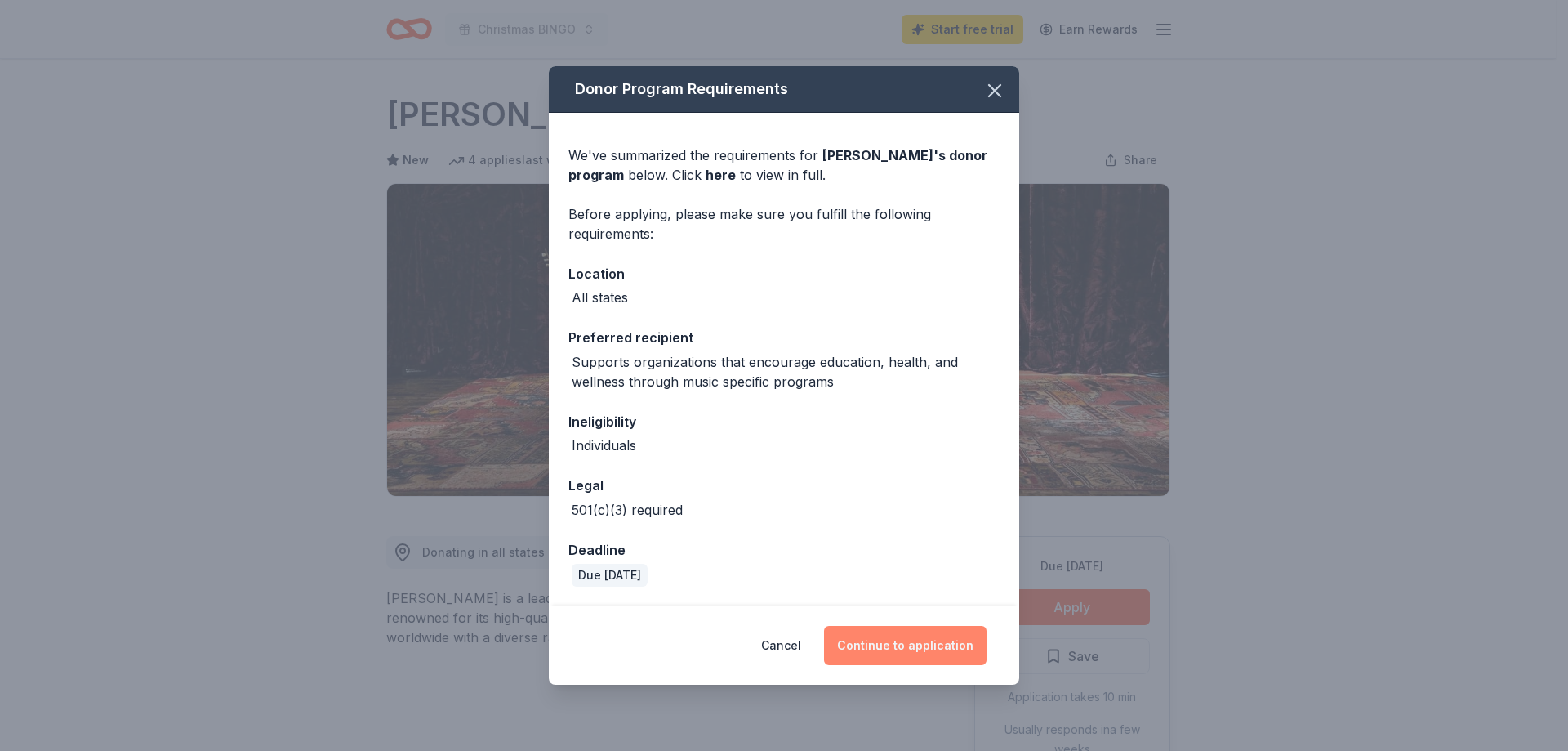
click at [916, 646] on button "Continue to application" at bounding box center [905, 645] width 163 height 40
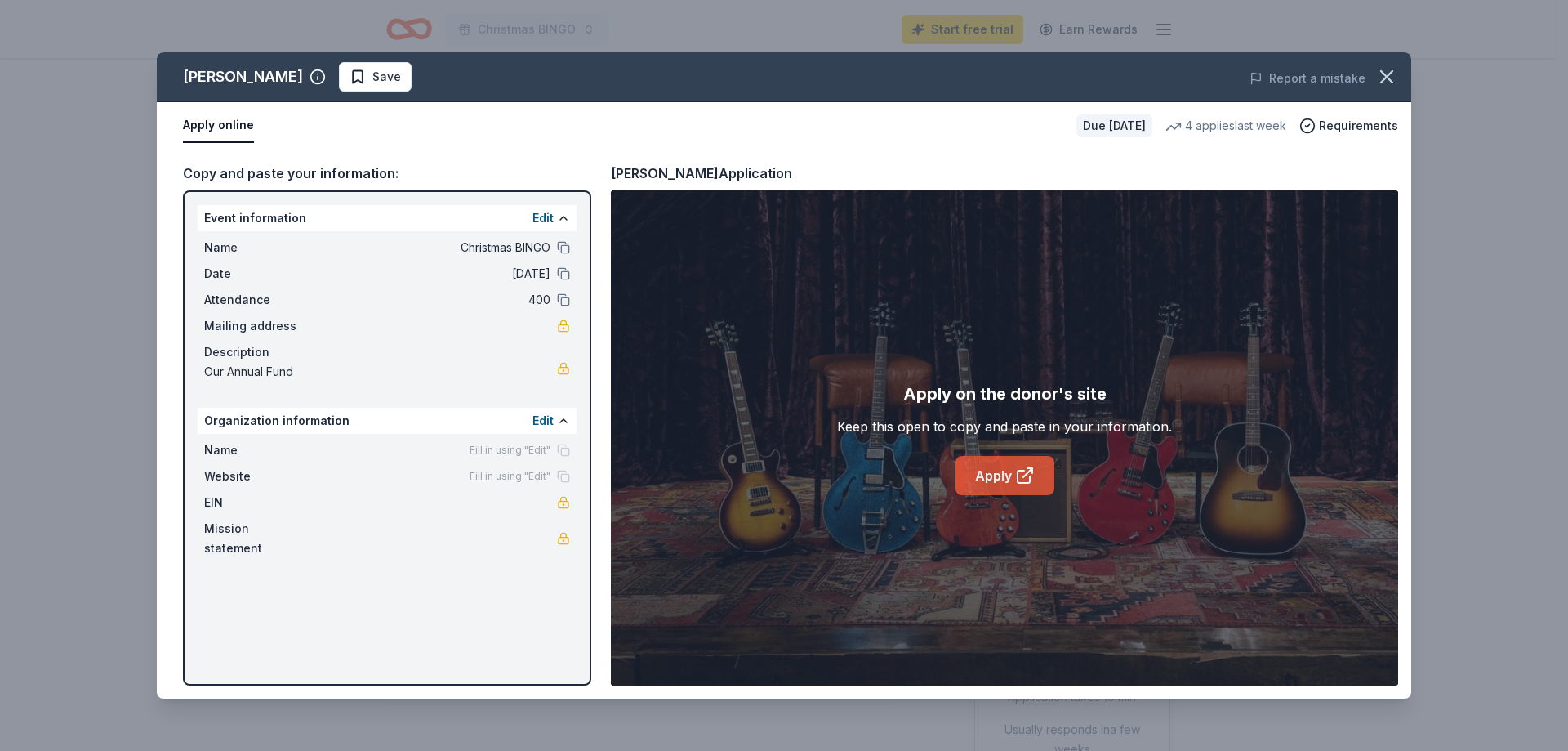
click at [970, 469] on link "Apply" at bounding box center [1004, 475] width 98 height 40
